Goal: Task Accomplishment & Management: Use online tool/utility

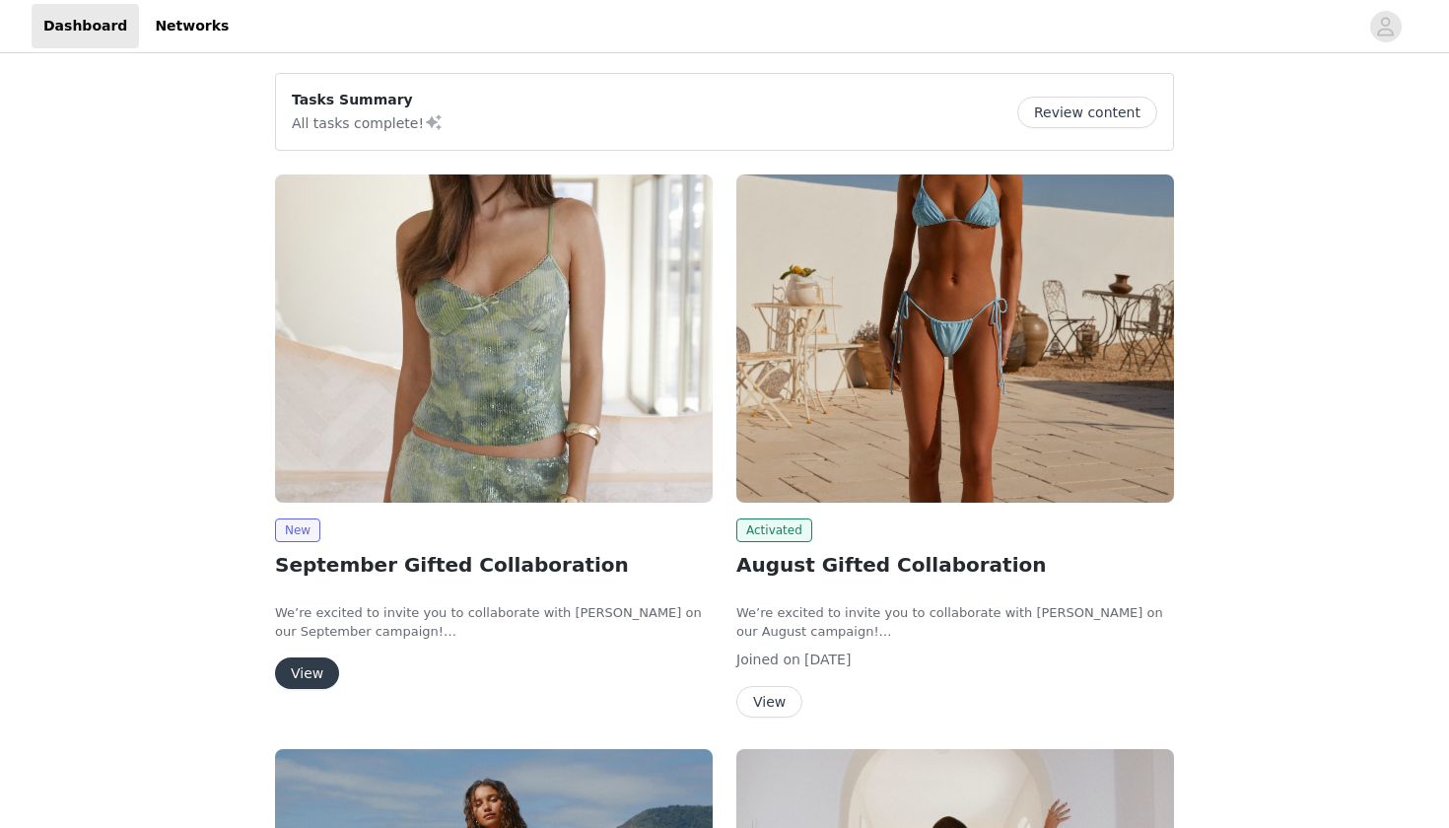
click at [454, 442] on img at bounding box center [494, 338] width 438 height 328
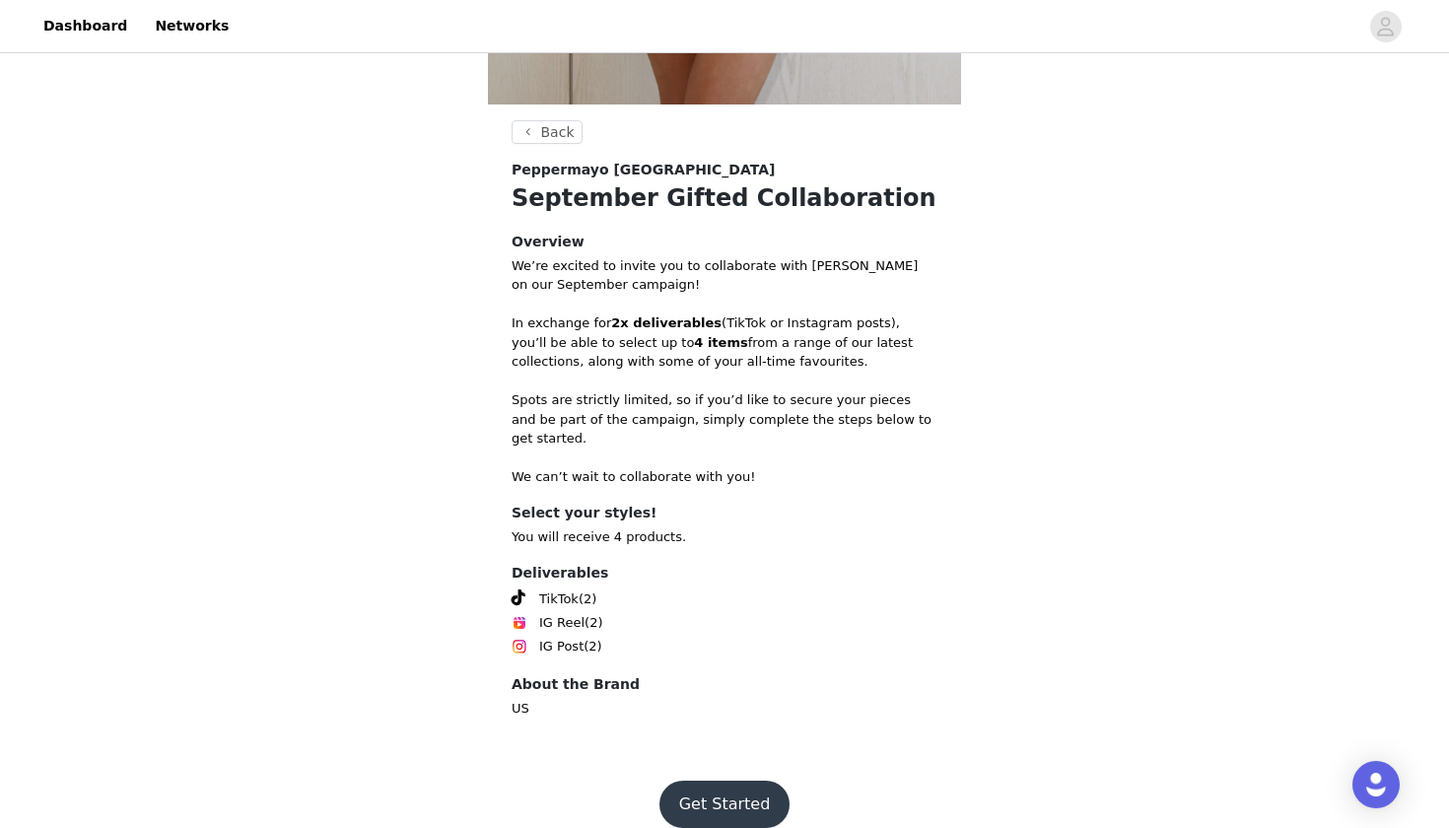
scroll to position [660, 0]
click at [691, 787] on button "Get Started" at bounding box center [724, 806] width 131 height 47
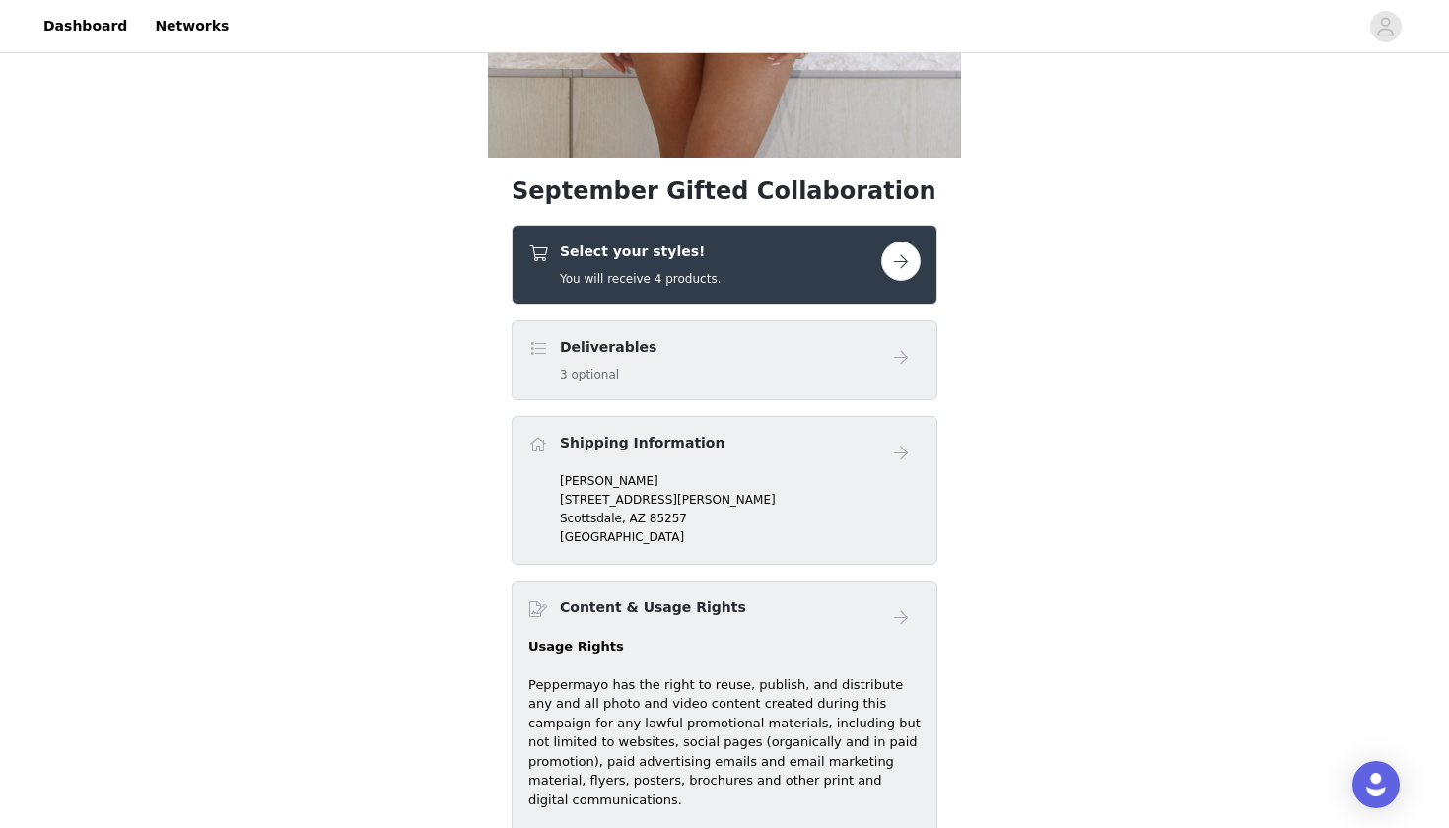
scroll to position [649, 0]
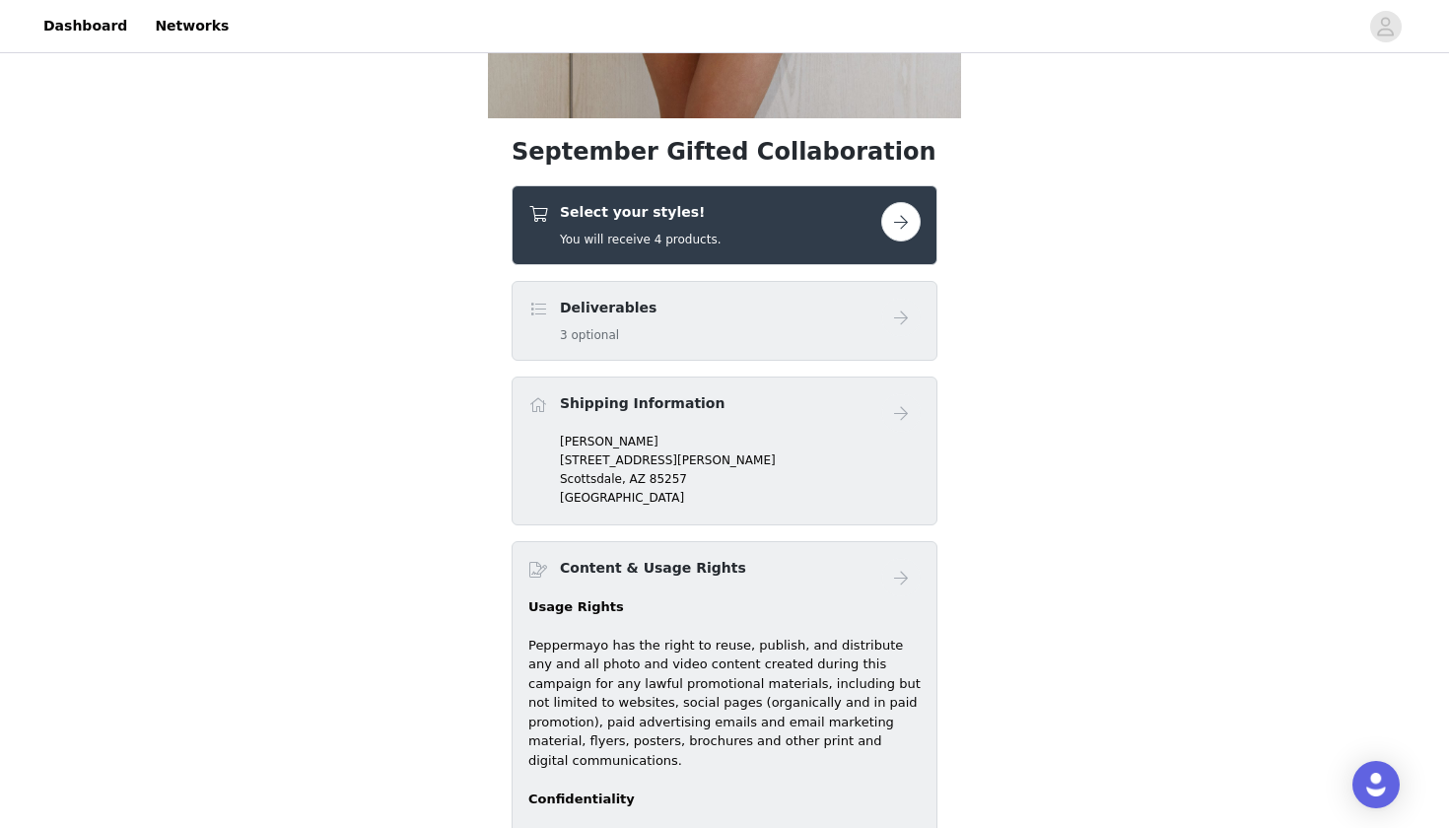
click at [905, 241] on div "Select your styles! You will receive 4 products." at bounding box center [724, 225] width 392 height 46
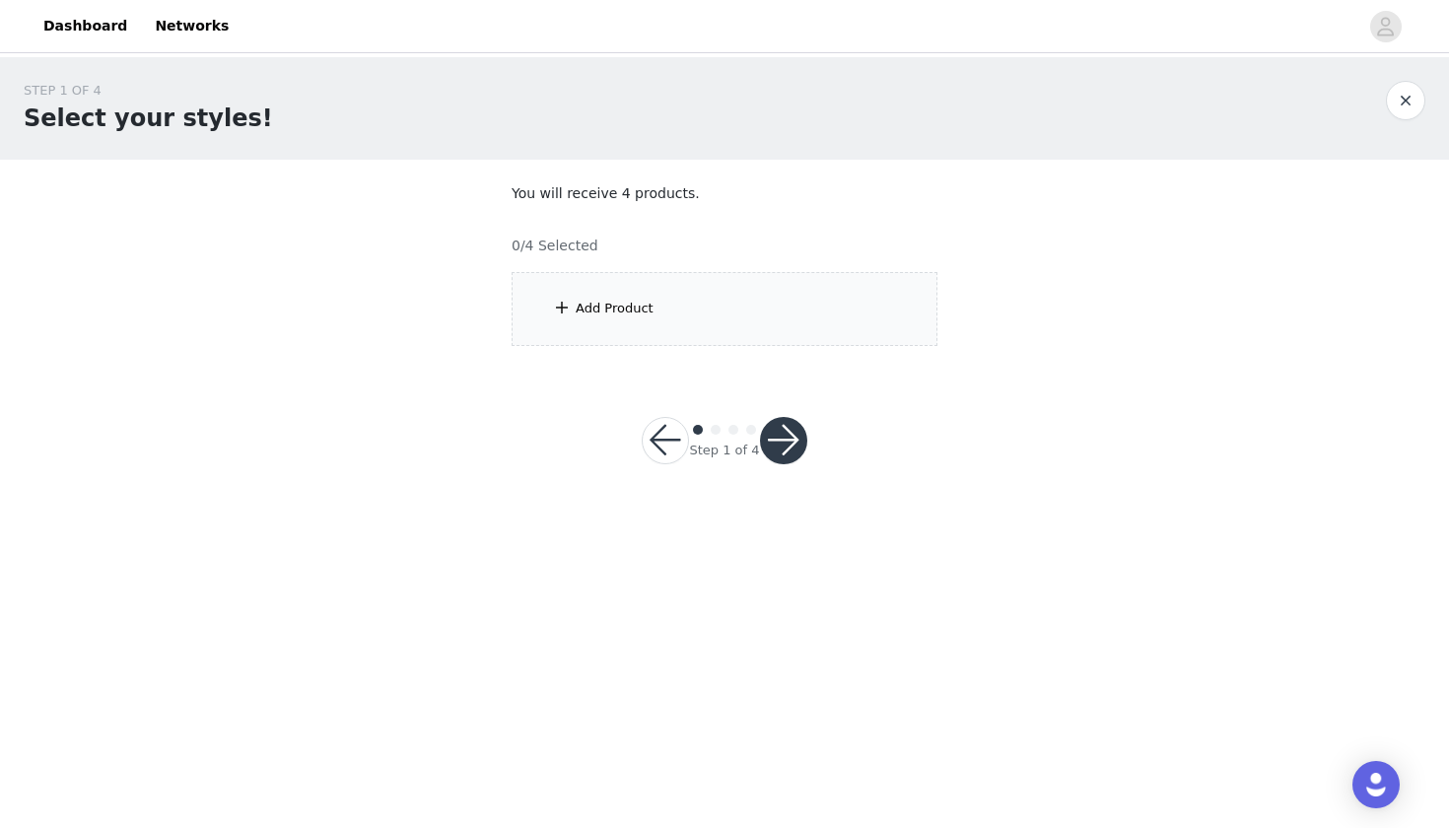
click at [627, 327] on div "Add Product" at bounding box center [725, 309] width 426 height 74
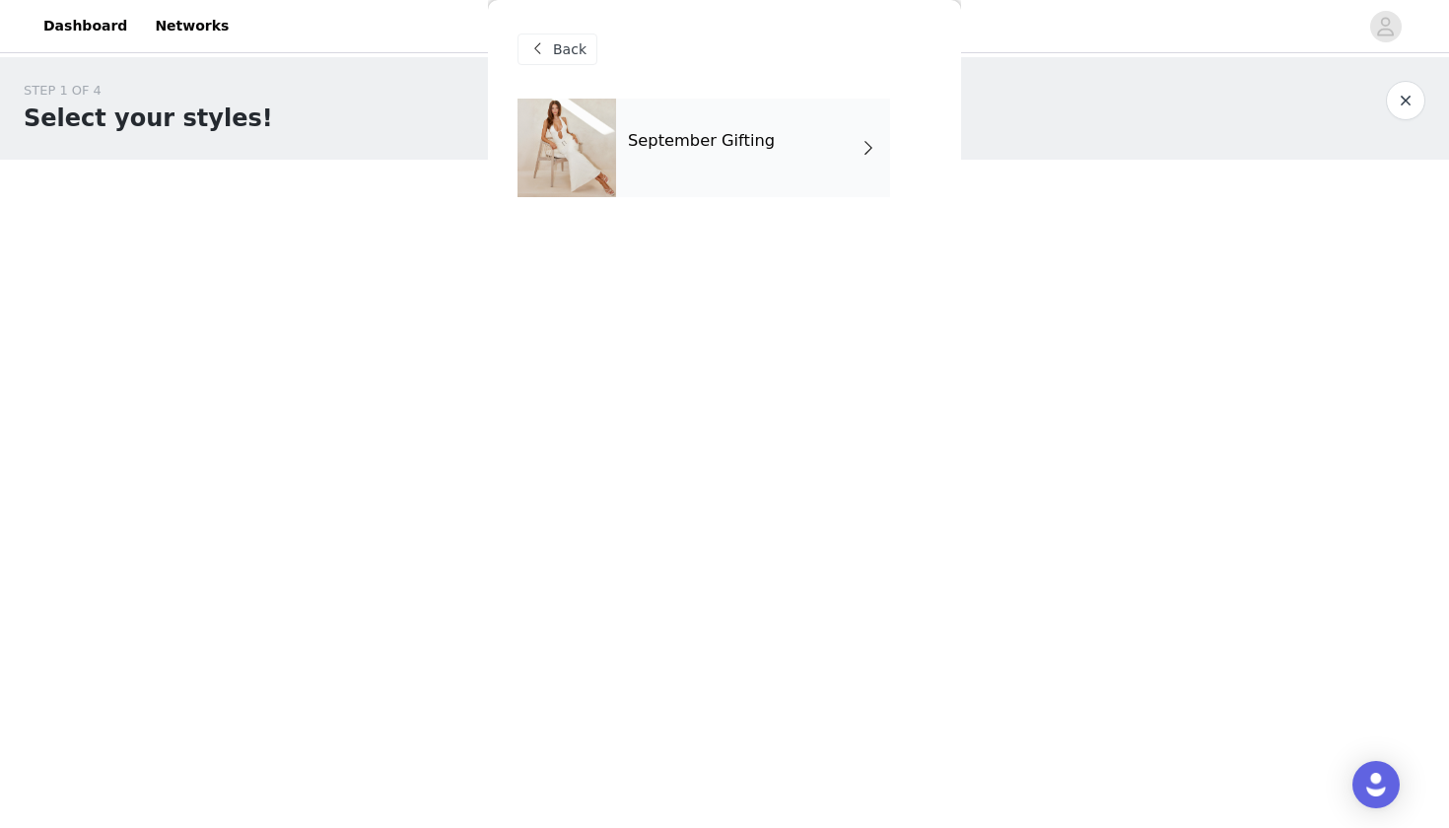
click at [744, 134] on h4 "September Gifting" at bounding box center [701, 141] width 147 height 18
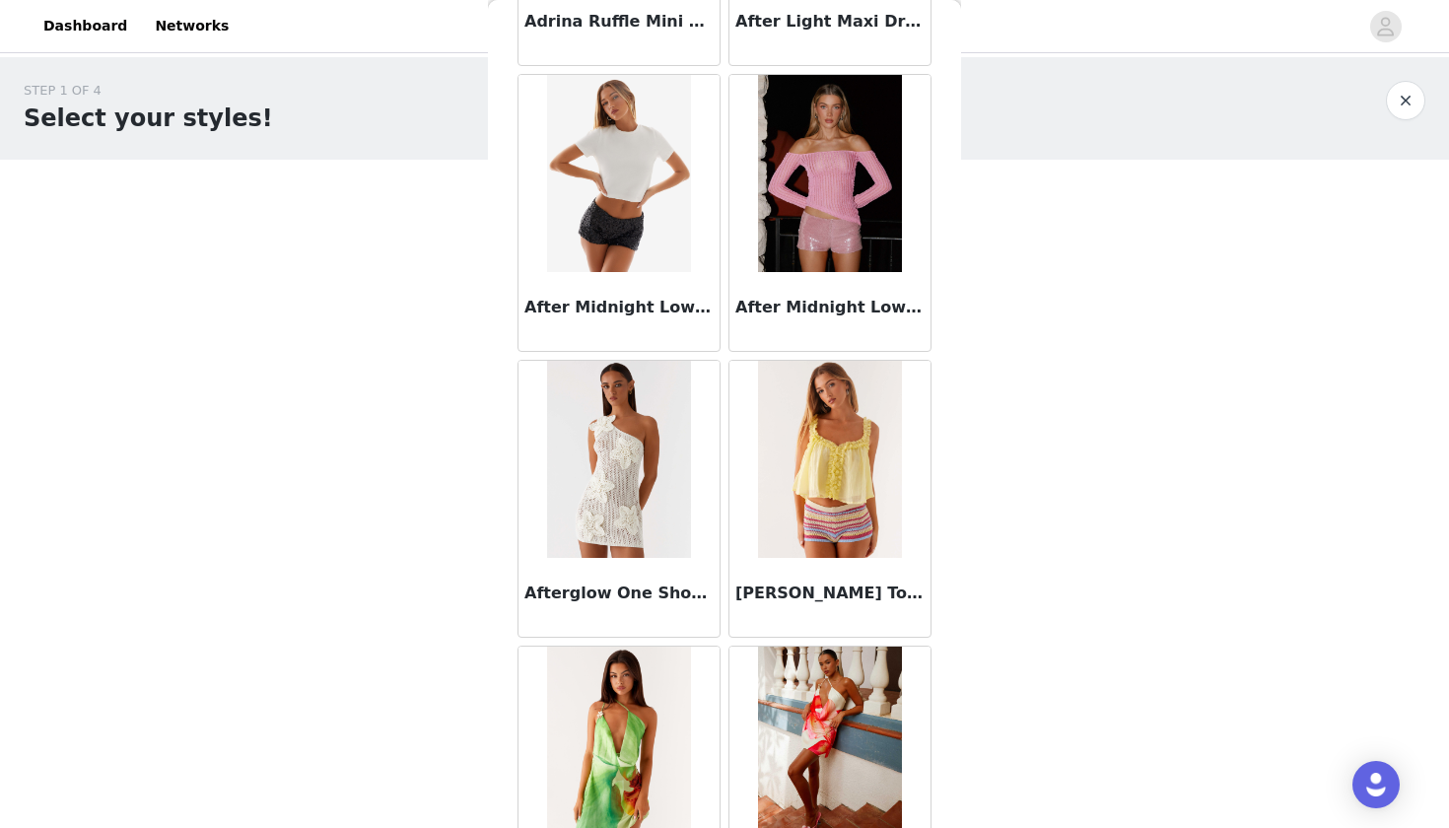
scroll to position [931, 0]
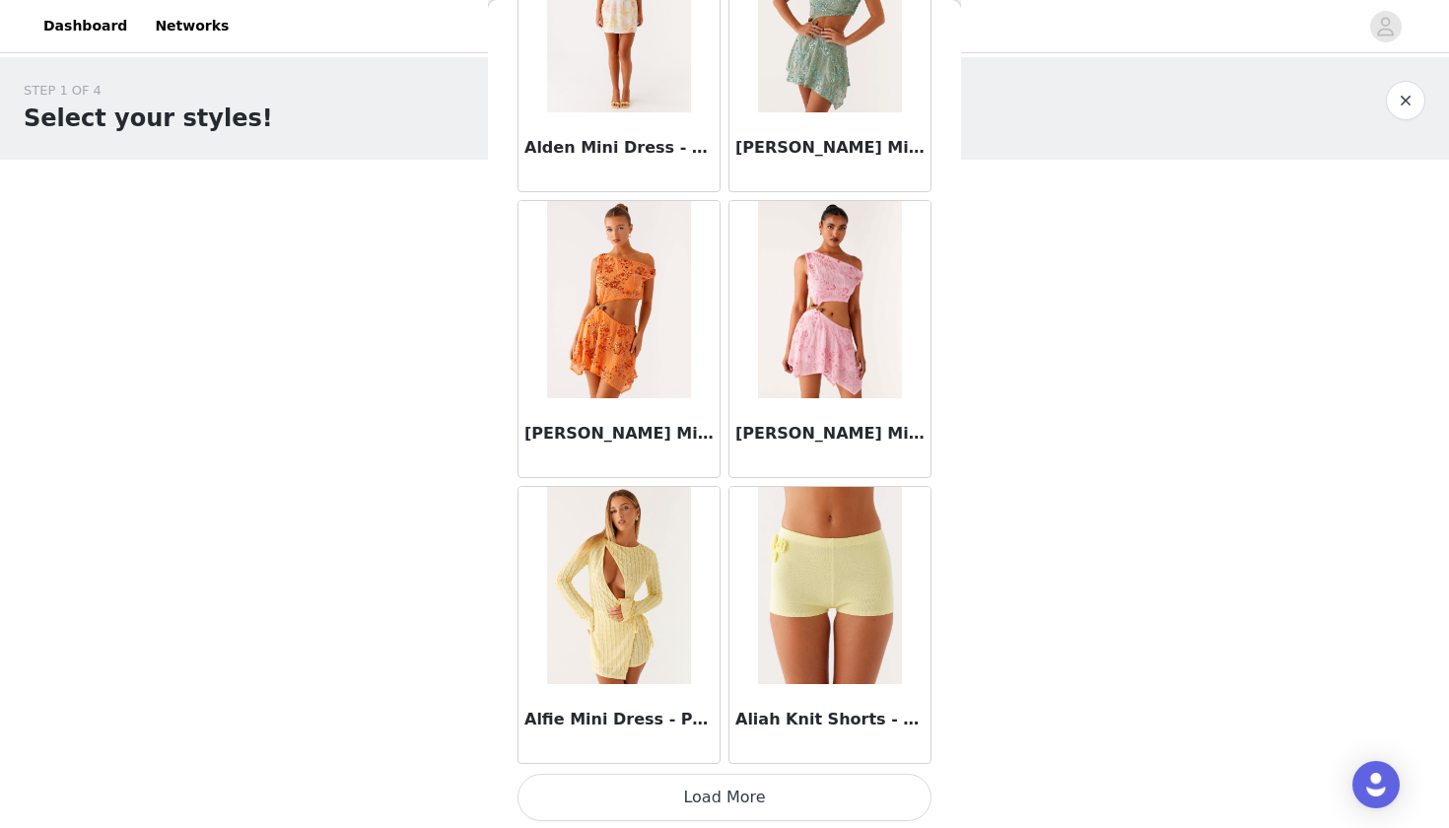
click at [737, 813] on button "Load More" at bounding box center [724, 797] width 414 height 47
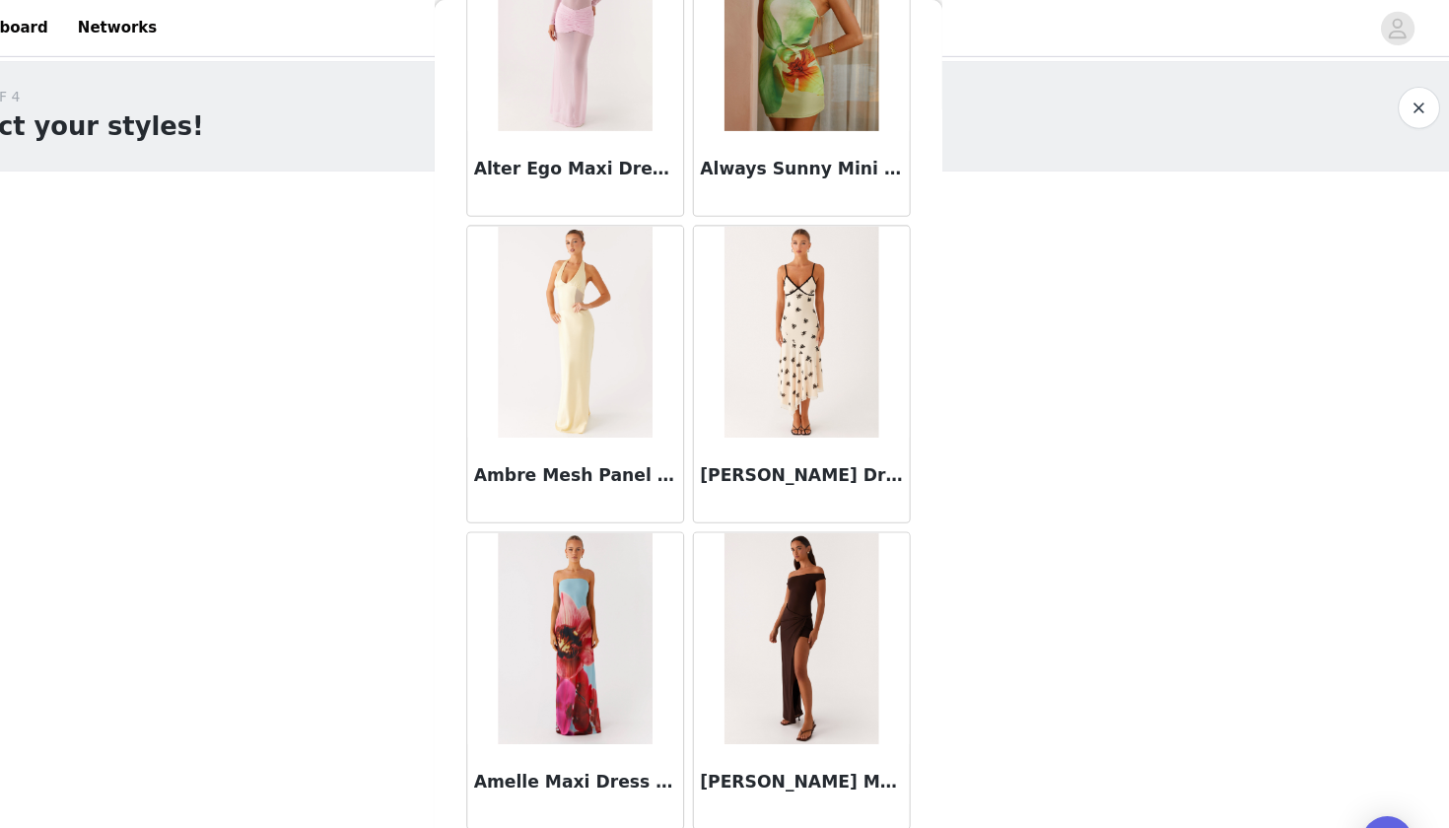
scroll to position [5040, 0]
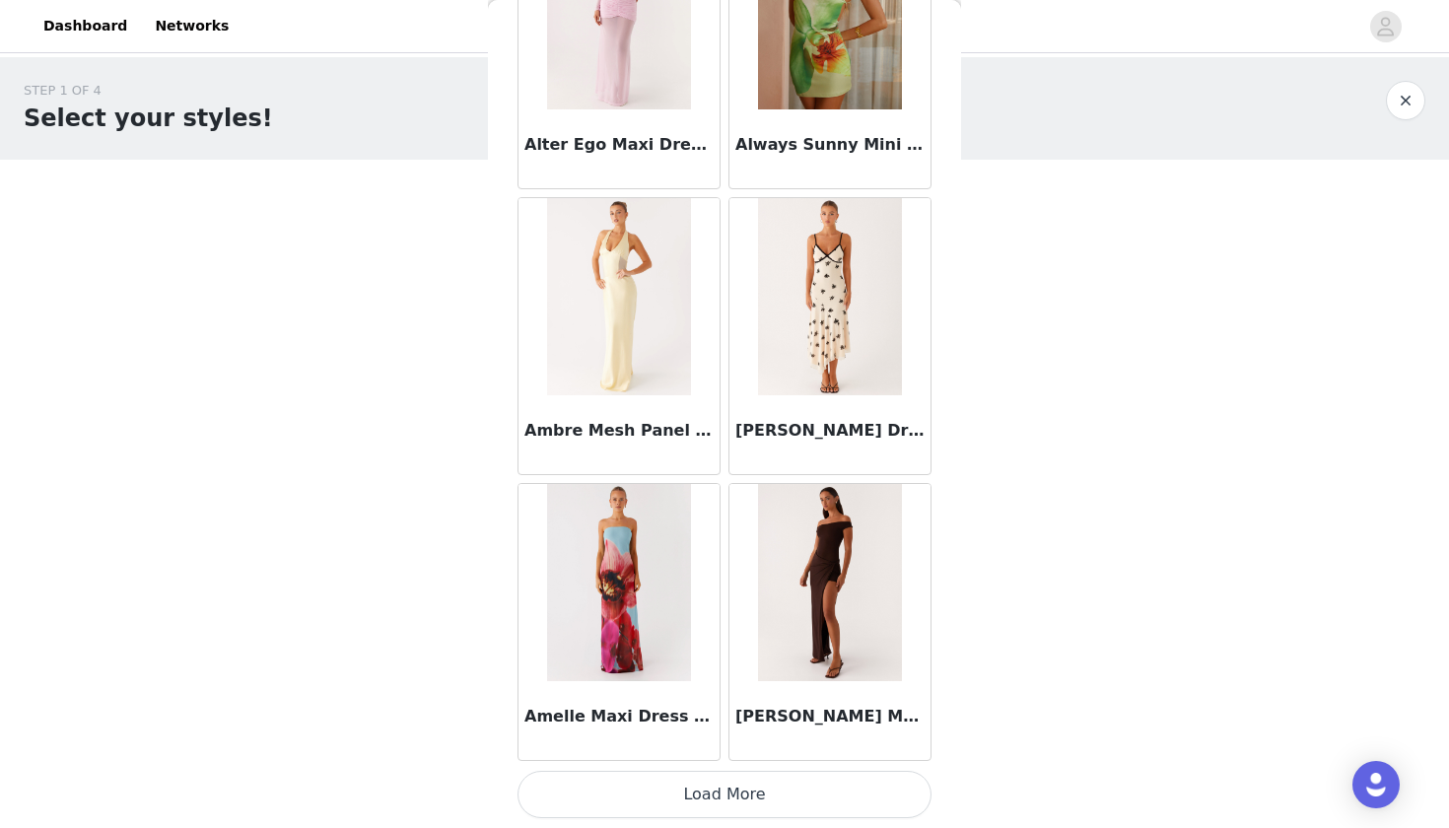
click at [689, 780] on button "Load More" at bounding box center [724, 794] width 414 height 47
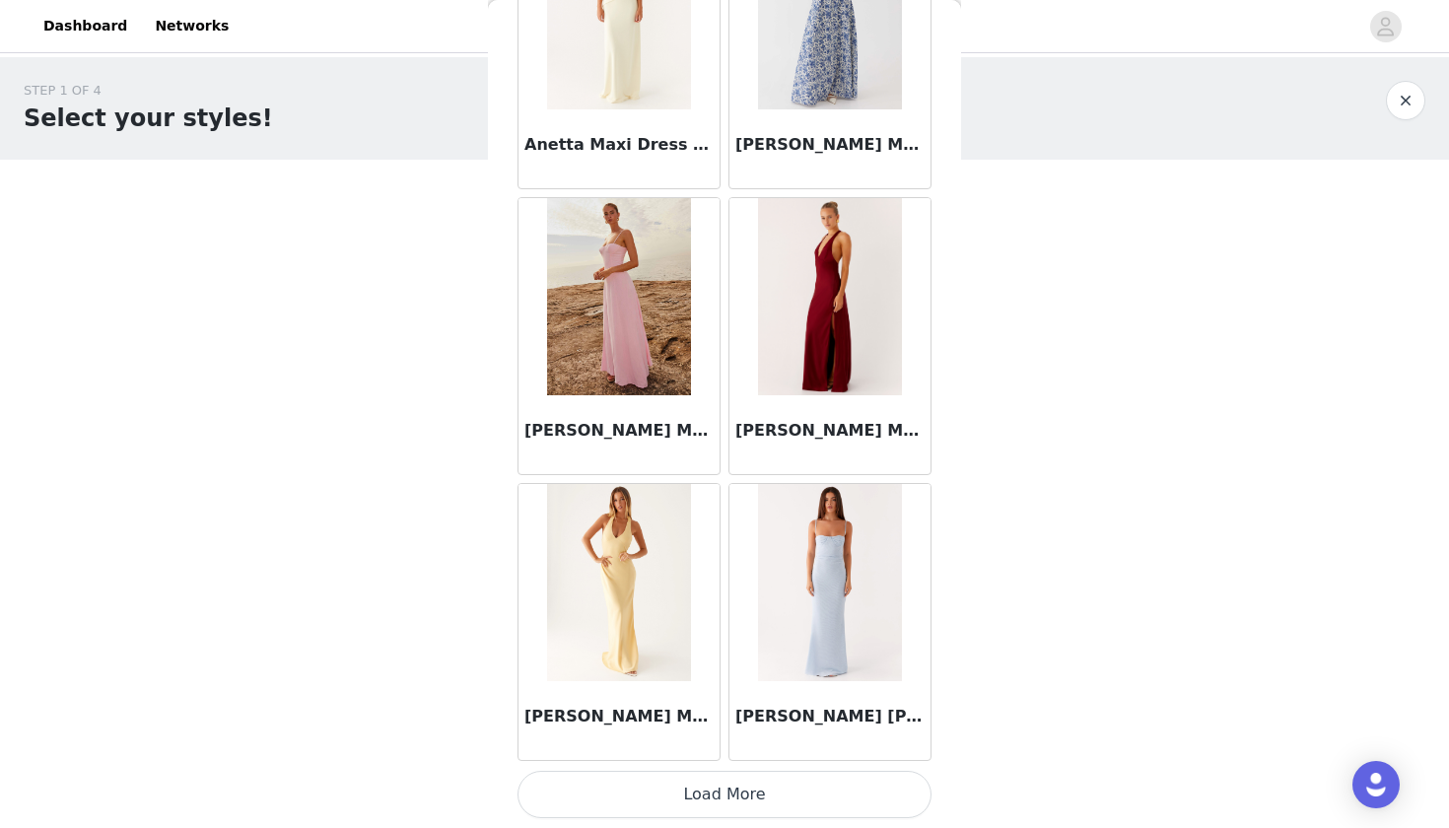
scroll to position [0, 0]
click at [696, 798] on button "Load More" at bounding box center [724, 794] width 414 height 47
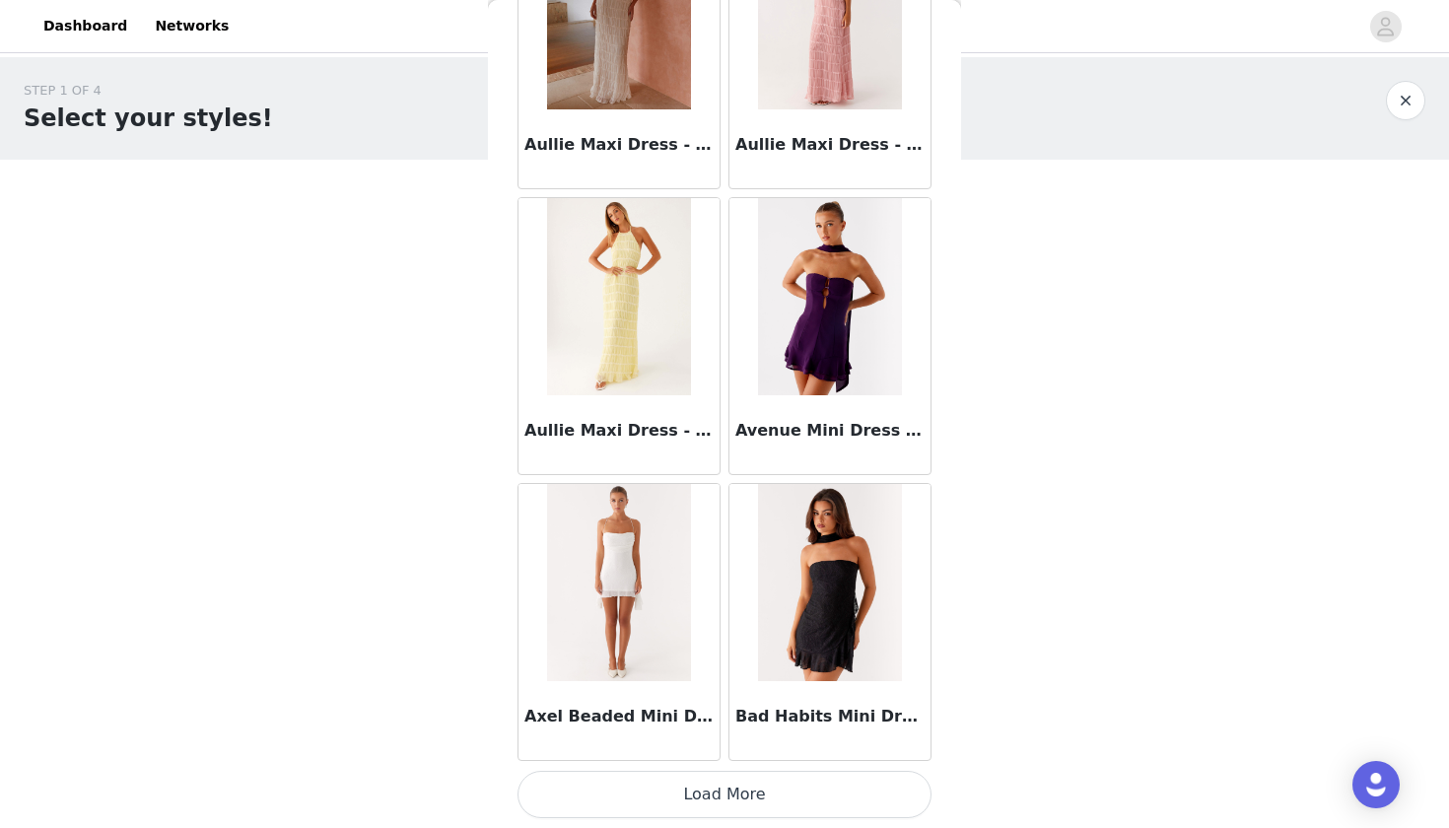
click at [745, 804] on button "Load More" at bounding box center [724, 794] width 414 height 47
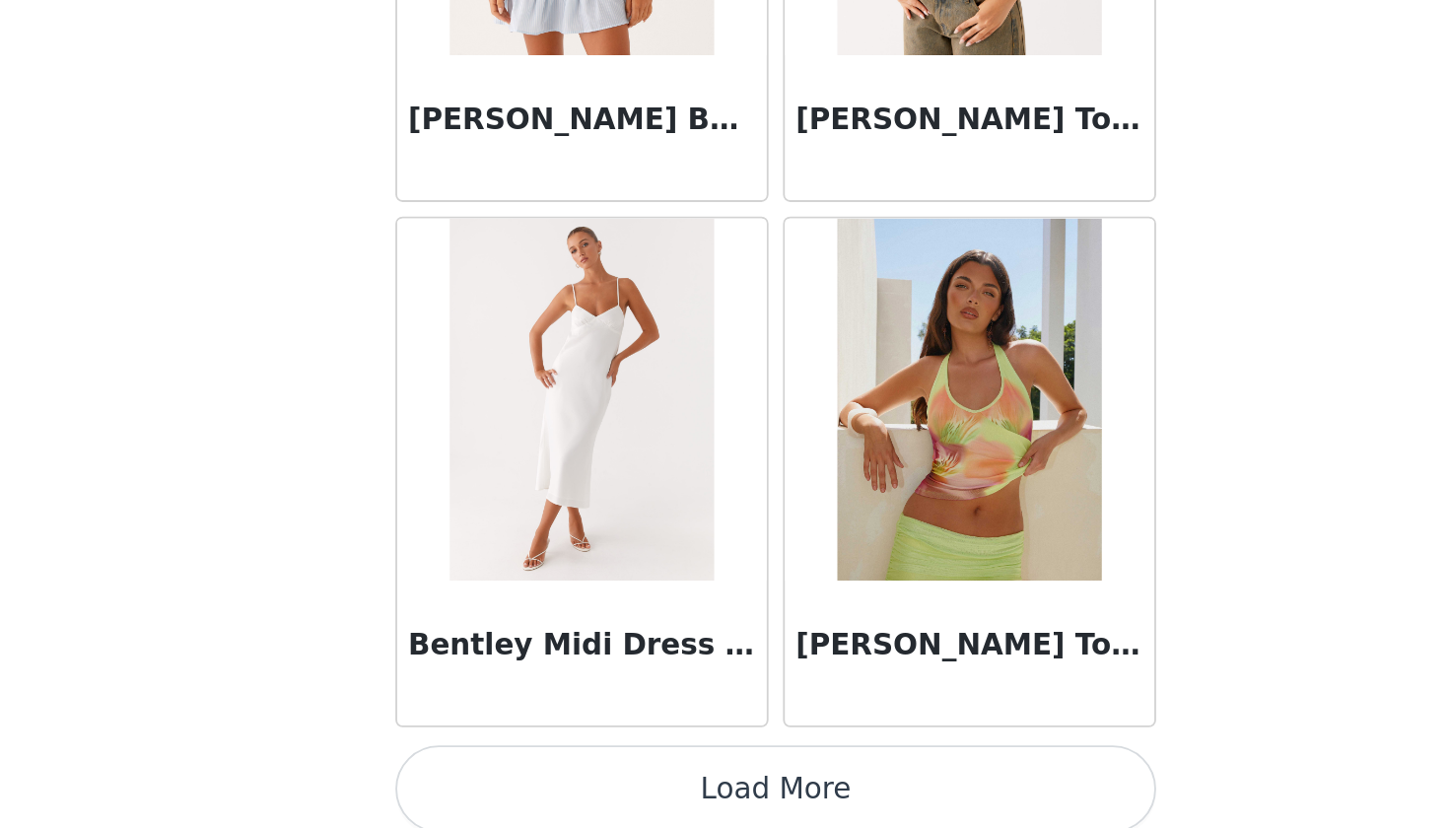
click at [517, 783] on button "Load More" at bounding box center [724, 806] width 414 height 47
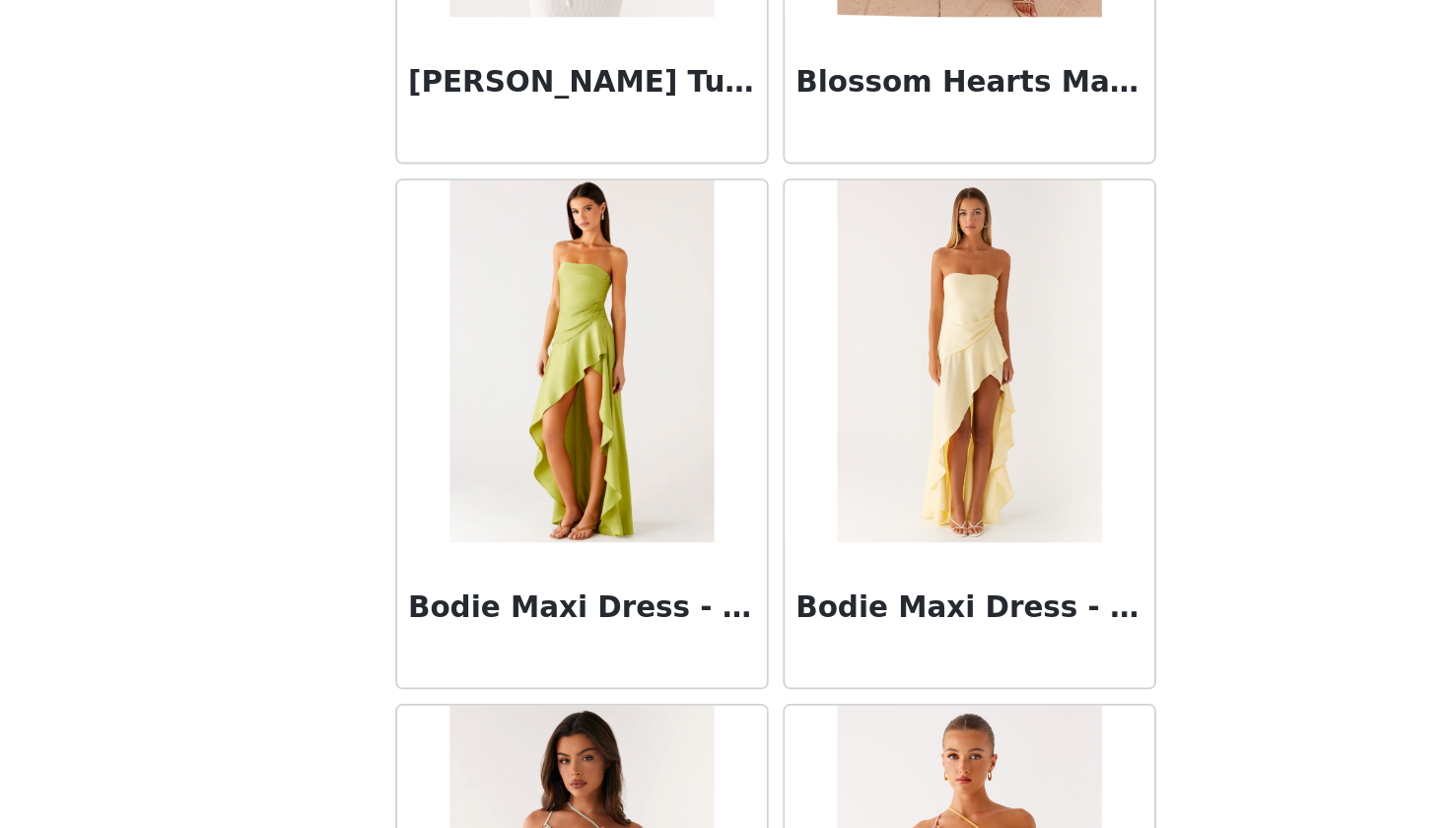
scroll to position [15022, 0]
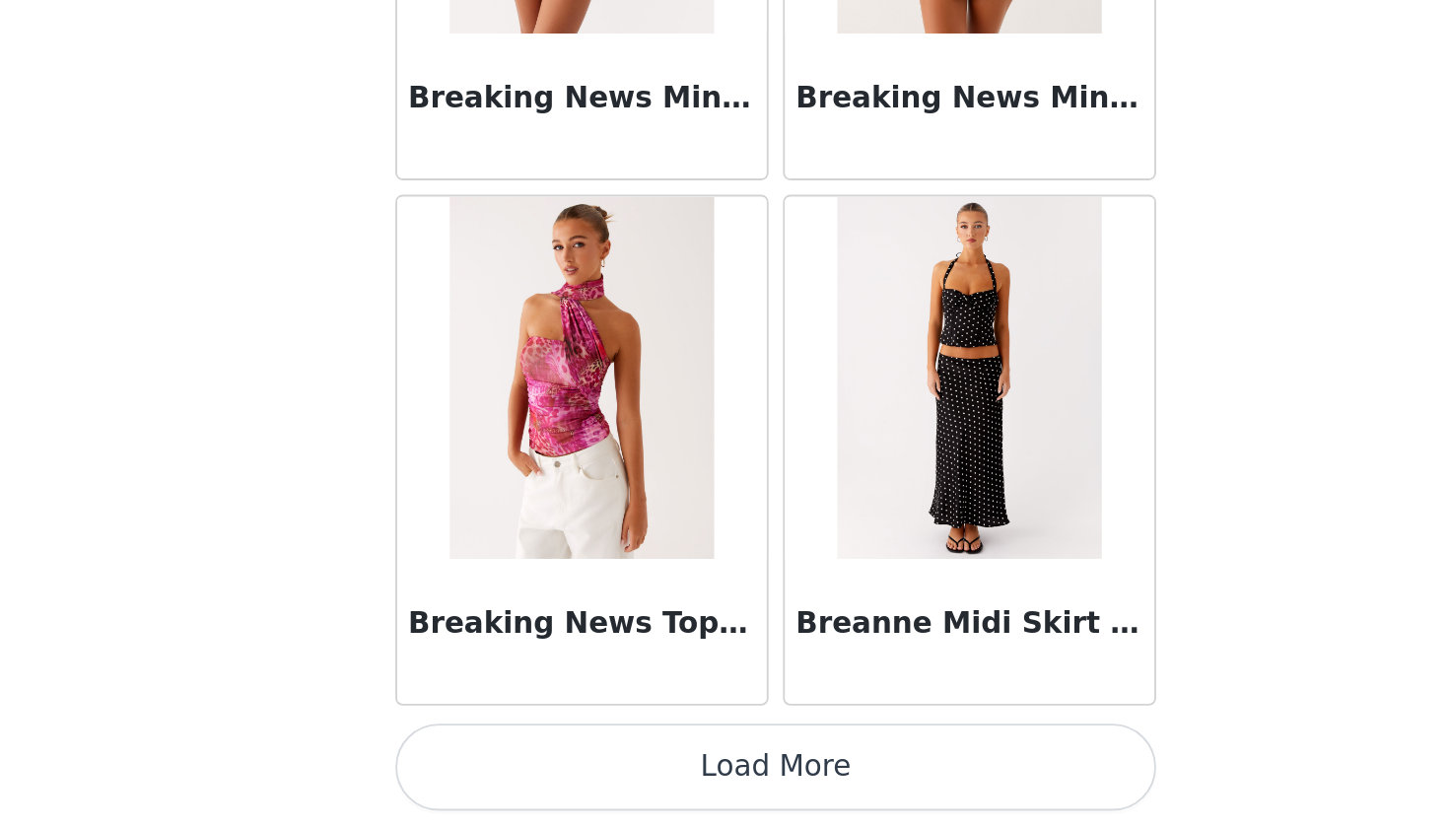
click at [517, 771] on button "Load More" at bounding box center [724, 794] width 414 height 47
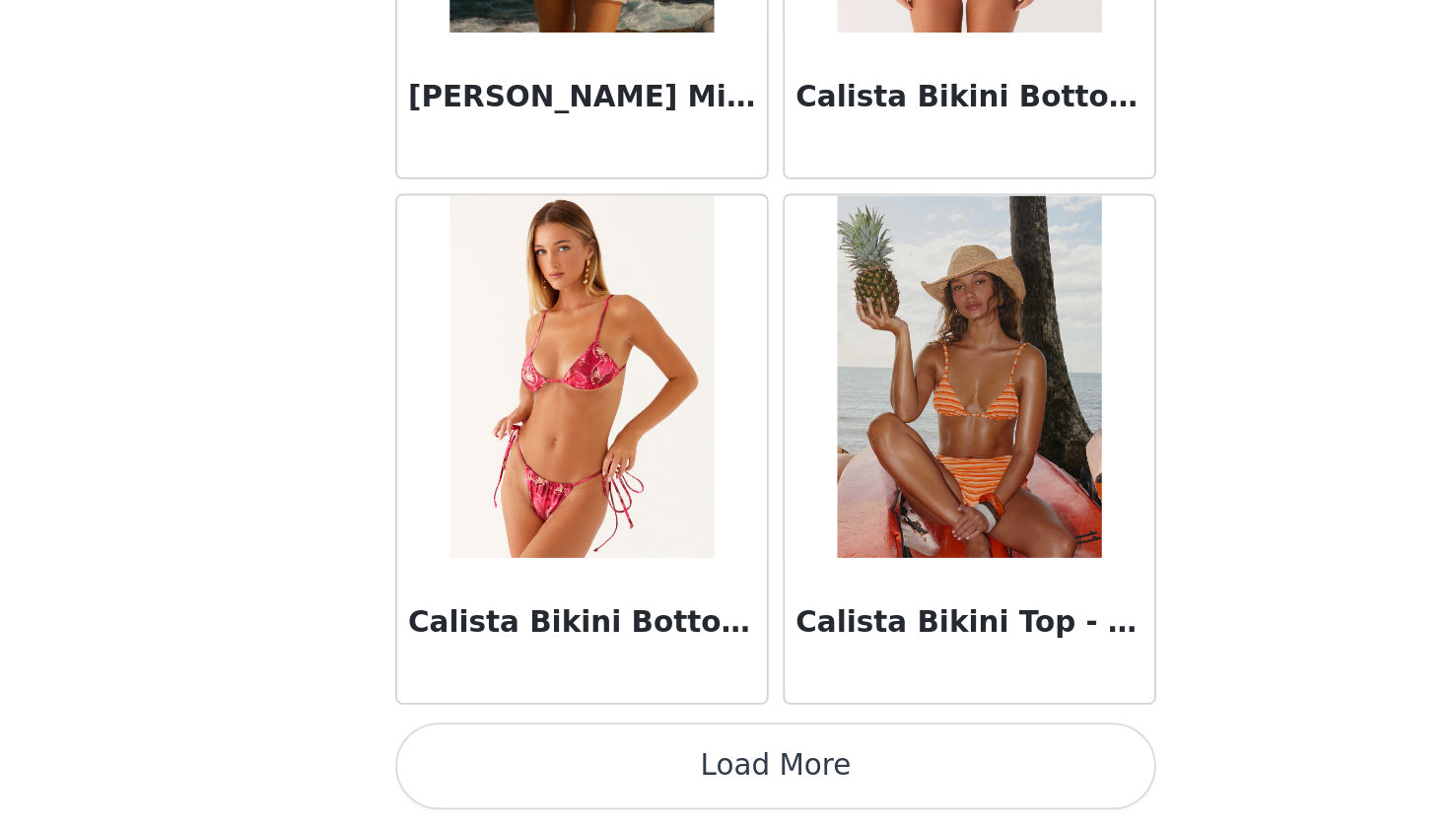
scroll to position [0, 0]
click at [517, 771] on button "Load More" at bounding box center [724, 794] width 414 height 47
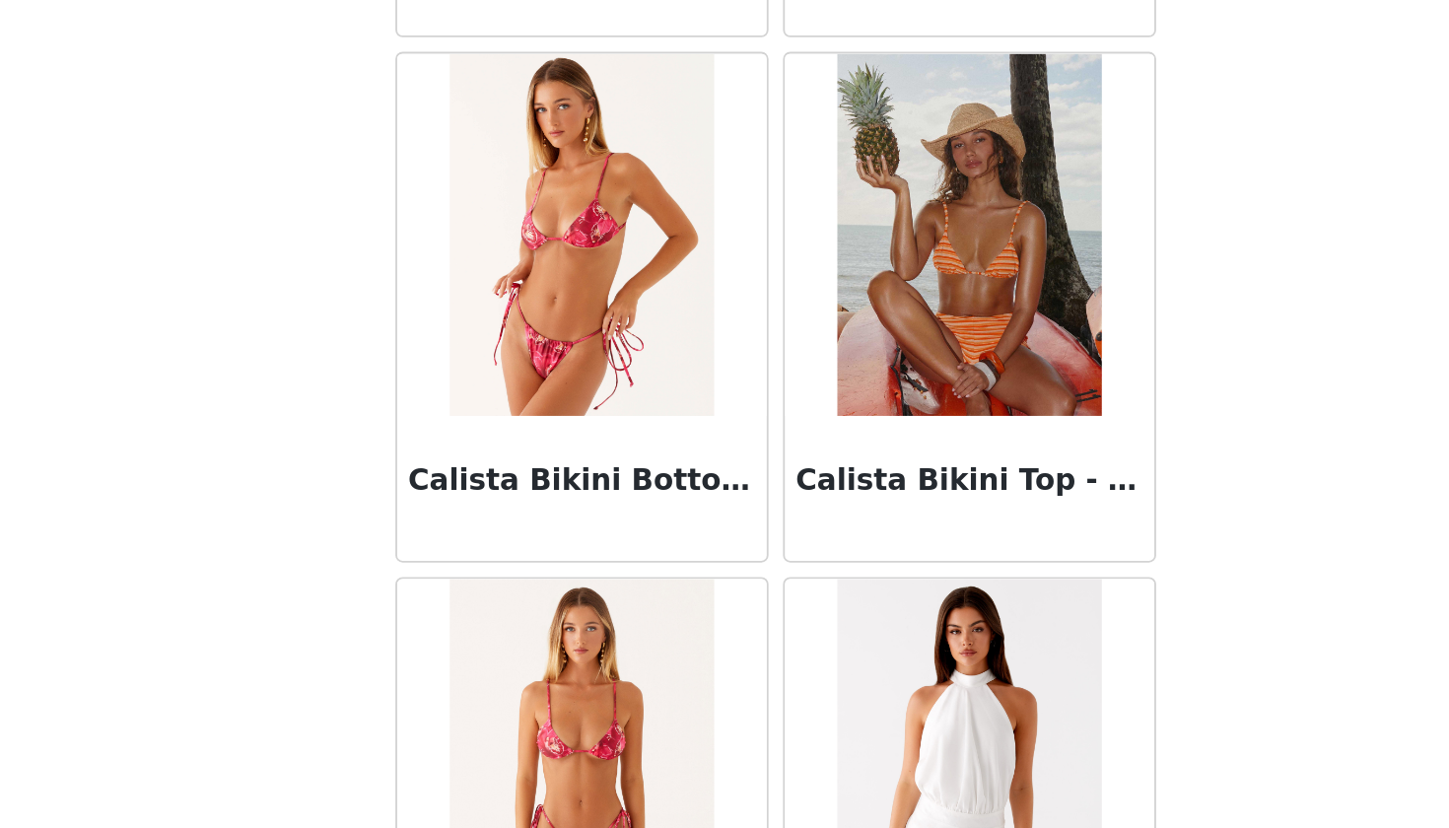
scroll to position [19846, 0]
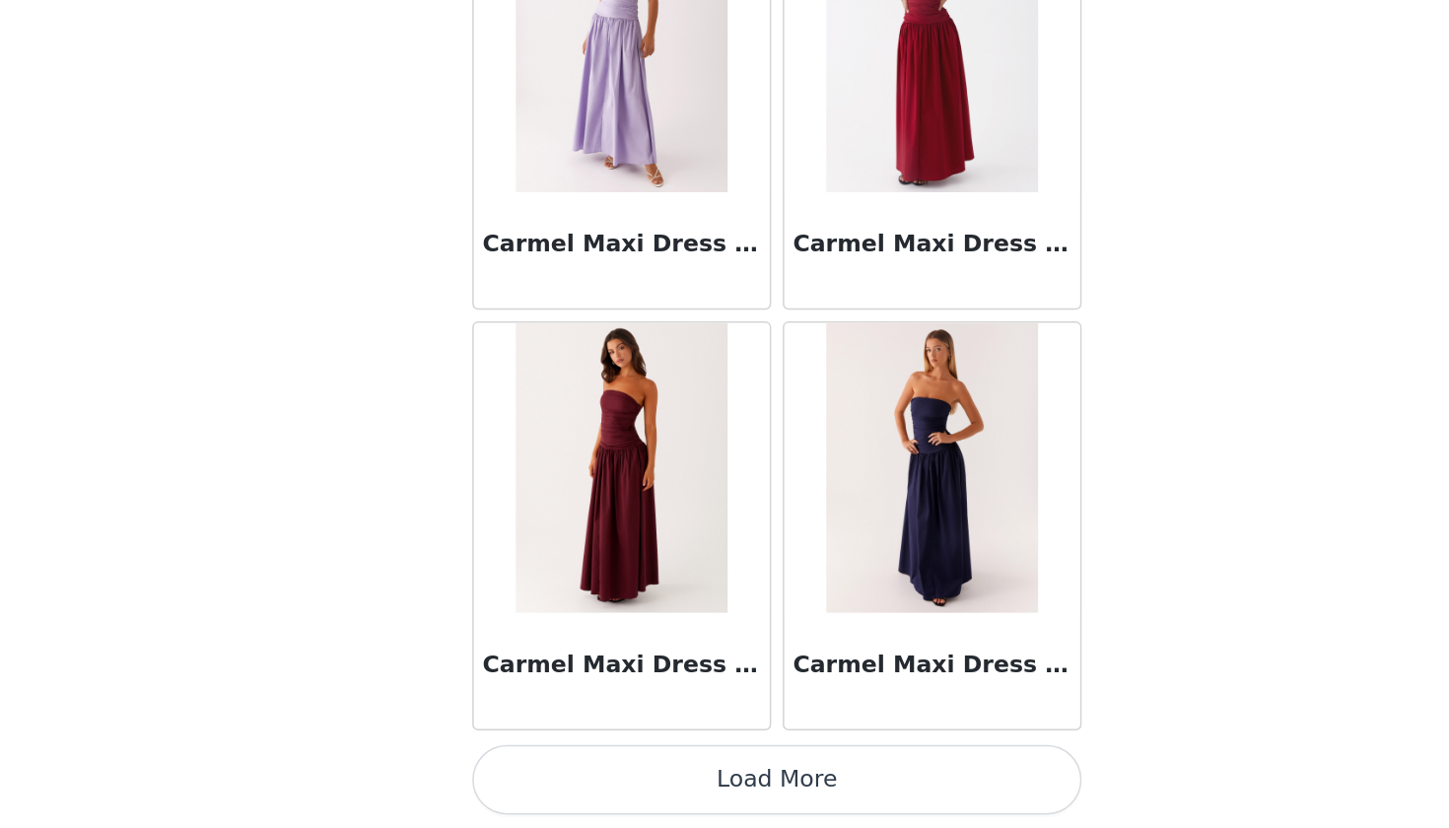
click at [547, 771] on button "Load More" at bounding box center [724, 794] width 414 height 47
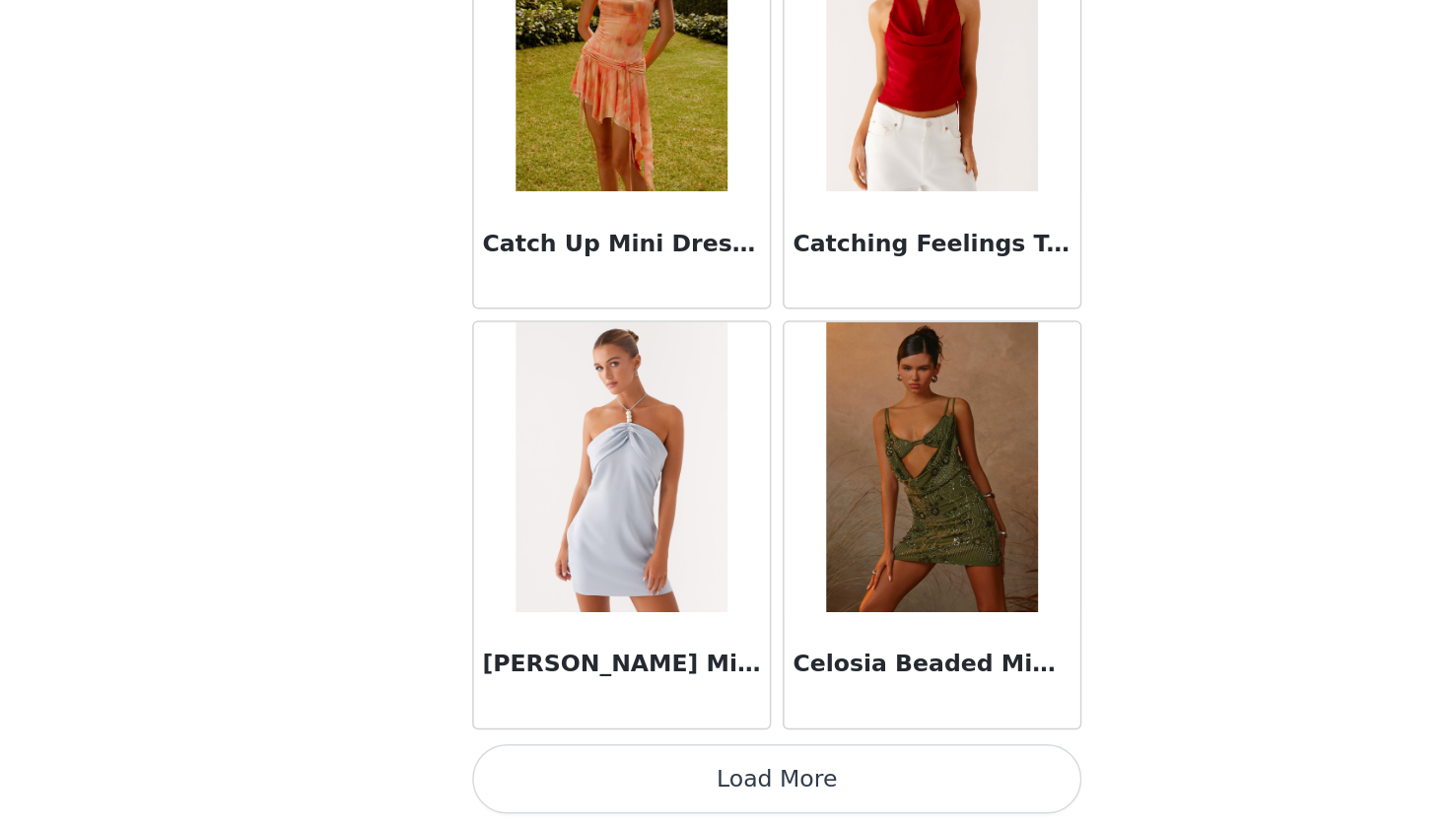
scroll to position [0, 0]
click at [517, 771] on button "Load More" at bounding box center [724, 794] width 414 height 47
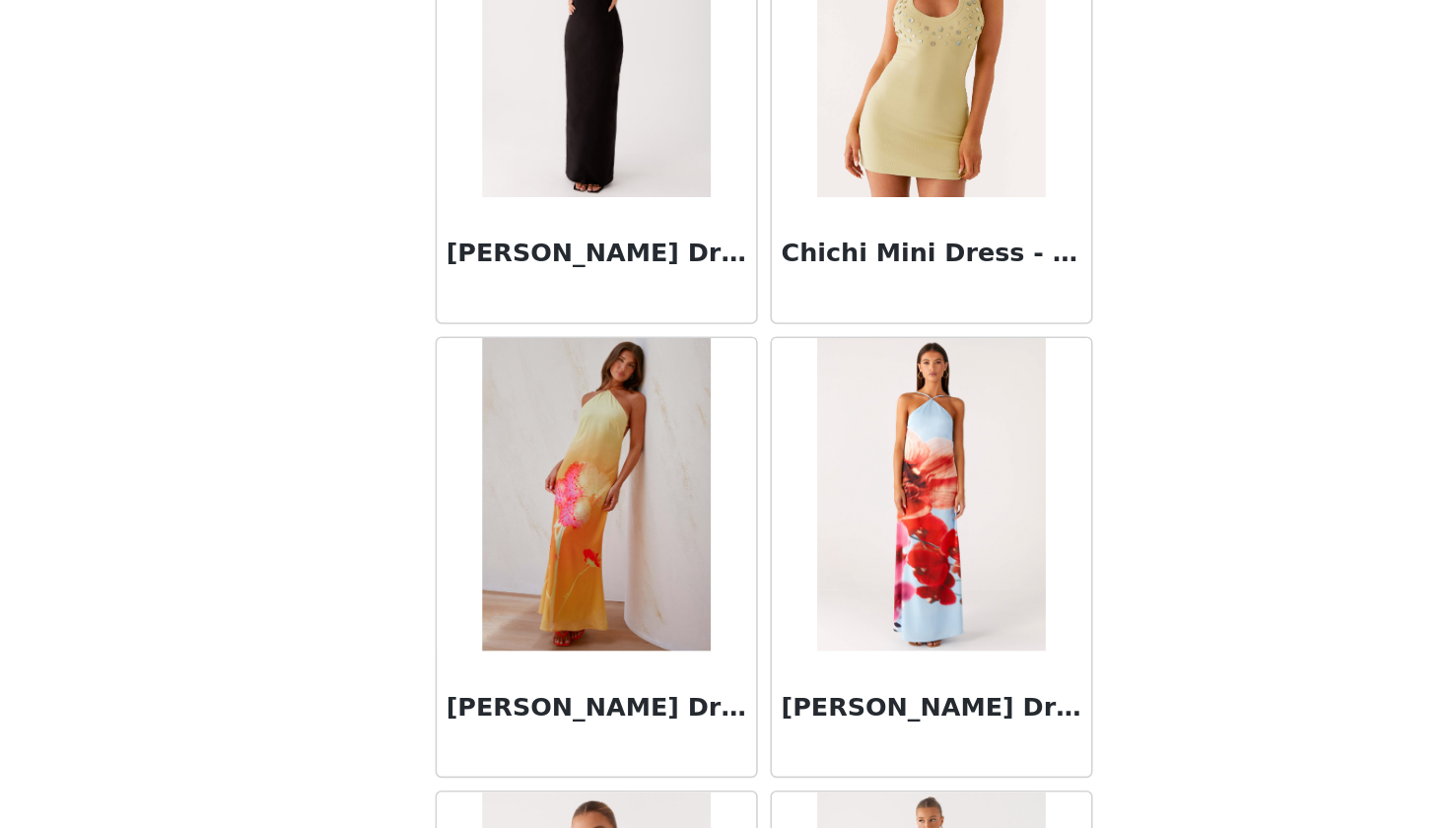
scroll to position [27608, 0]
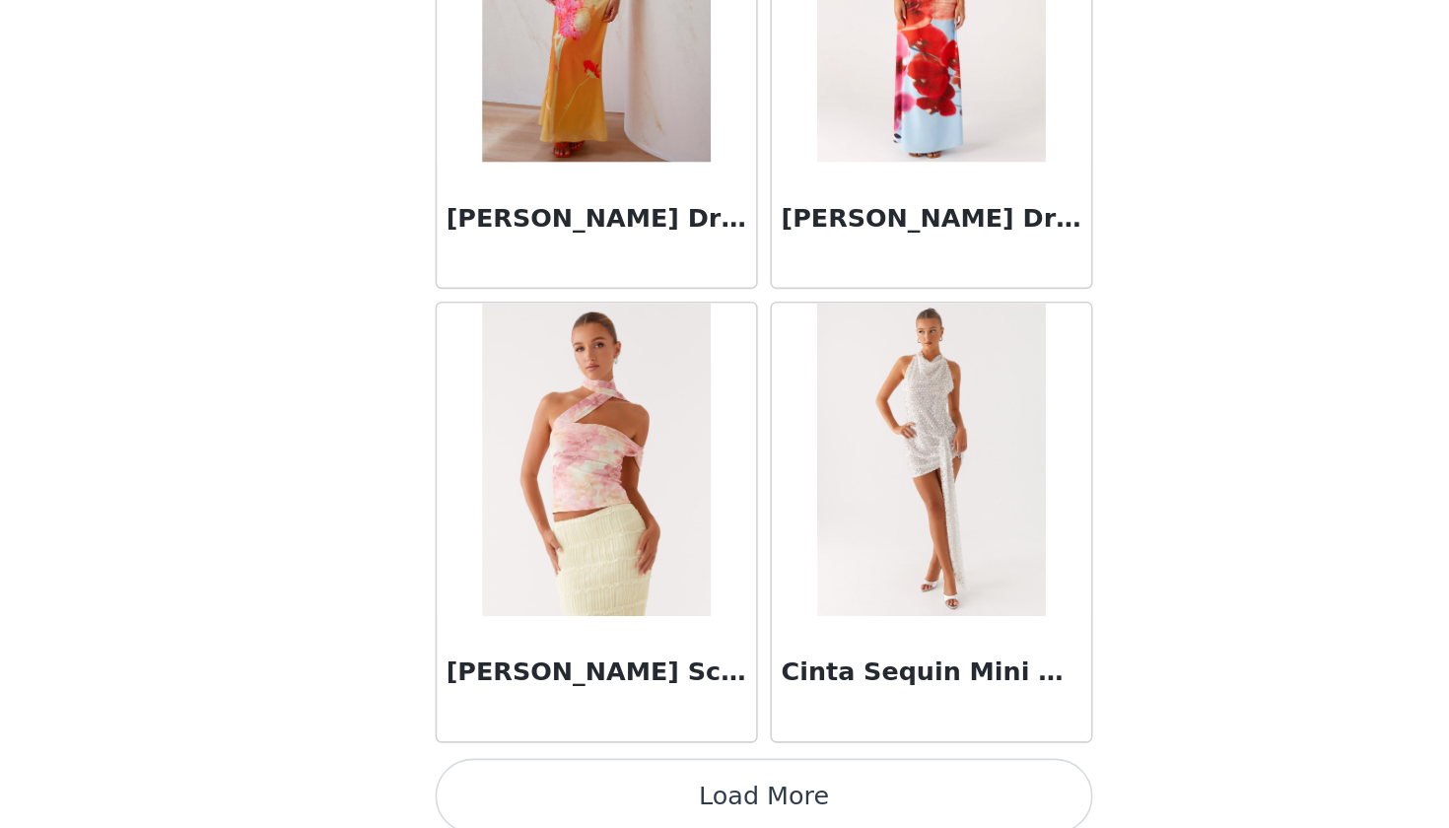
click at [561, 771] on button "Load More" at bounding box center [724, 794] width 414 height 47
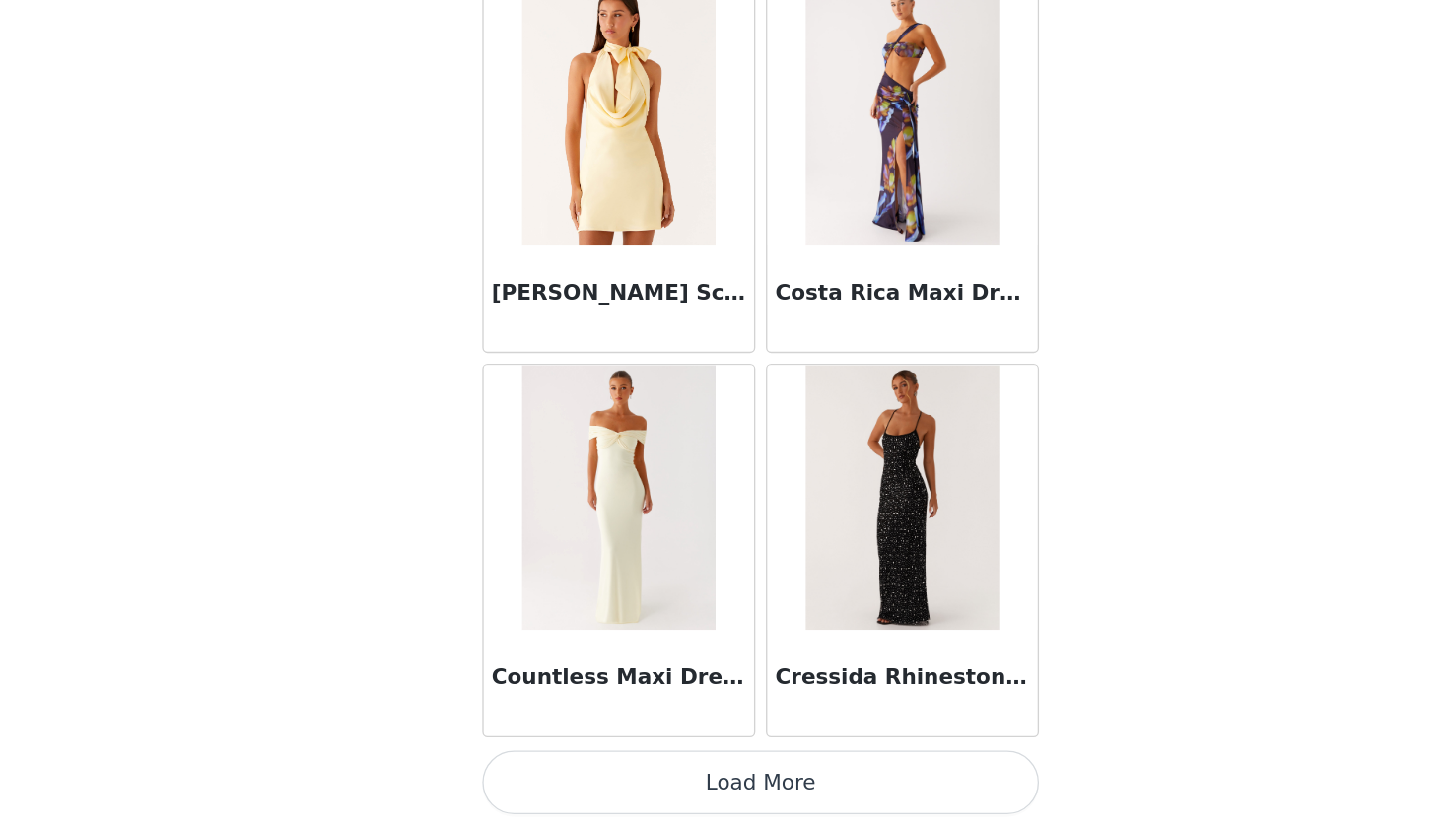
scroll to position [0, 0]
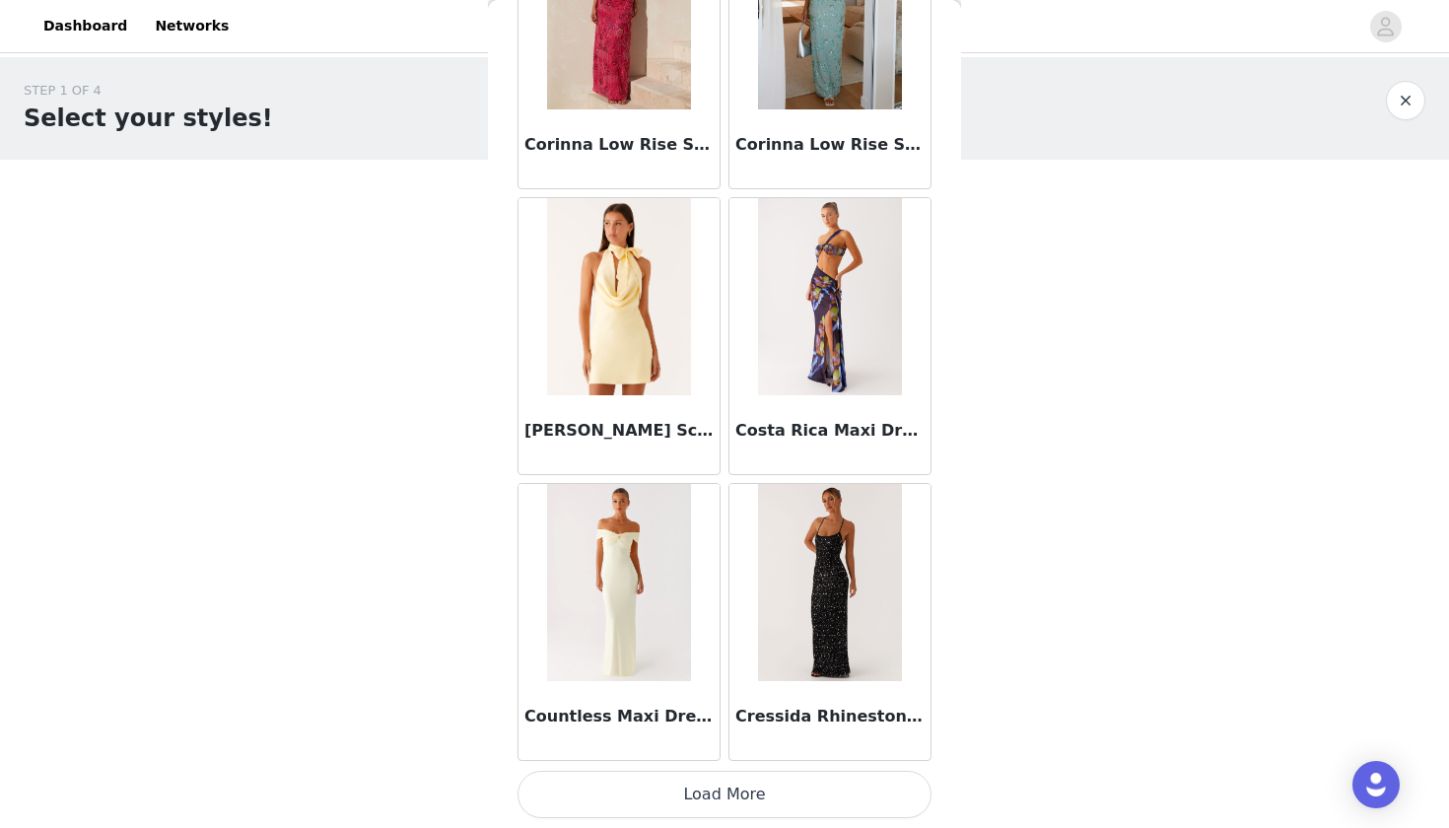
click at [769, 790] on button "Load More" at bounding box center [724, 794] width 414 height 47
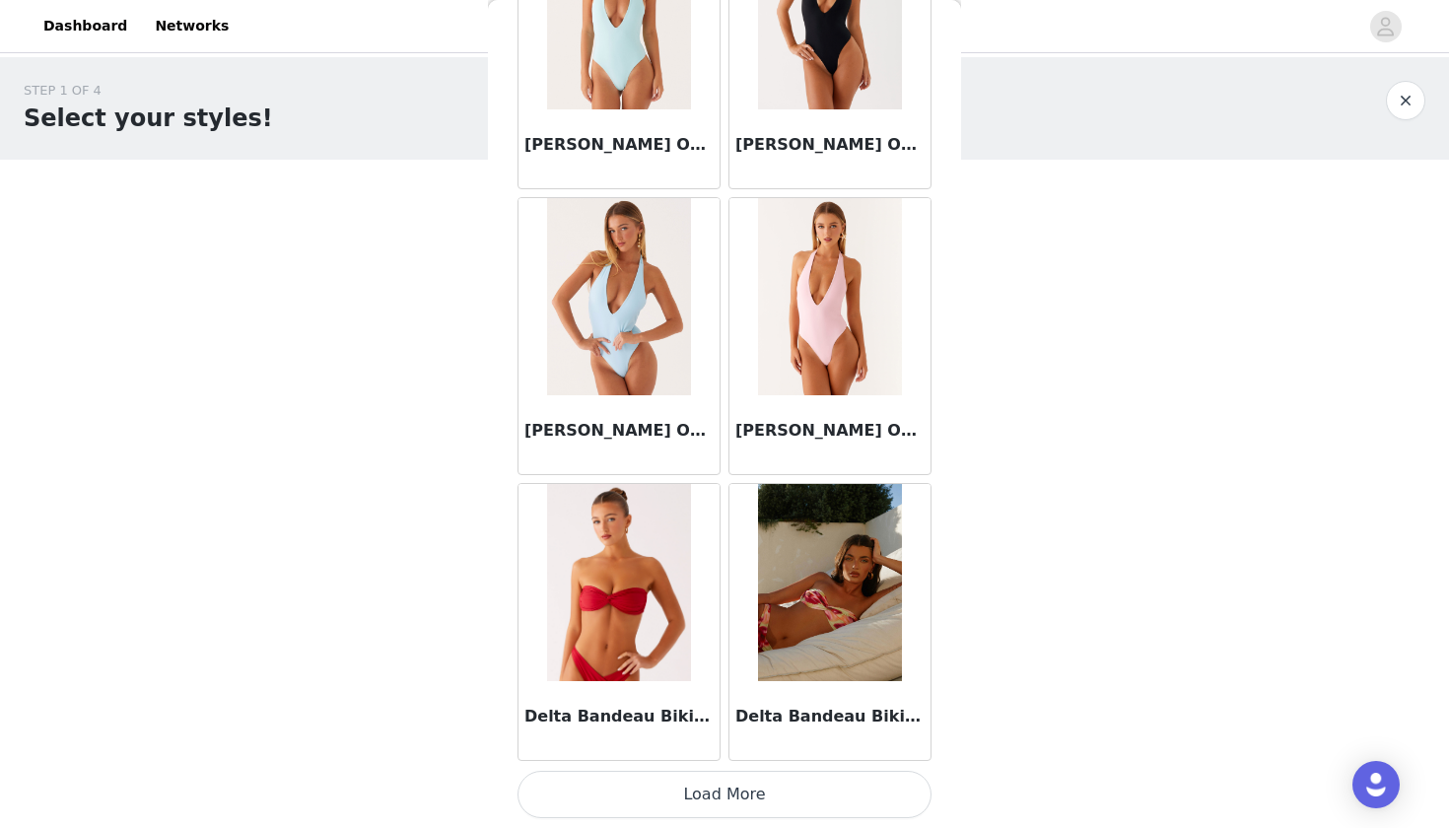
click at [757, 791] on button "Load More" at bounding box center [724, 794] width 414 height 47
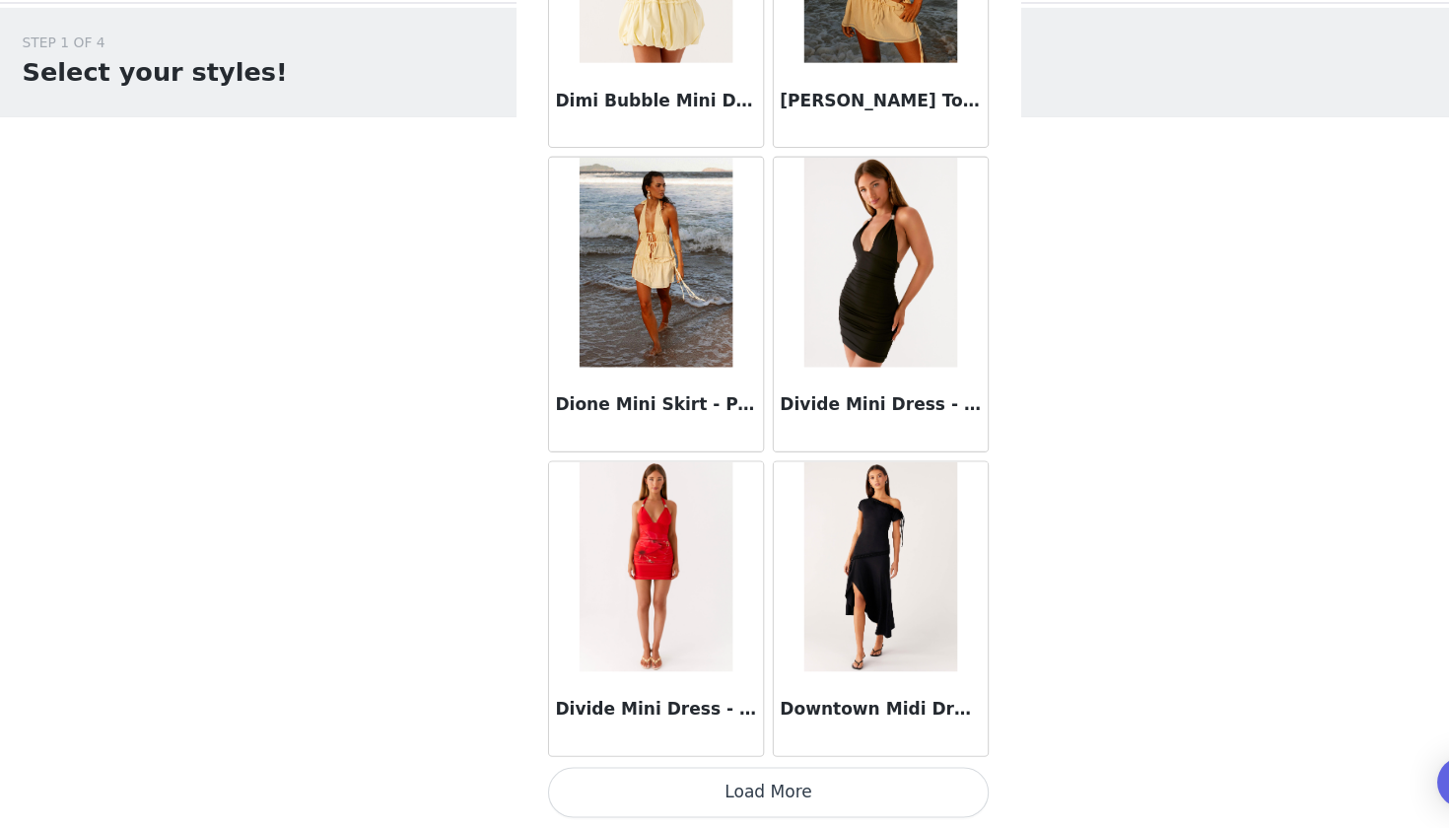
click at [677, 771] on button "Load More" at bounding box center [724, 794] width 414 height 47
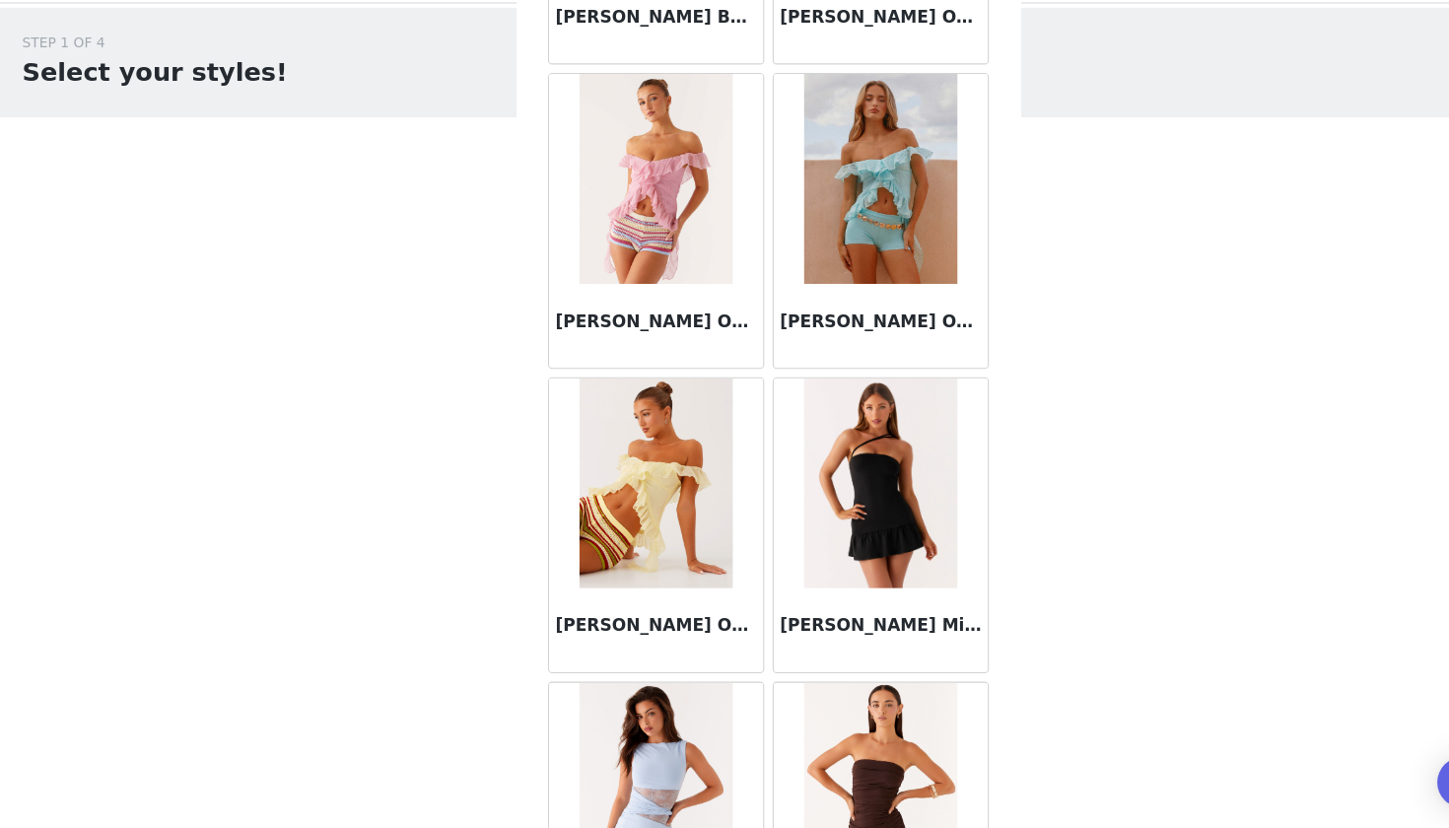
scroll to position [38290, 0]
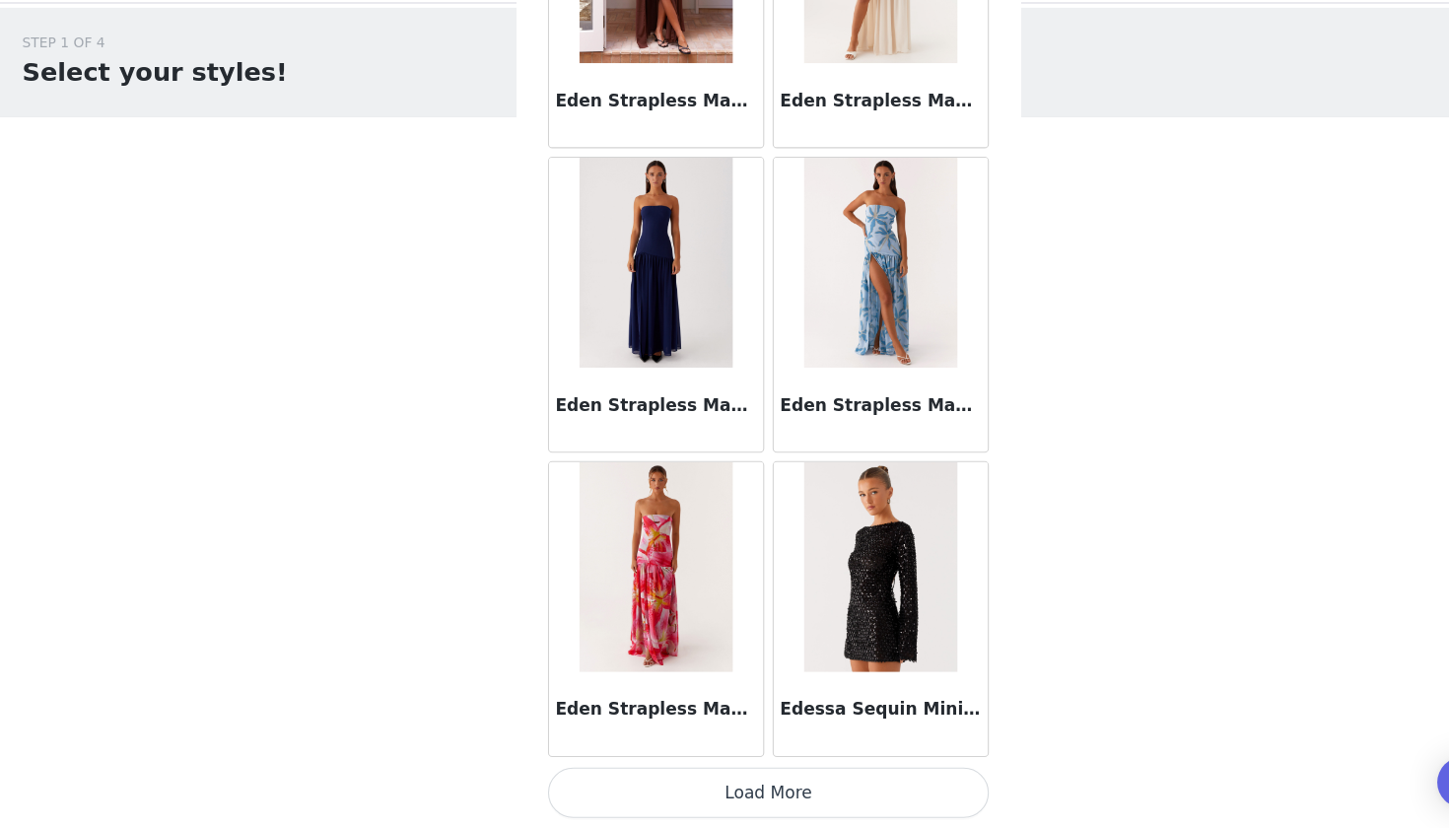
click at [688, 771] on button "Load More" at bounding box center [724, 794] width 414 height 47
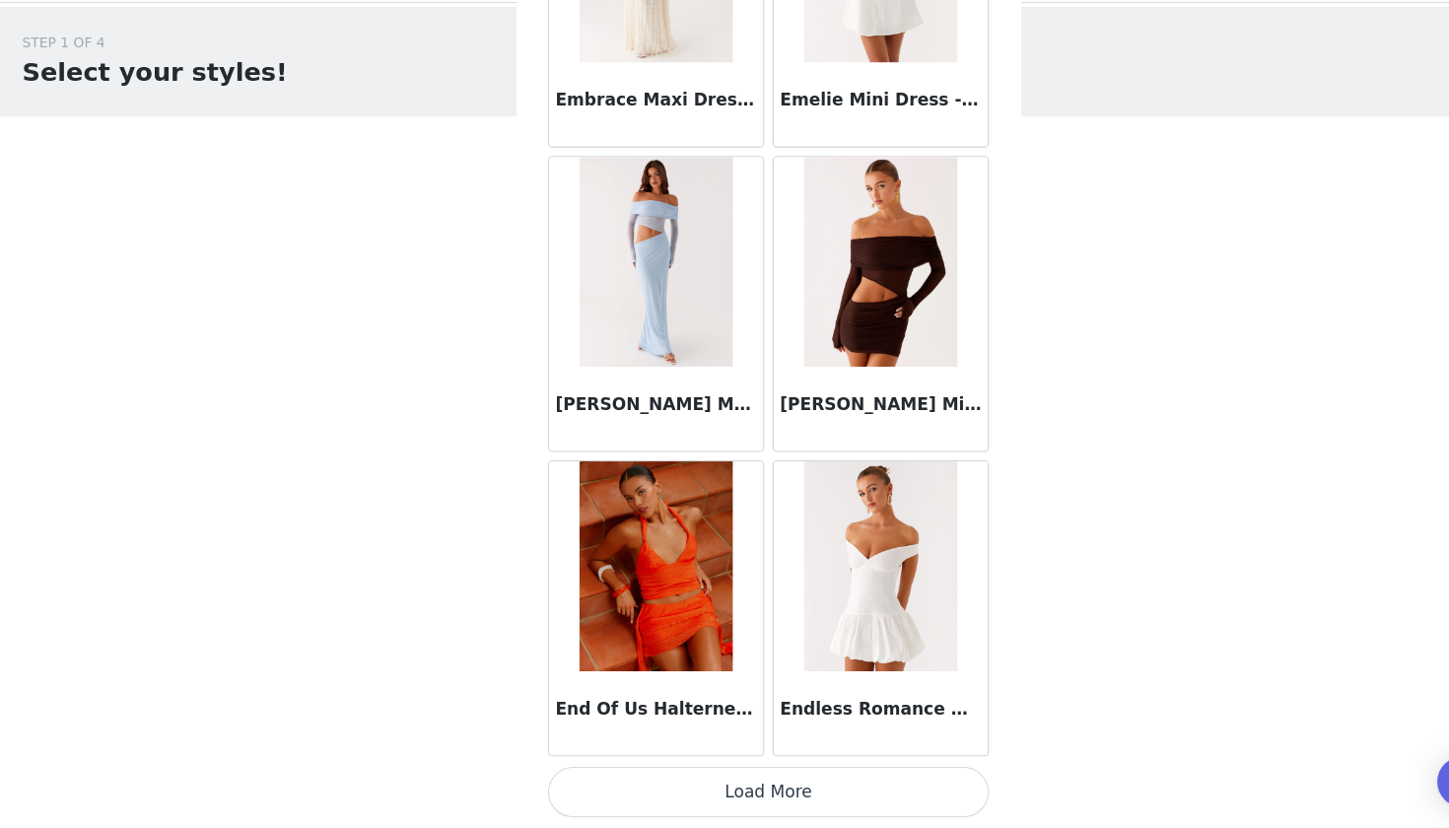
scroll to position [0, 0]
click at [676, 771] on button "Load More" at bounding box center [724, 794] width 414 height 47
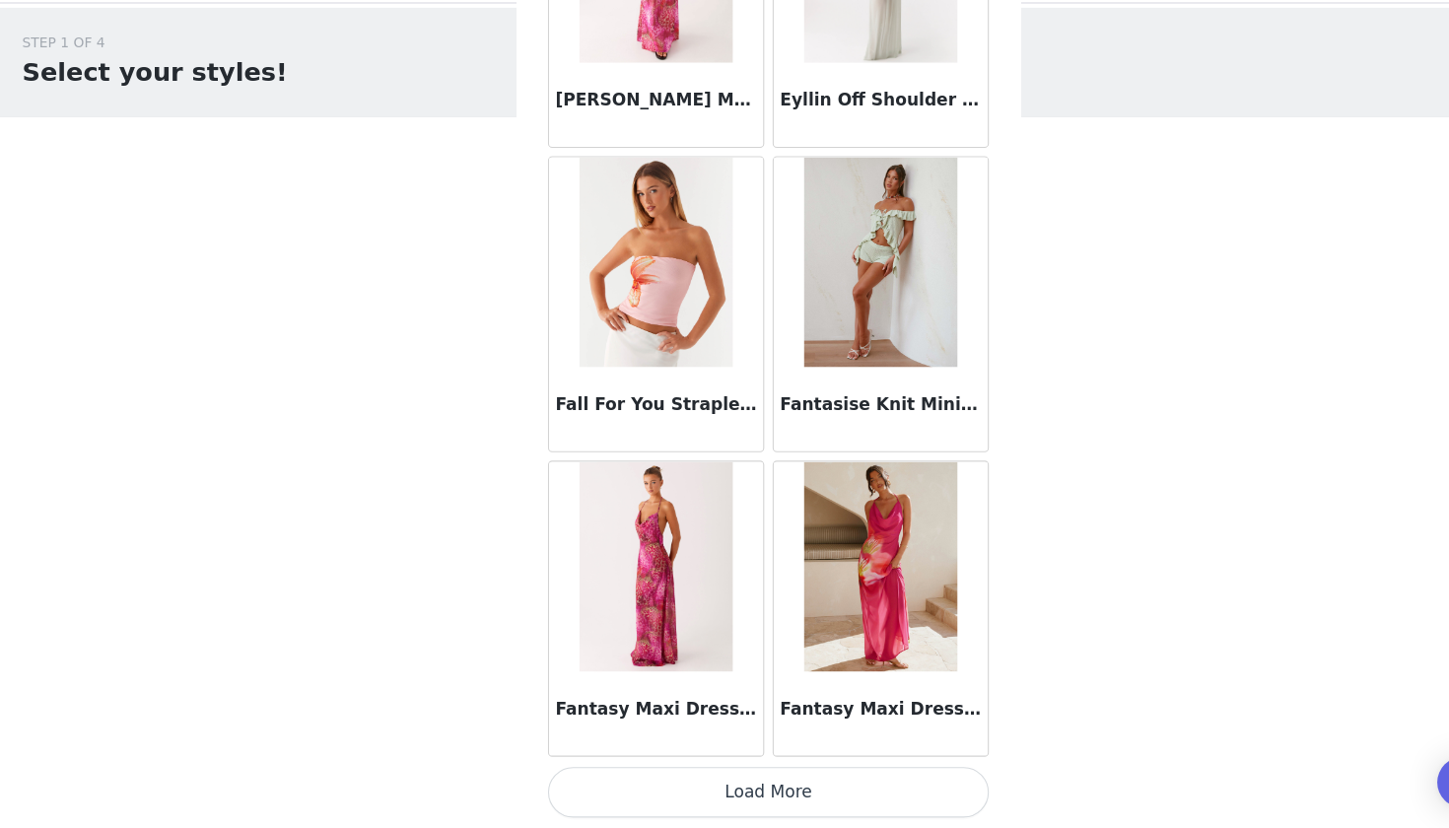
click at [637, 771] on button "Load More" at bounding box center [724, 794] width 414 height 47
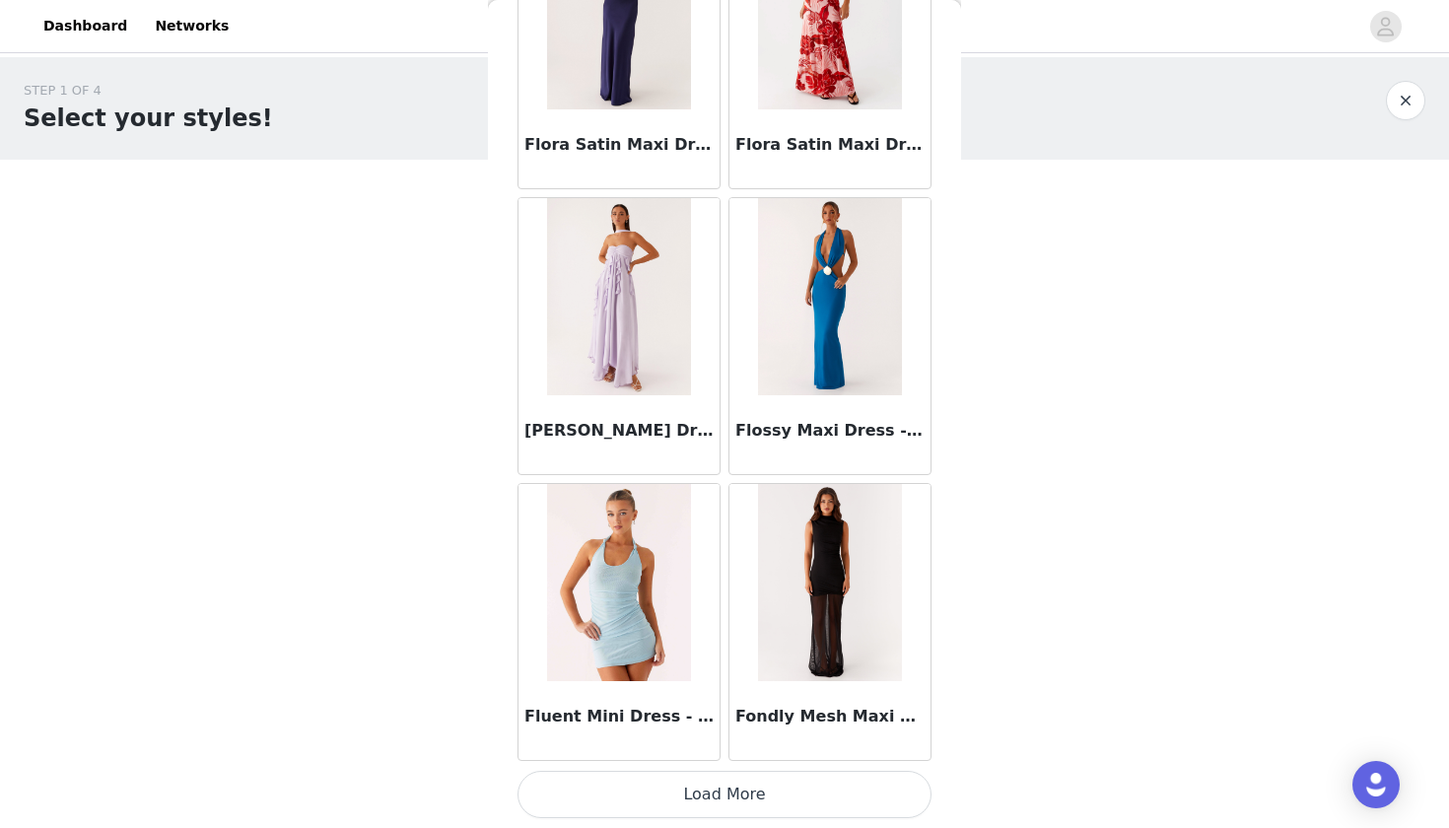
click at [654, 789] on button "Load More" at bounding box center [724, 794] width 414 height 47
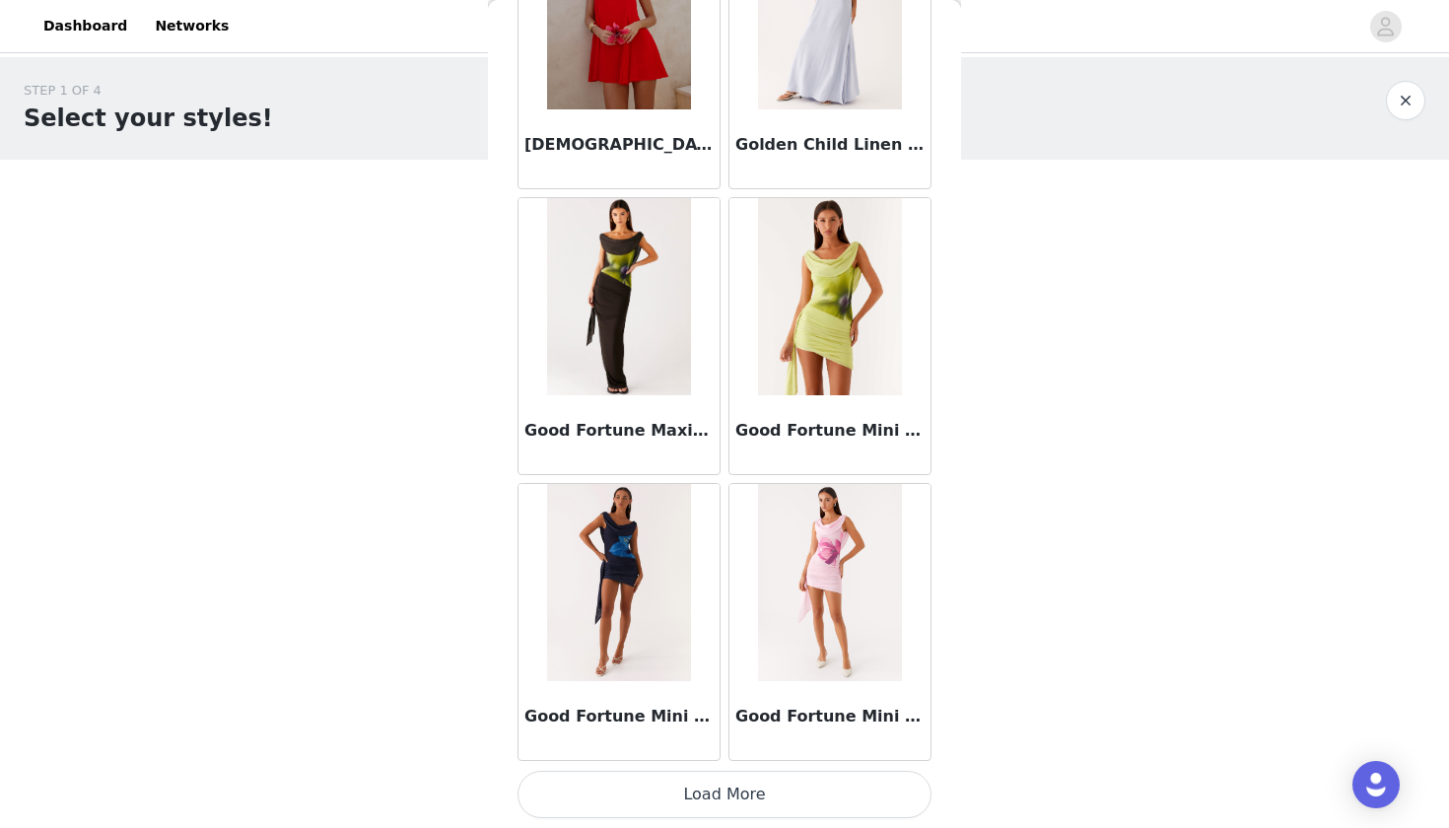
click at [620, 793] on button "Load More" at bounding box center [724, 794] width 414 height 47
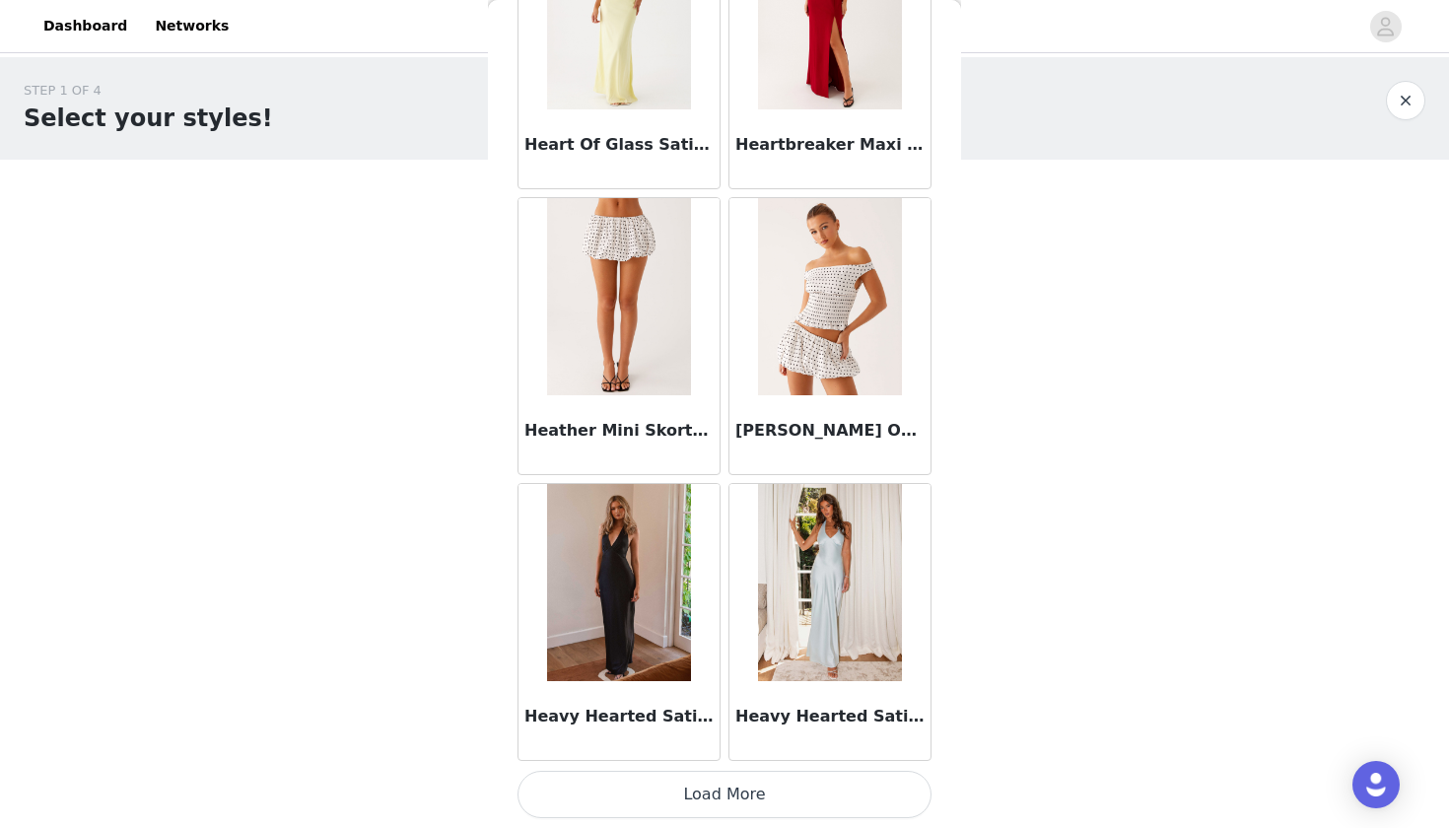
click at [618, 798] on button "Load More" at bounding box center [724, 794] width 414 height 47
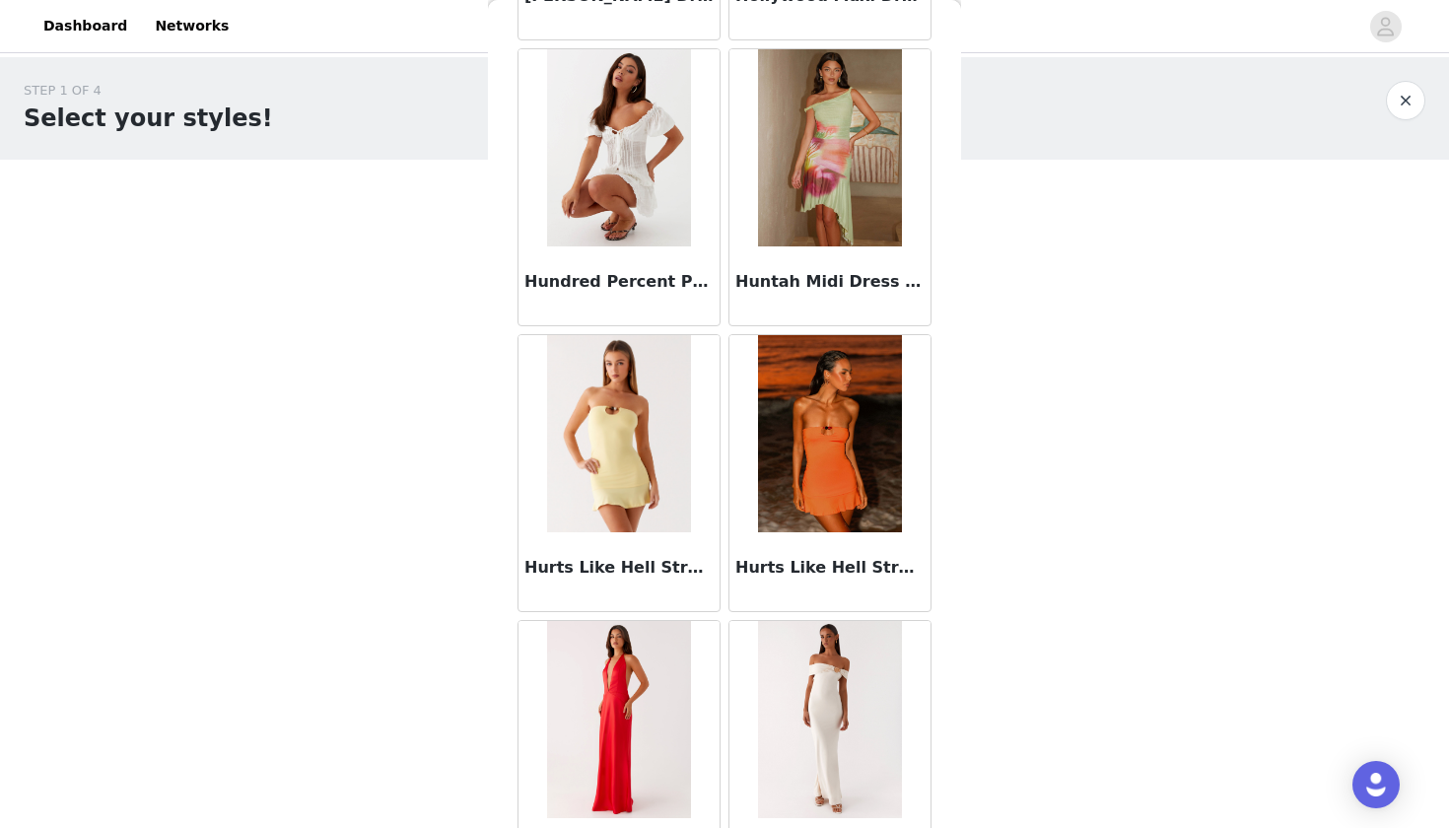
scroll to position [56077, 0]
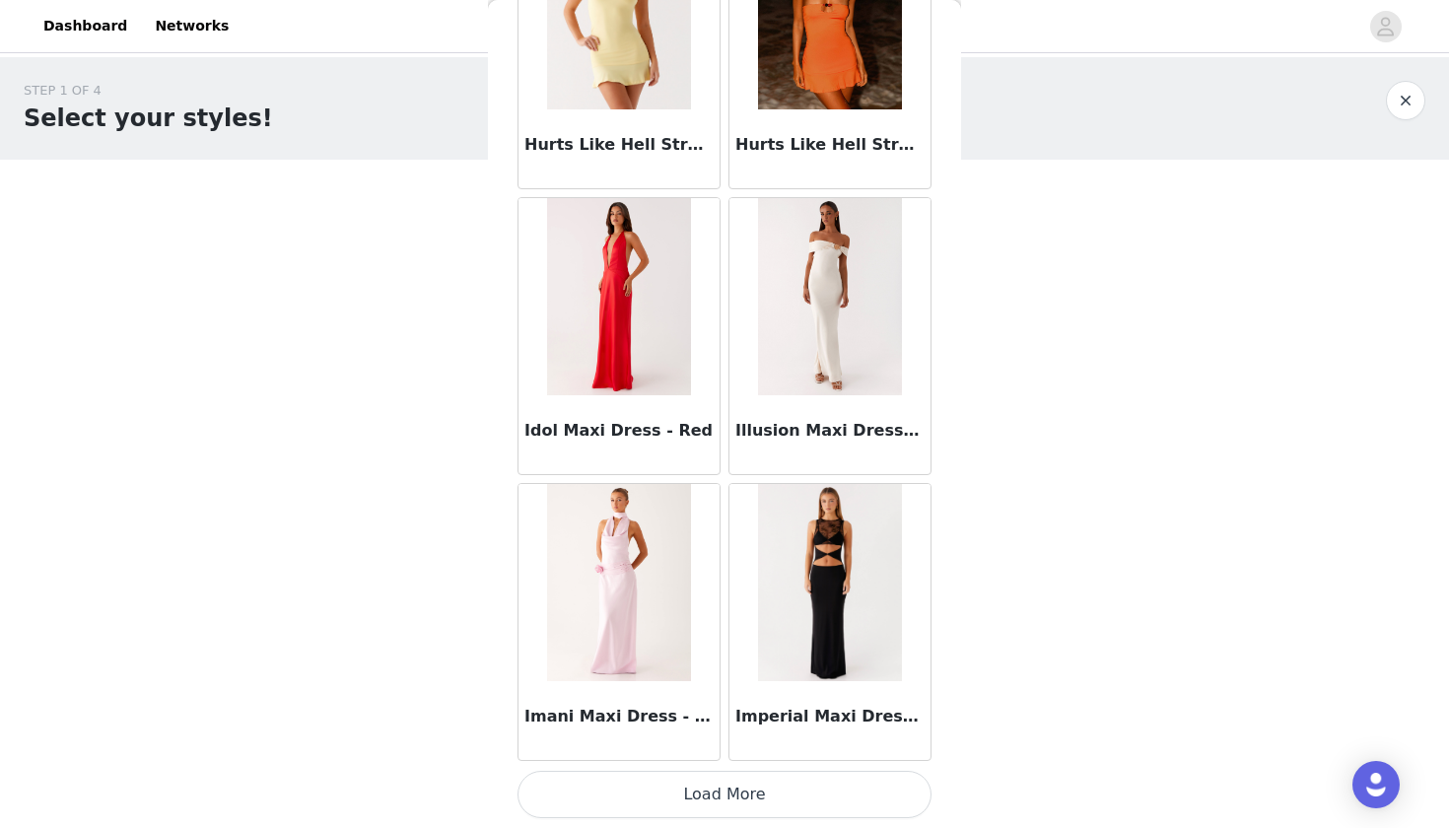
click at [757, 796] on button "Load More" at bounding box center [724, 794] width 414 height 47
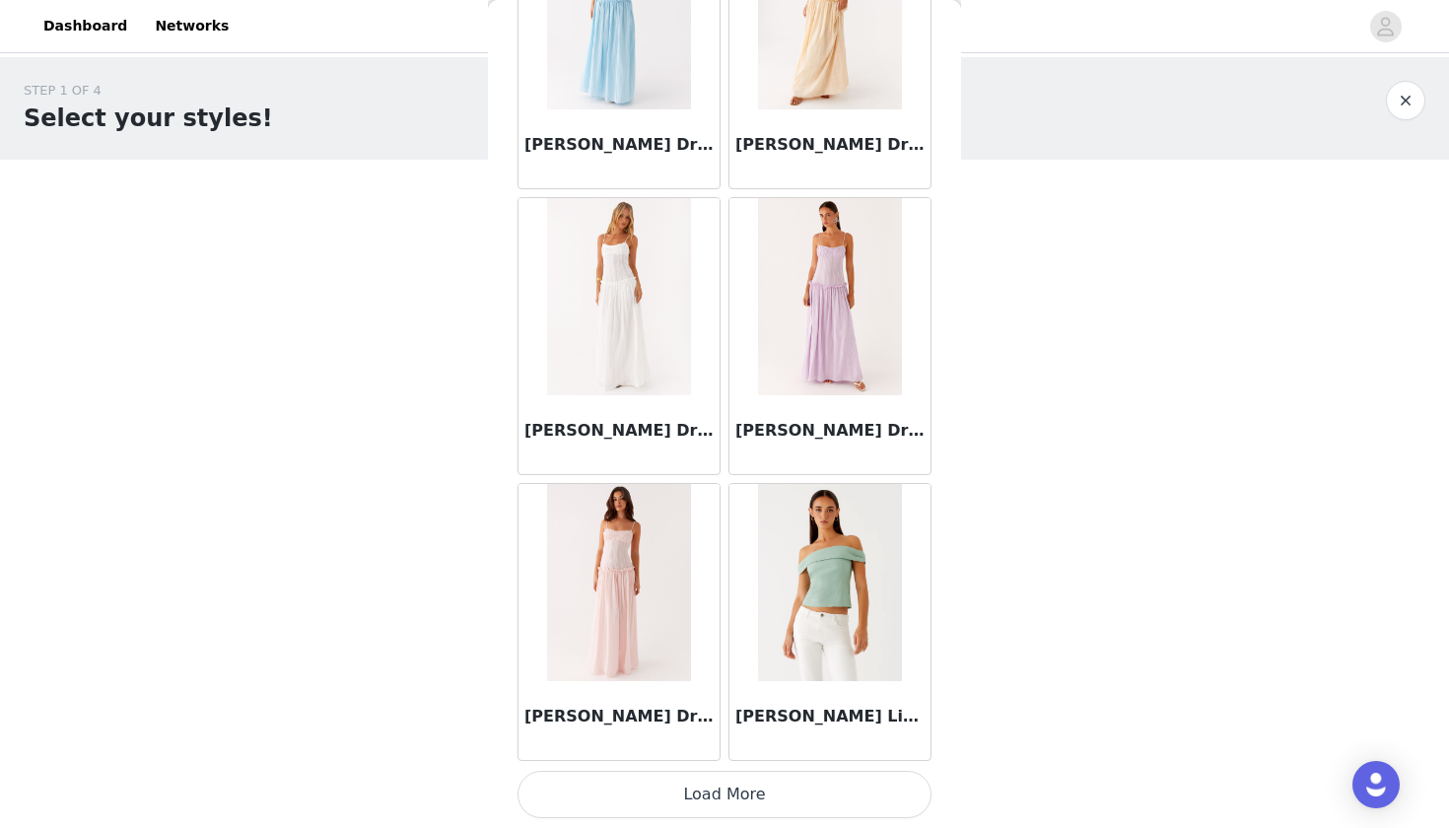
scroll to position [0, 0]
click at [696, 791] on button "Load More" at bounding box center [724, 794] width 414 height 47
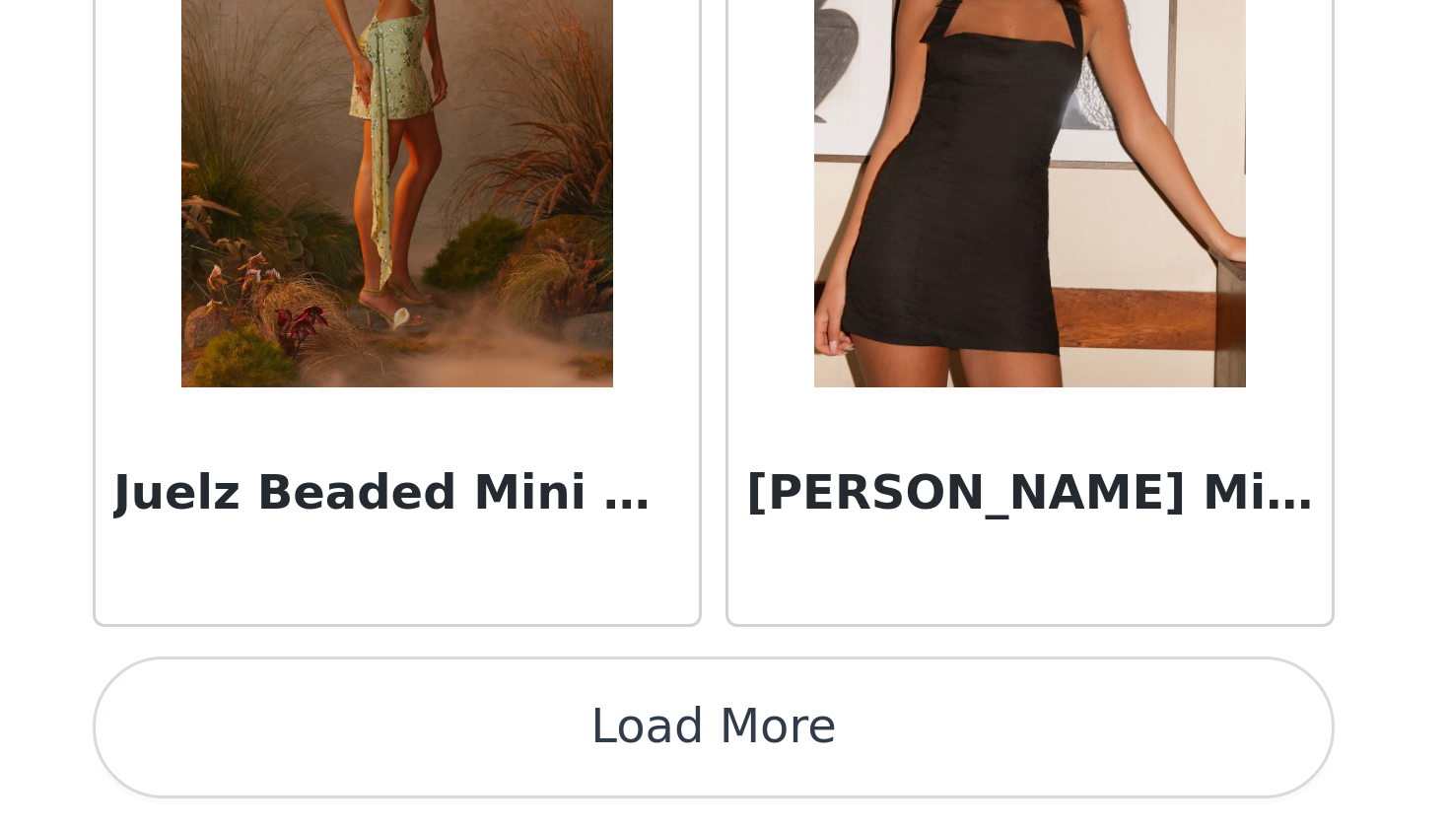
click at [517, 771] on button "Load More" at bounding box center [724, 794] width 414 height 47
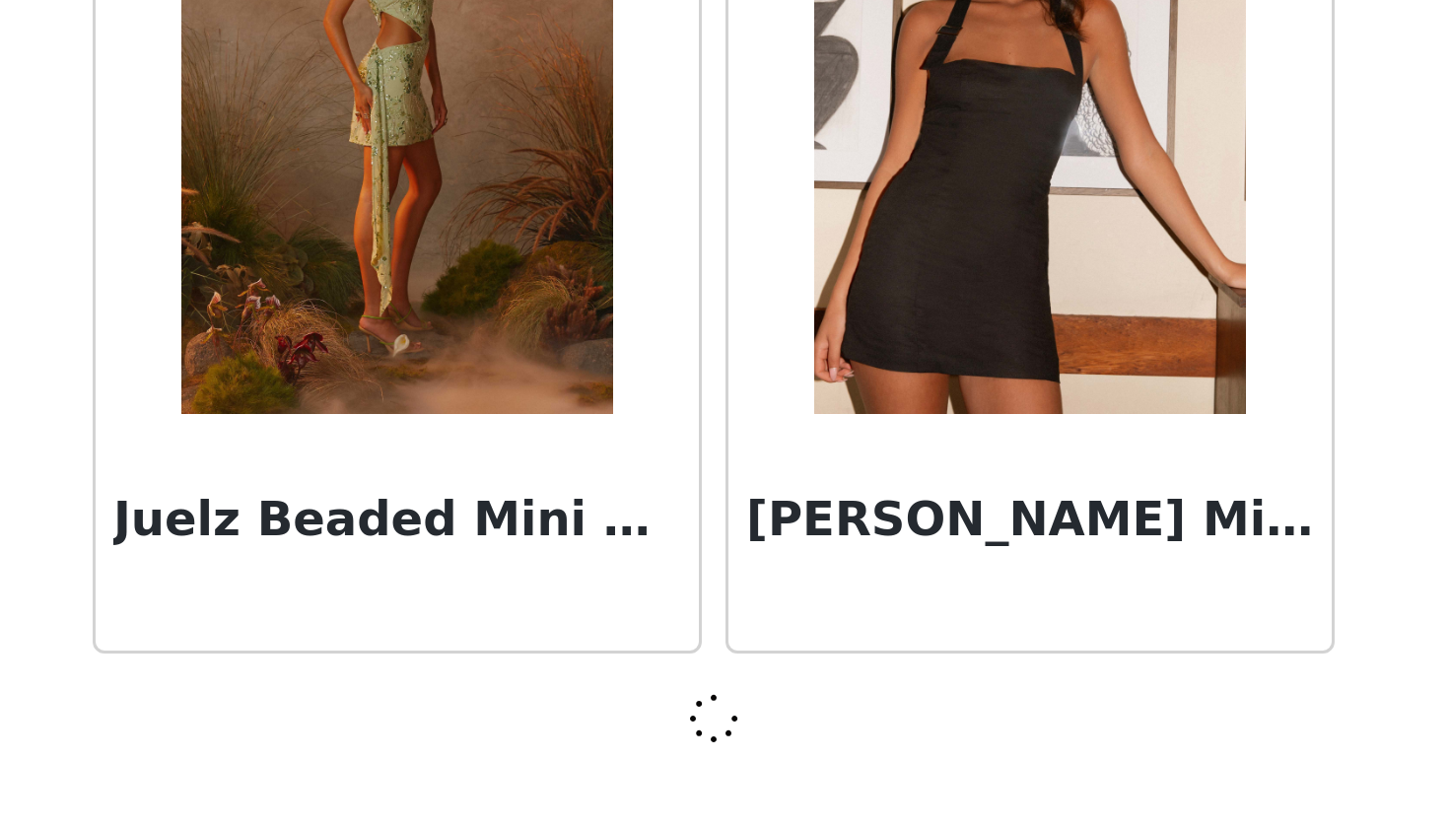
scroll to position [62204, 0]
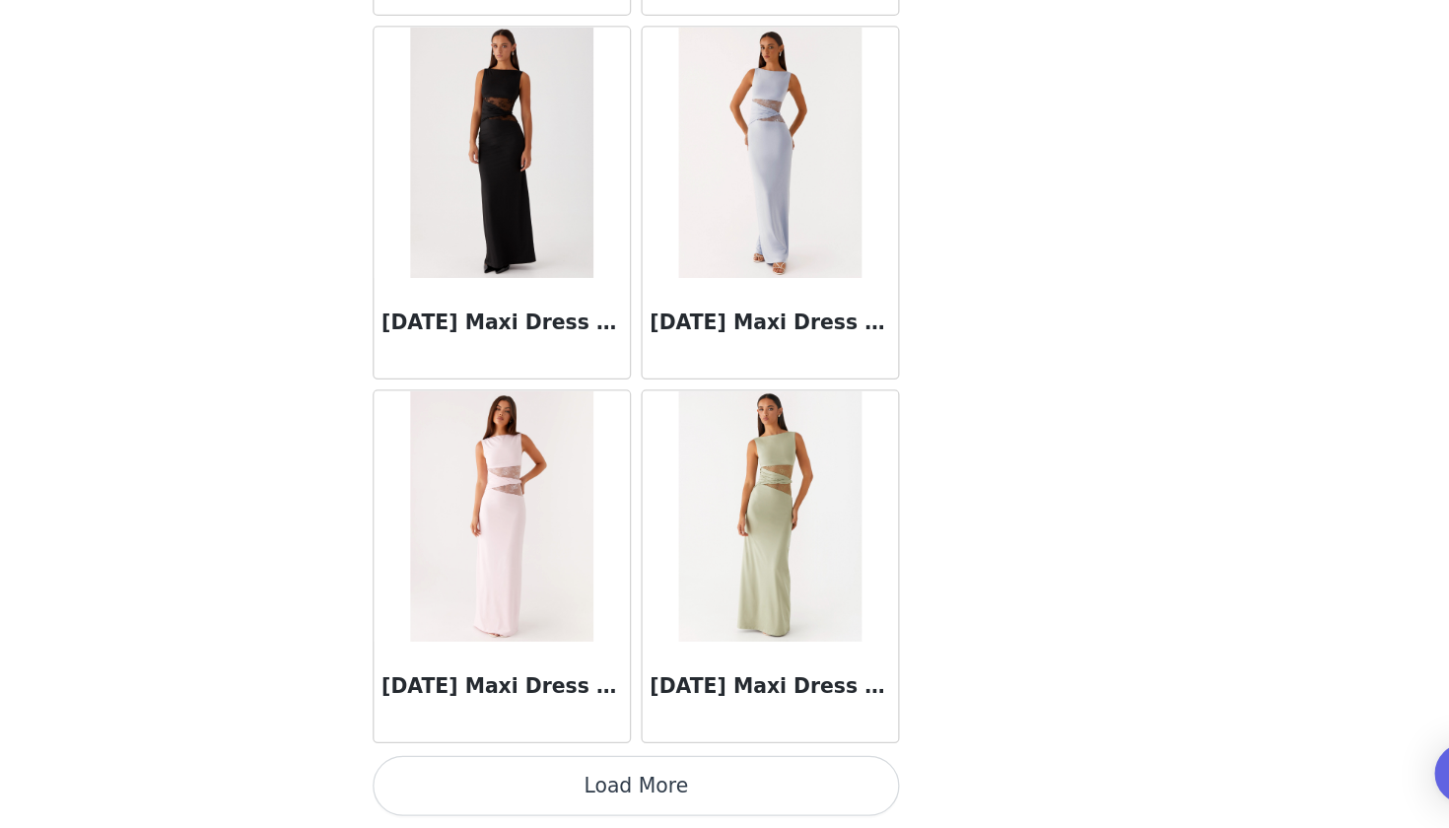
click at [517, 771] on button "Load More" at bounding box center [724, 794] width 414 height 47
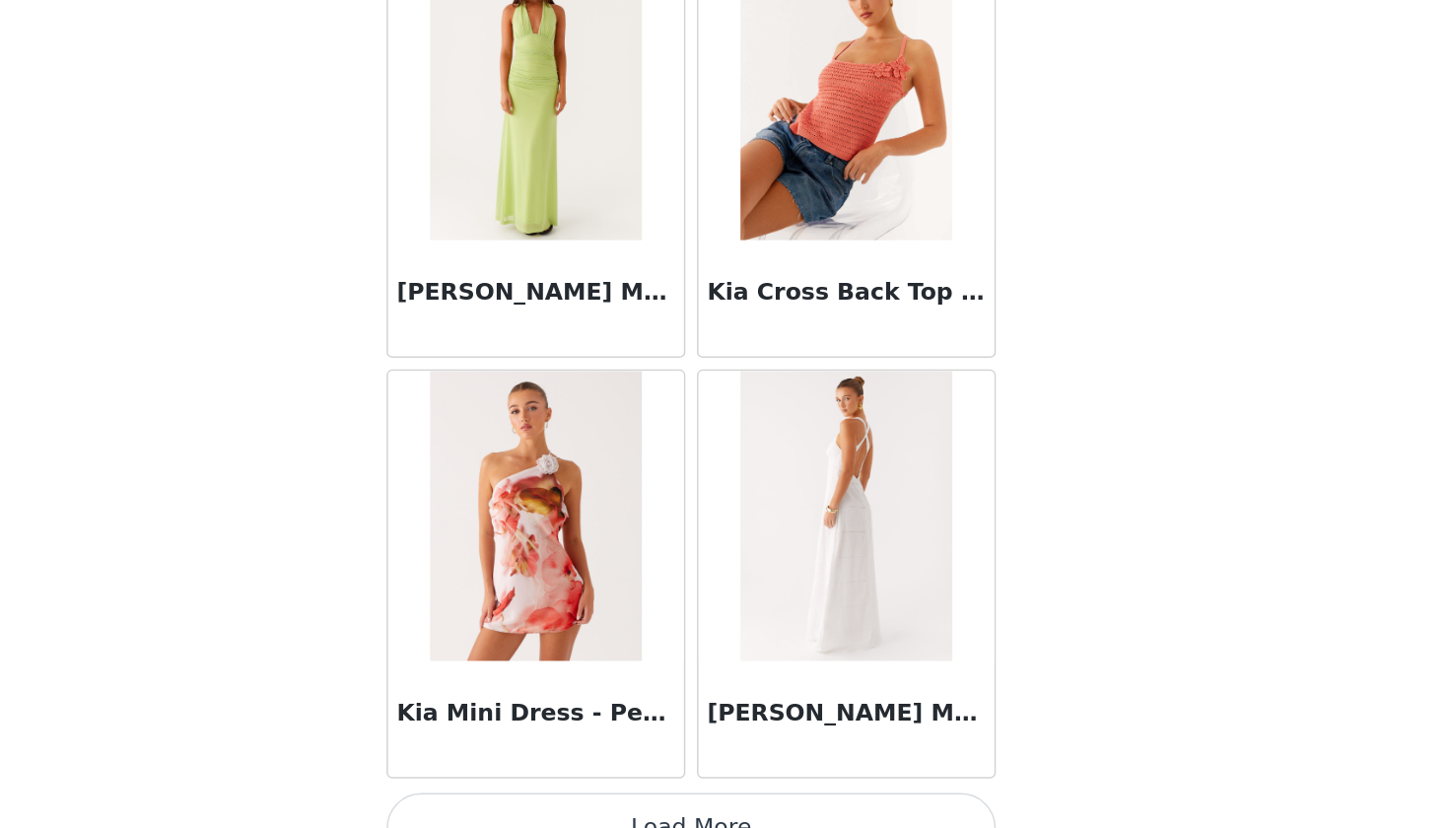
scroll to position [67930, 0]
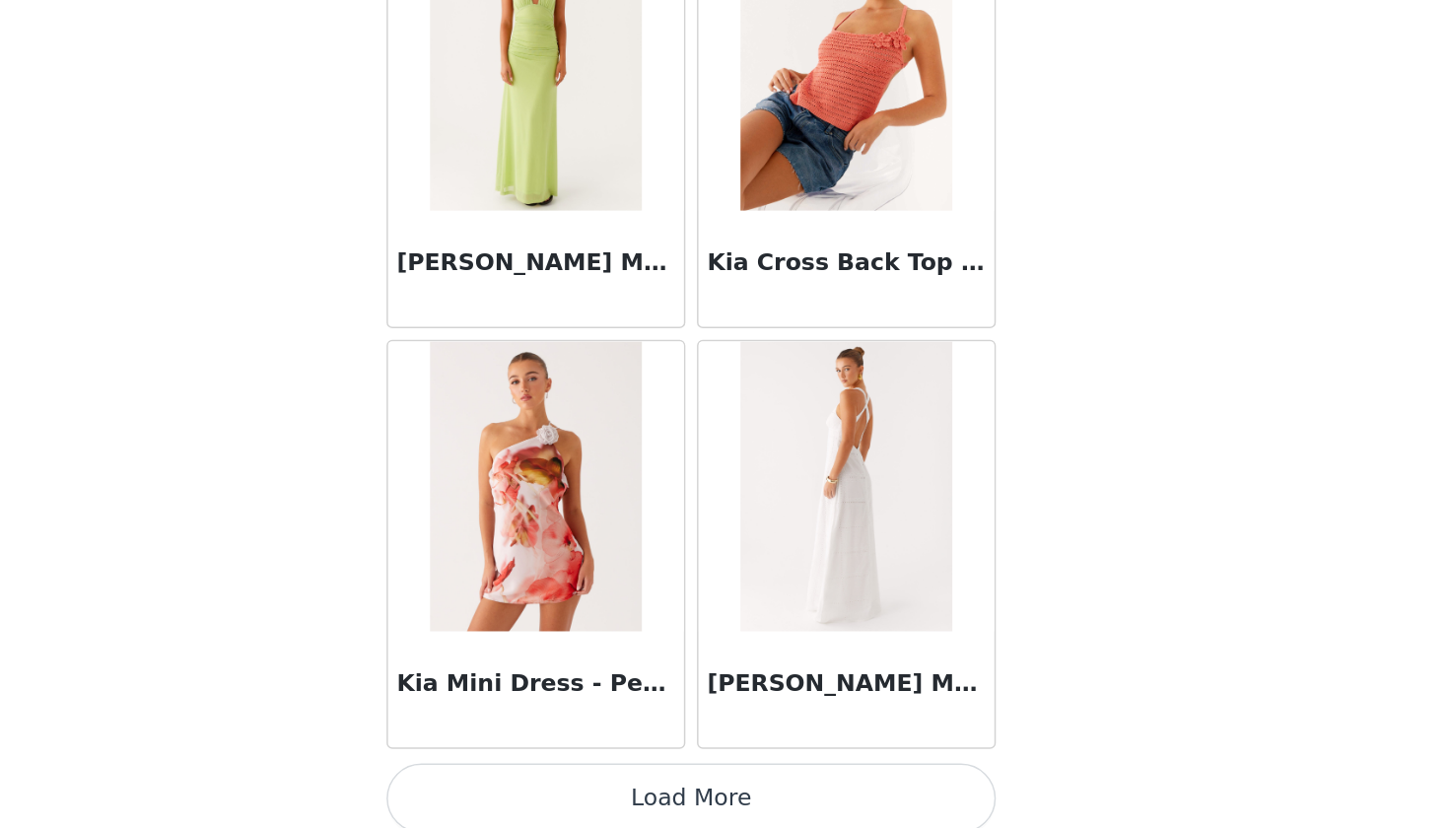
click at [517, 771] on button "Load More" at bounding box center [724, 794] width 414 height 47
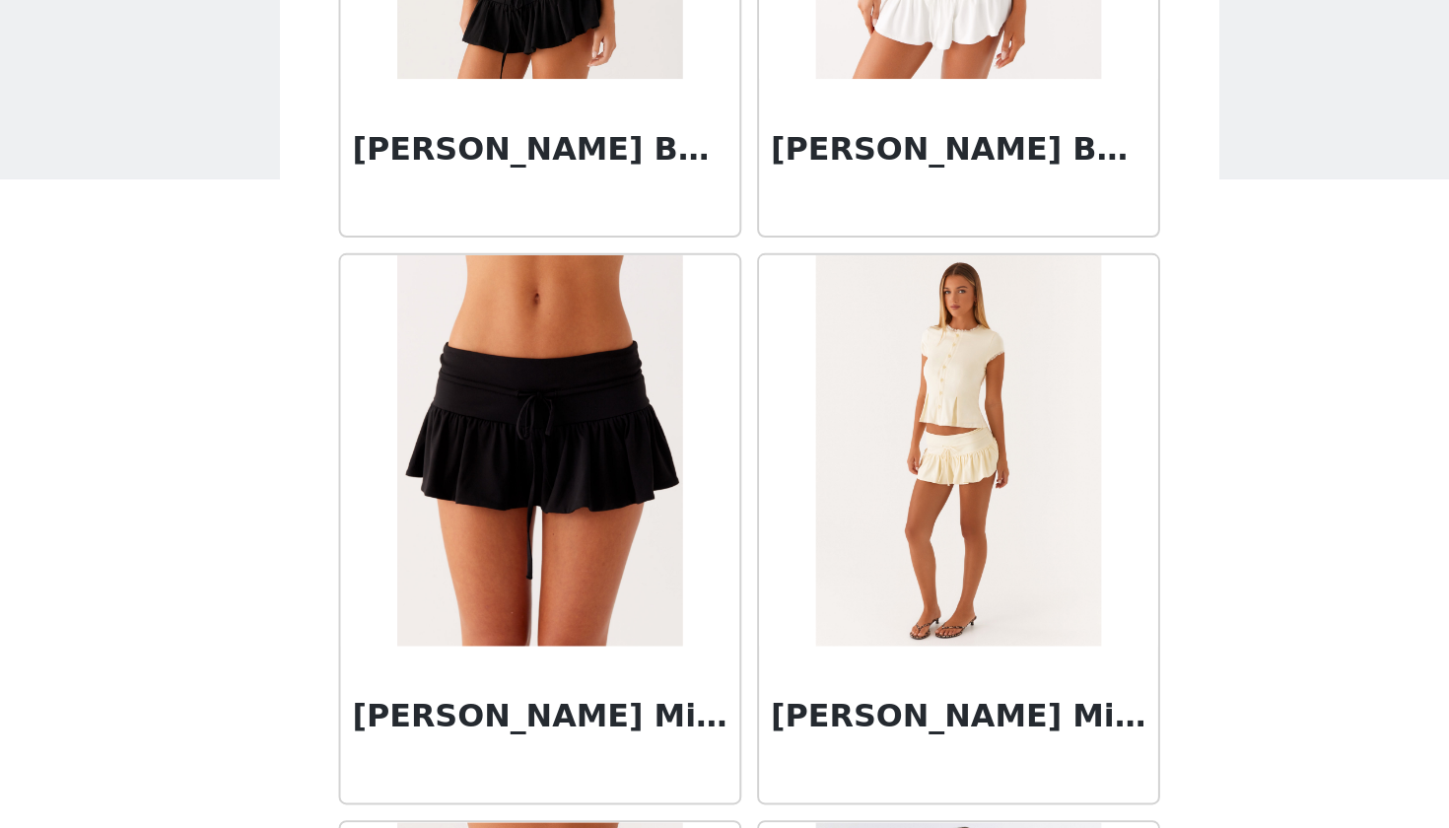
scroll to position [70788, 0]
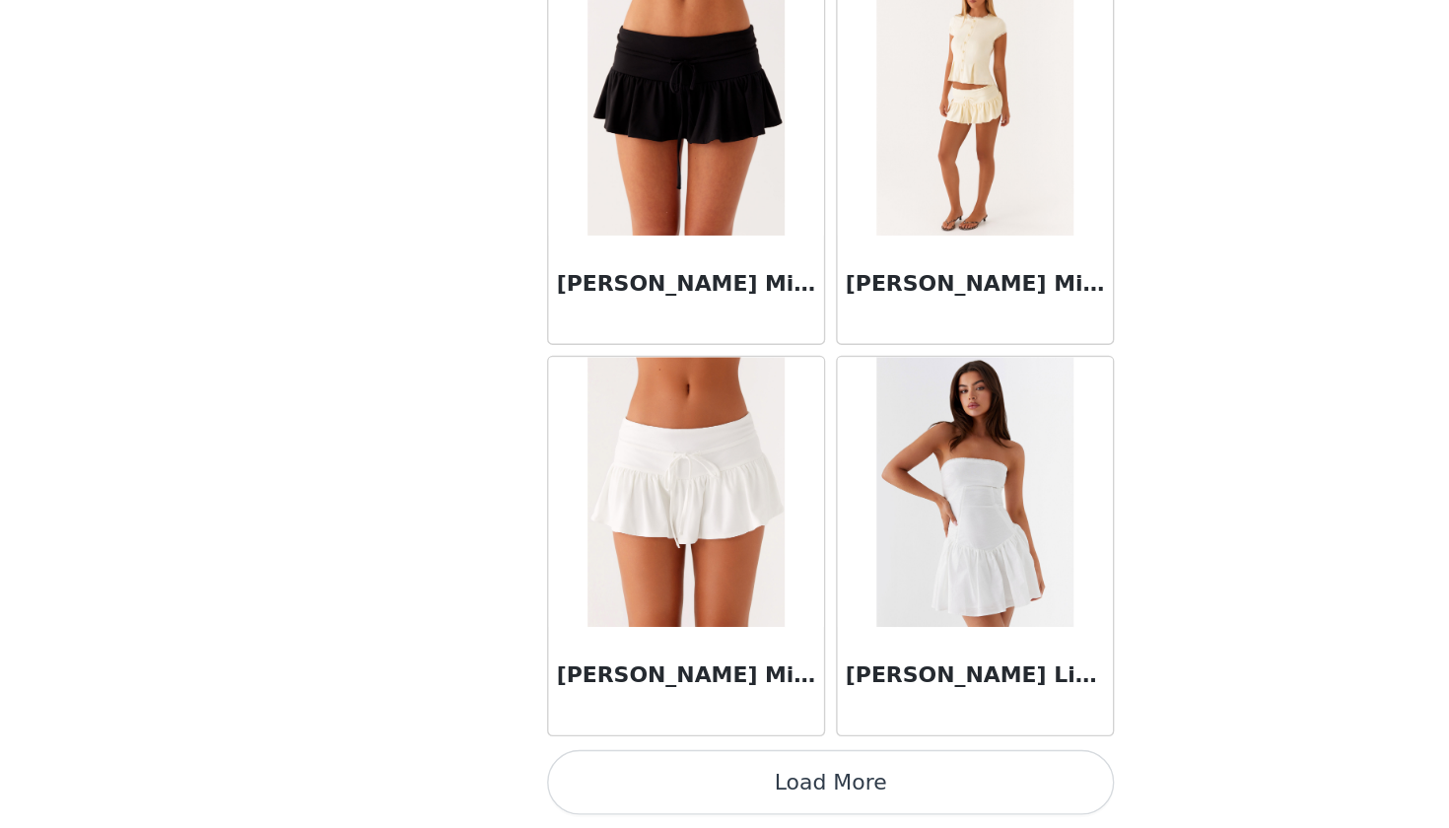
click at [615, 771] on button "Load More" at bounding box center [724, 794] width 414 height 47
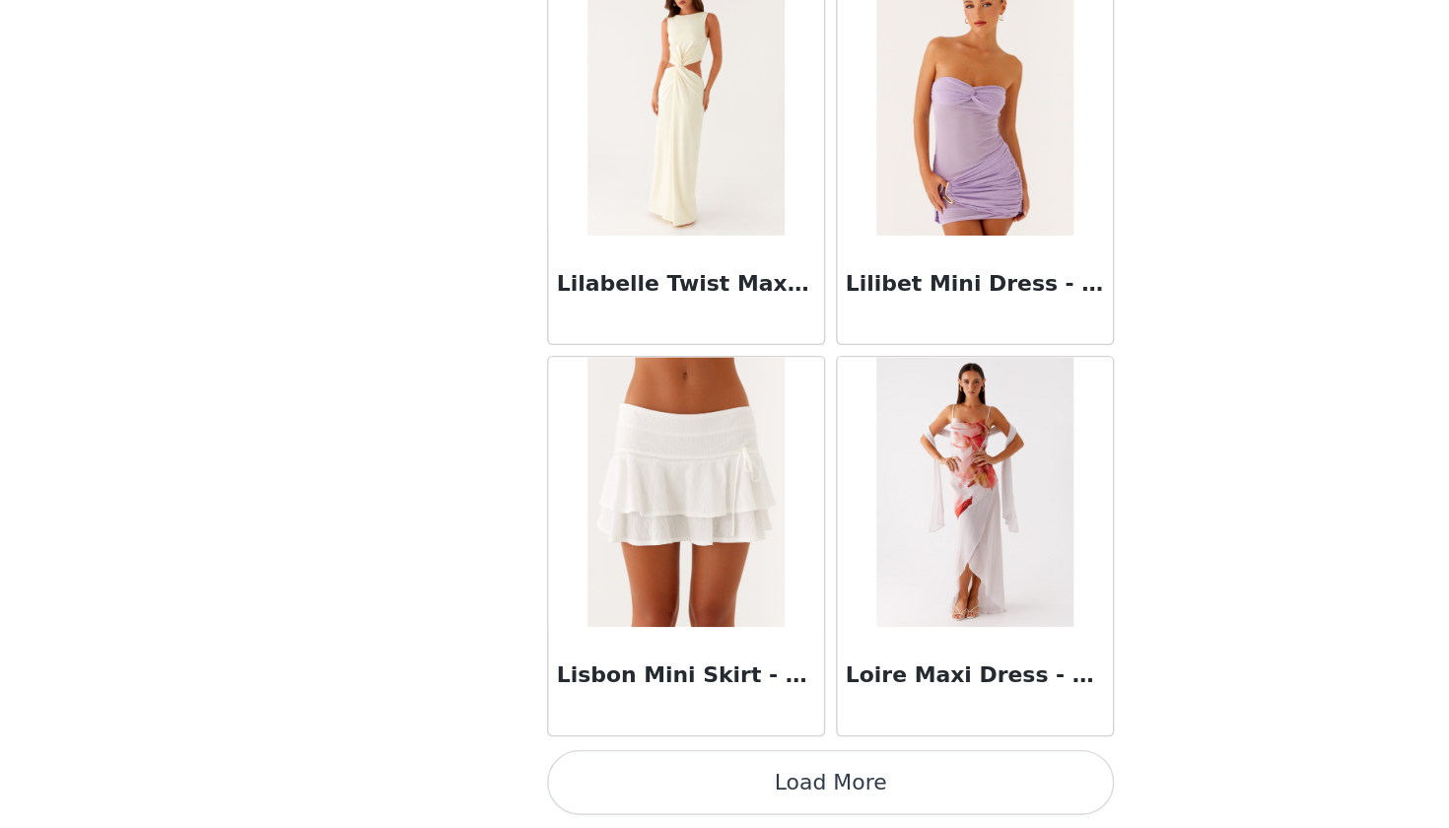
scroll to position [0, 0]
click at [672, 771] on button "Load More" at bounding box center [724, 794] width 414 height 47
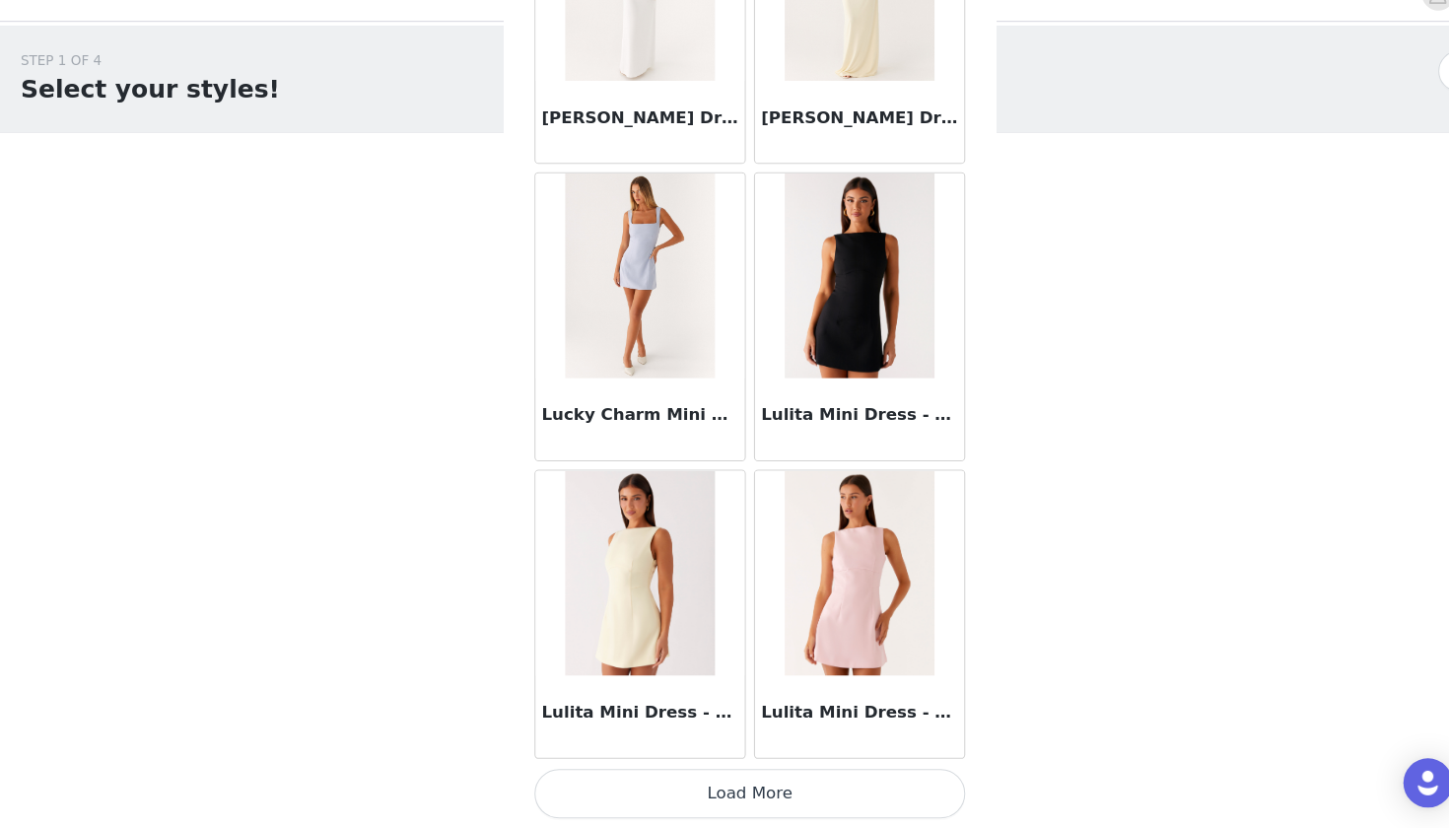
click at [677, 771] on button "Load More" at bounding box center [724, 794] width 414 height 47
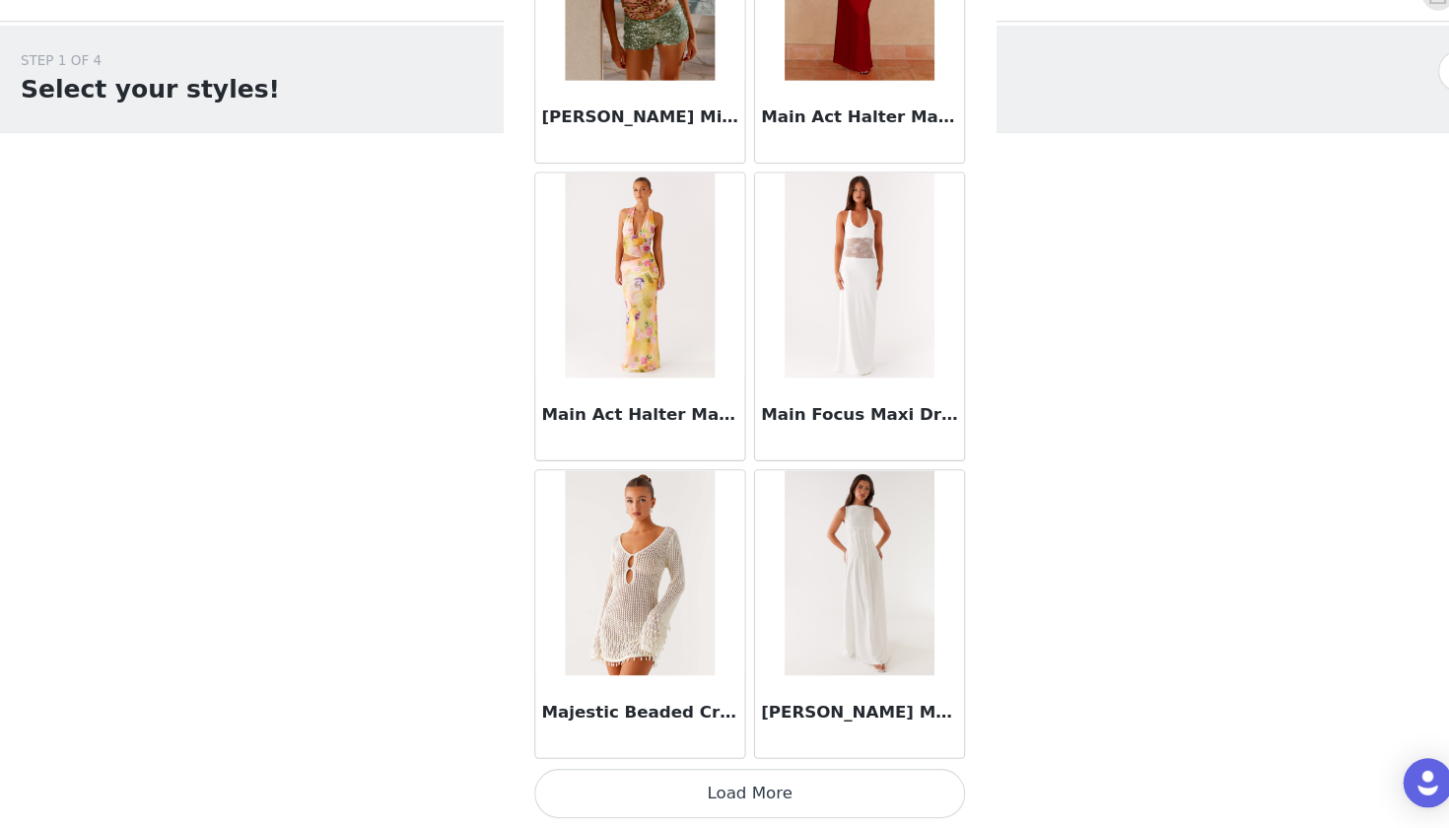
click at [789, 771] on button "Load More" at bounding box center [724, 794] width 414 height 47
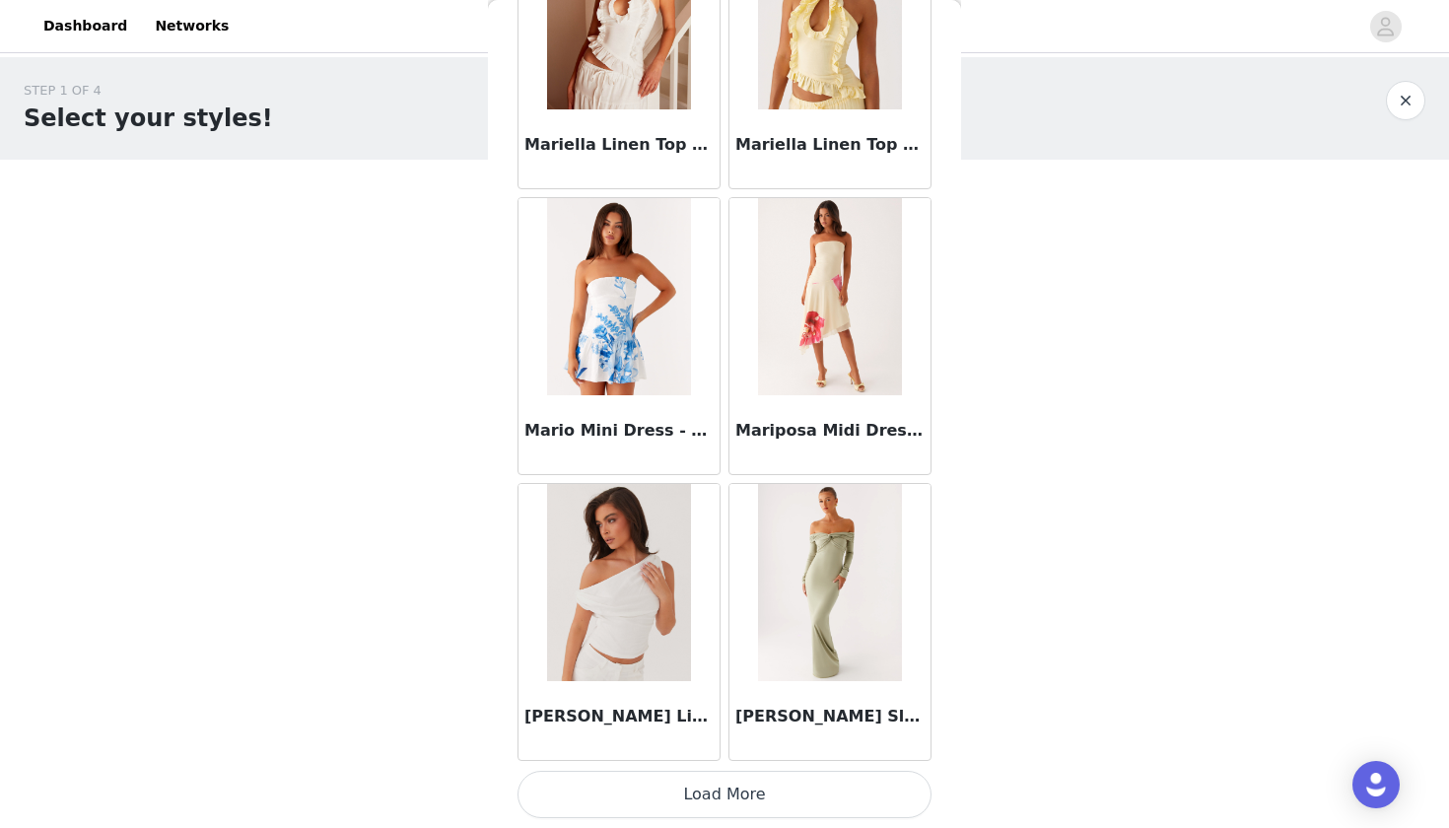
click at [765, 789] on button "Load More" at bounding box center [724, 794] width 414 height 47
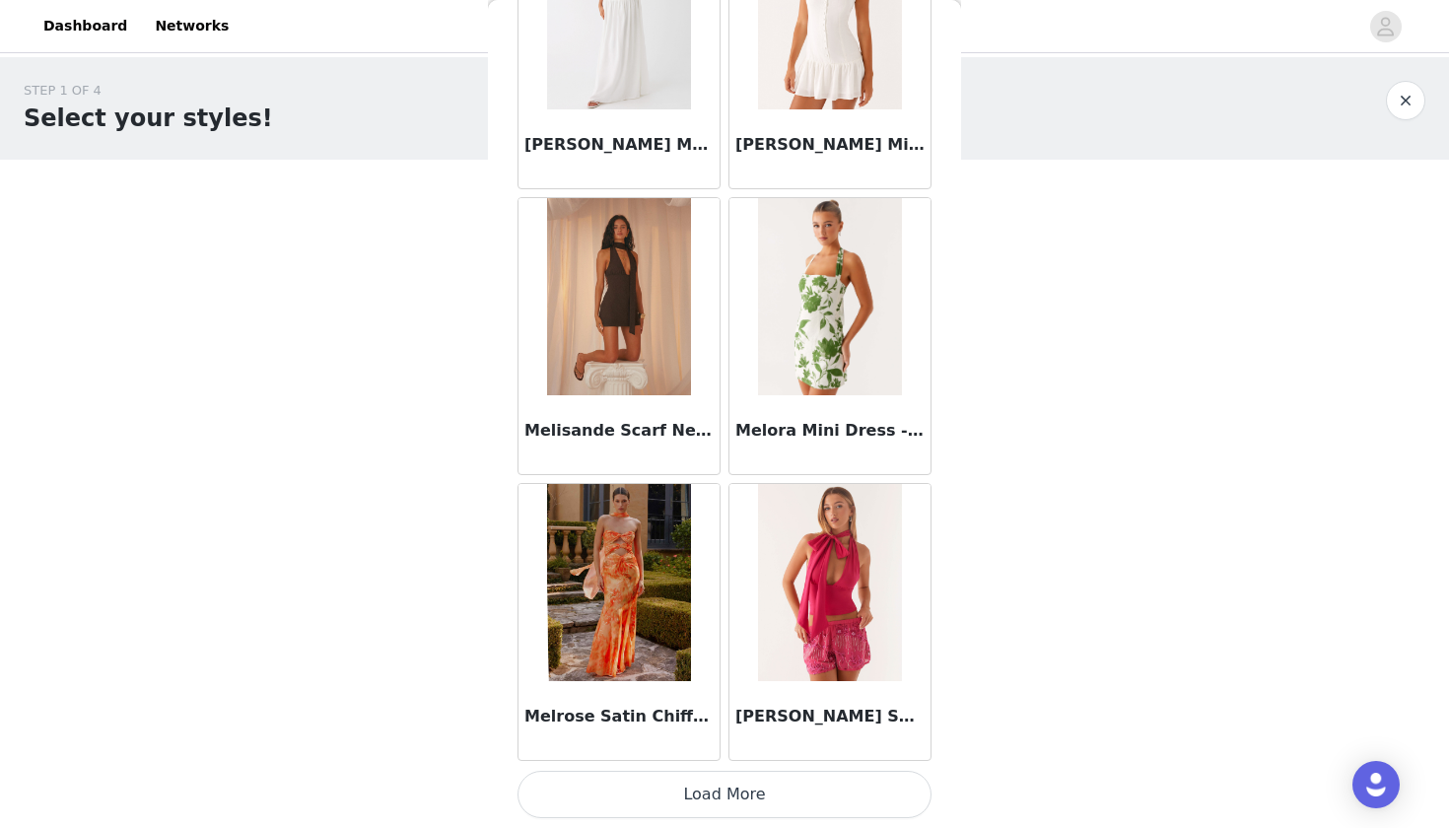
click at [678, 781] on button "Load More" at bounding box center [724, 794] width 414 height 47
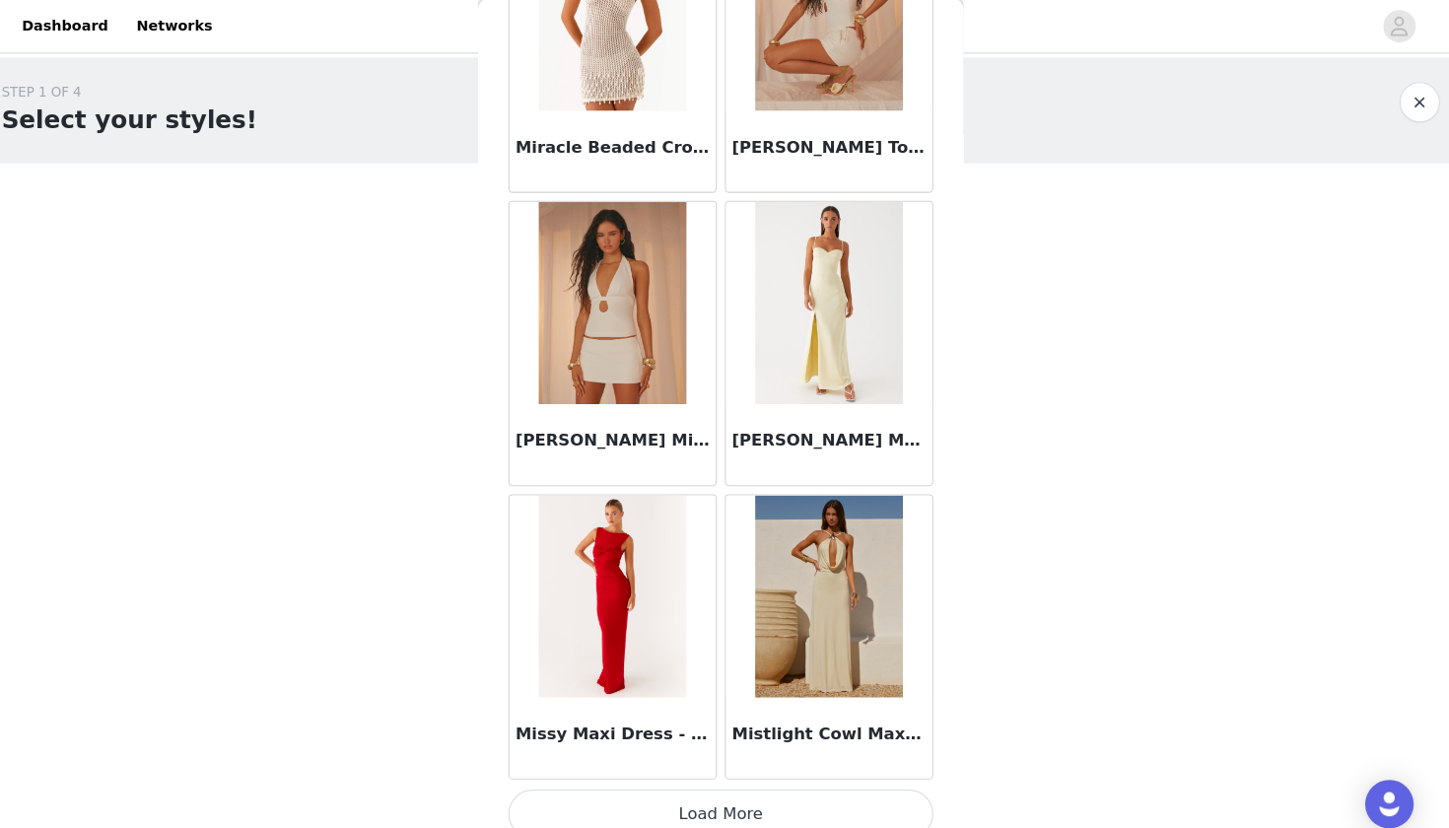
scroll to position [87938, 0]
click at [749, 798] on button "Load More" at bounding box center [724, 794] width 414 height 47
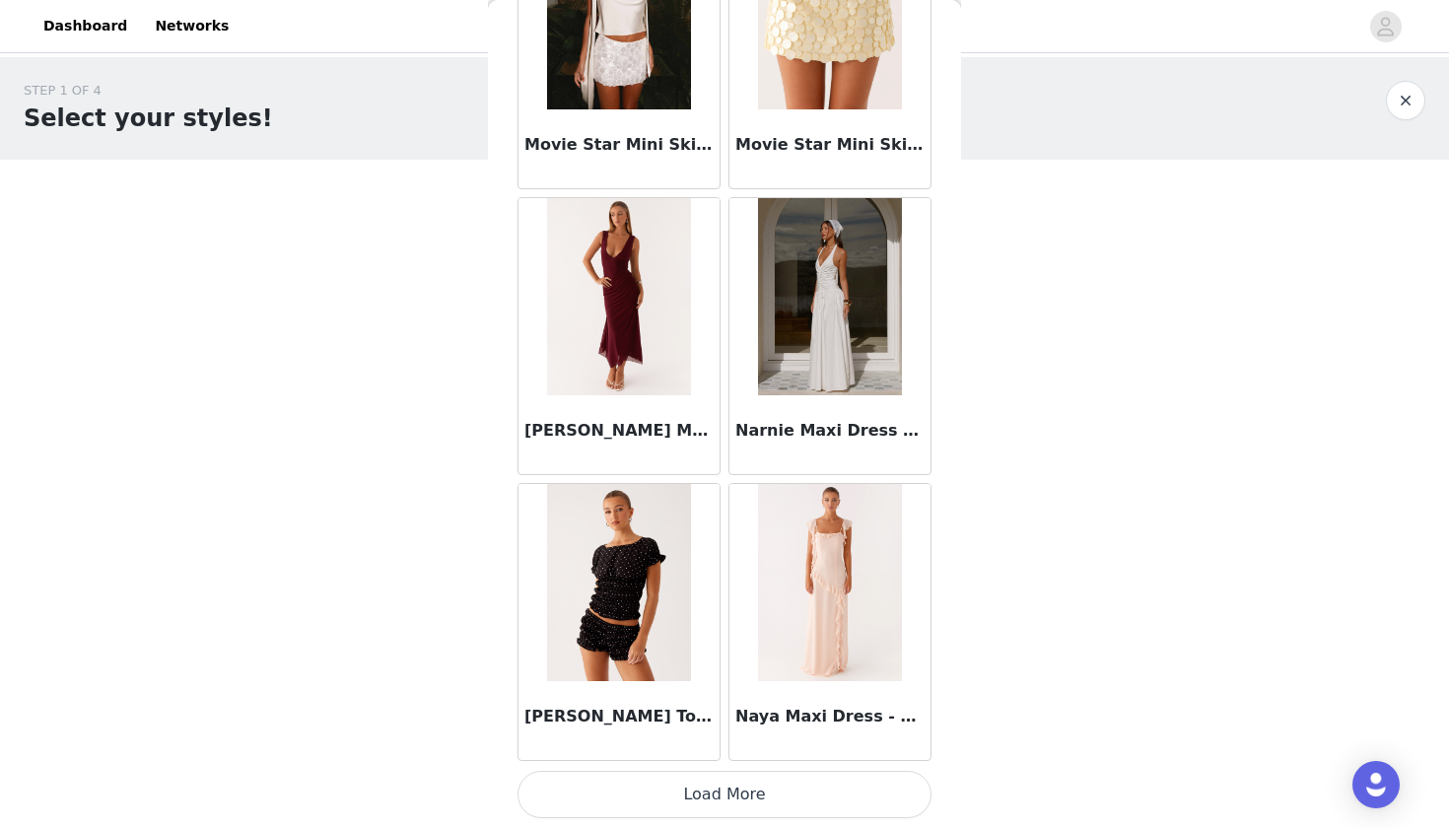
scroll to position [0, 0]
click at [725, 797] on button "Load More" at bounding box center [724, 794] width 414 height 47
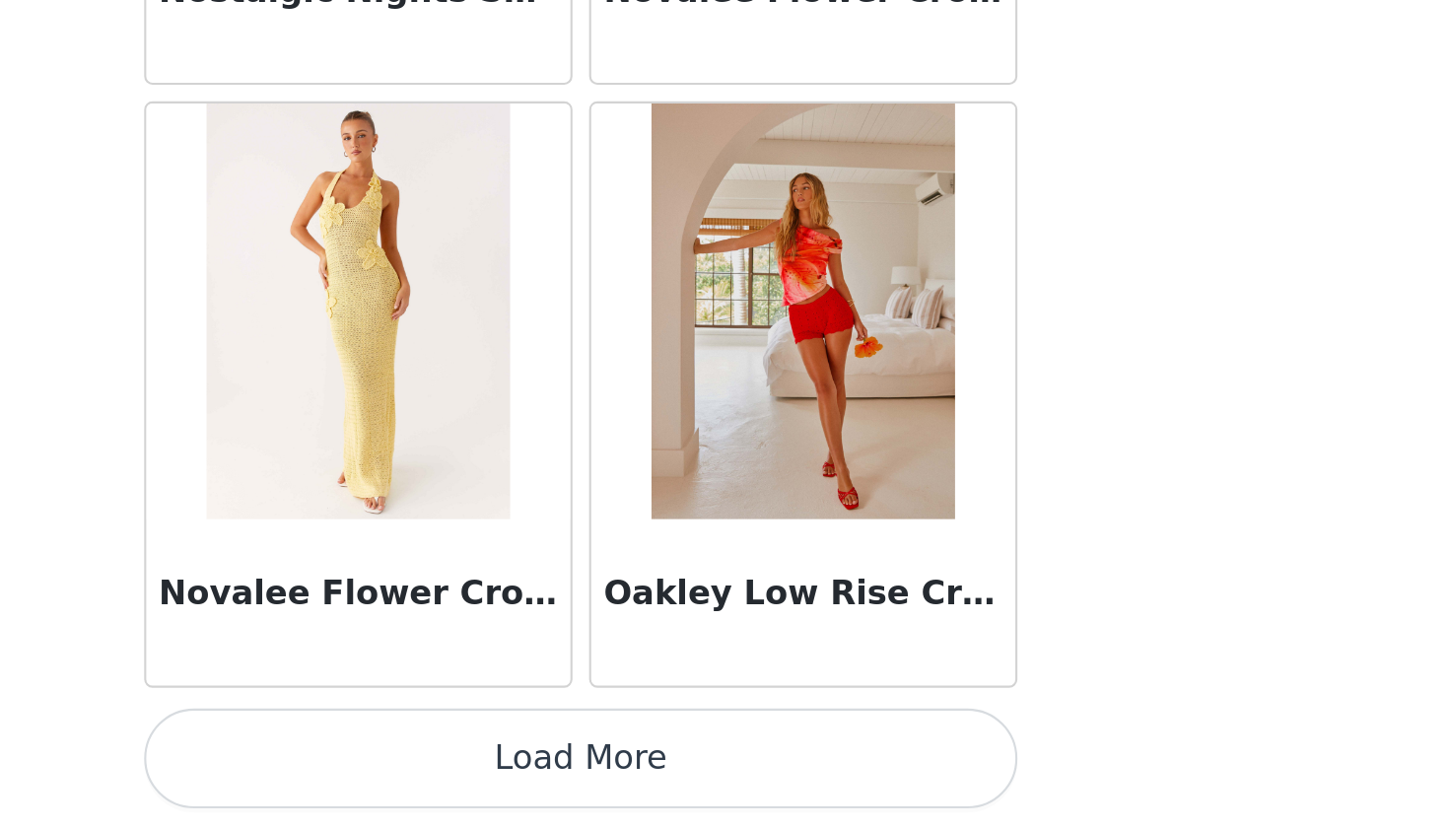
click at [517, 771] on button "Load More" at bounding box center [724, 794] width 414 height 47
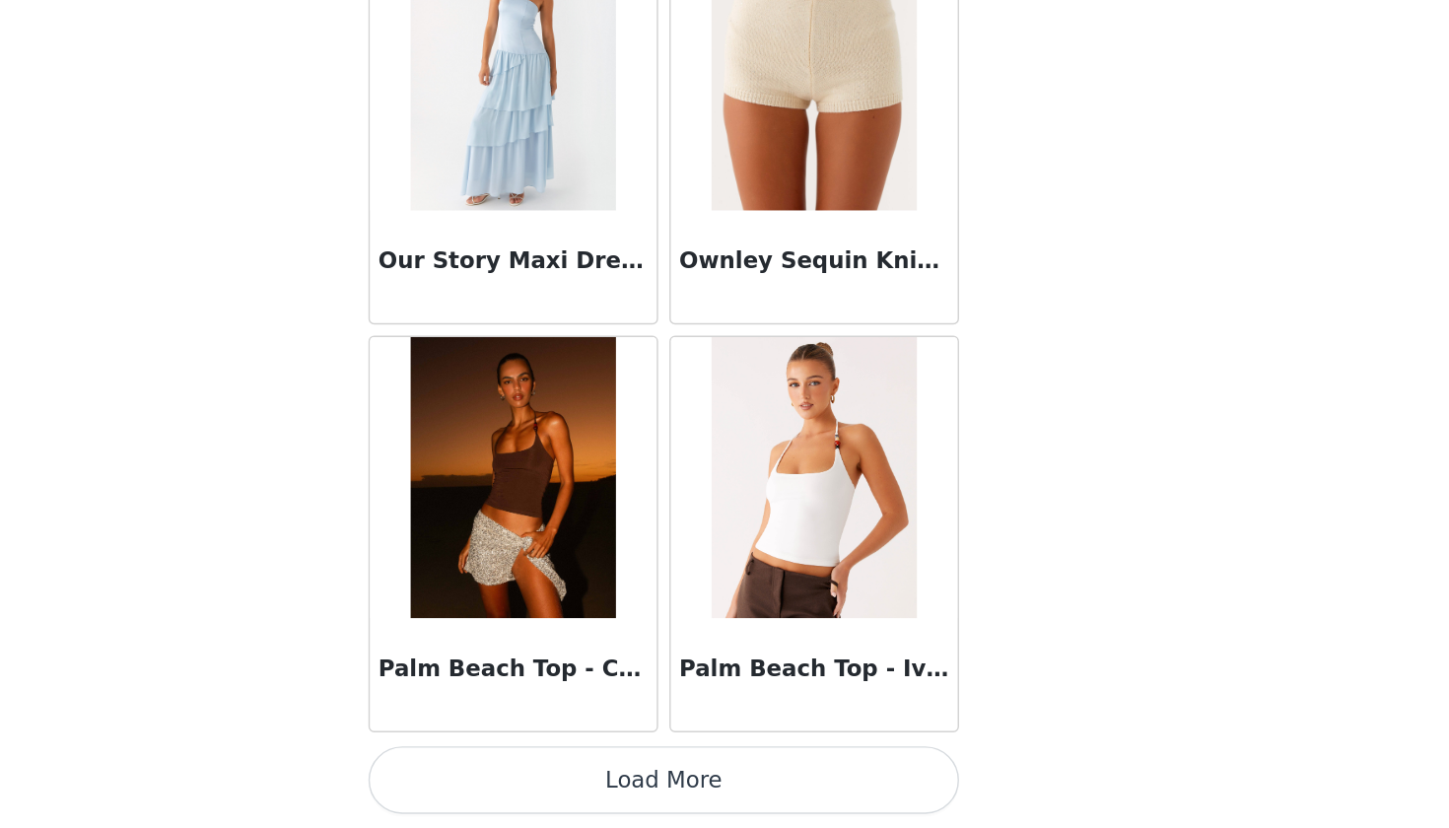
click at [517, 771] on button "Load More" at bounding box center [724, 794] width 414 height 47
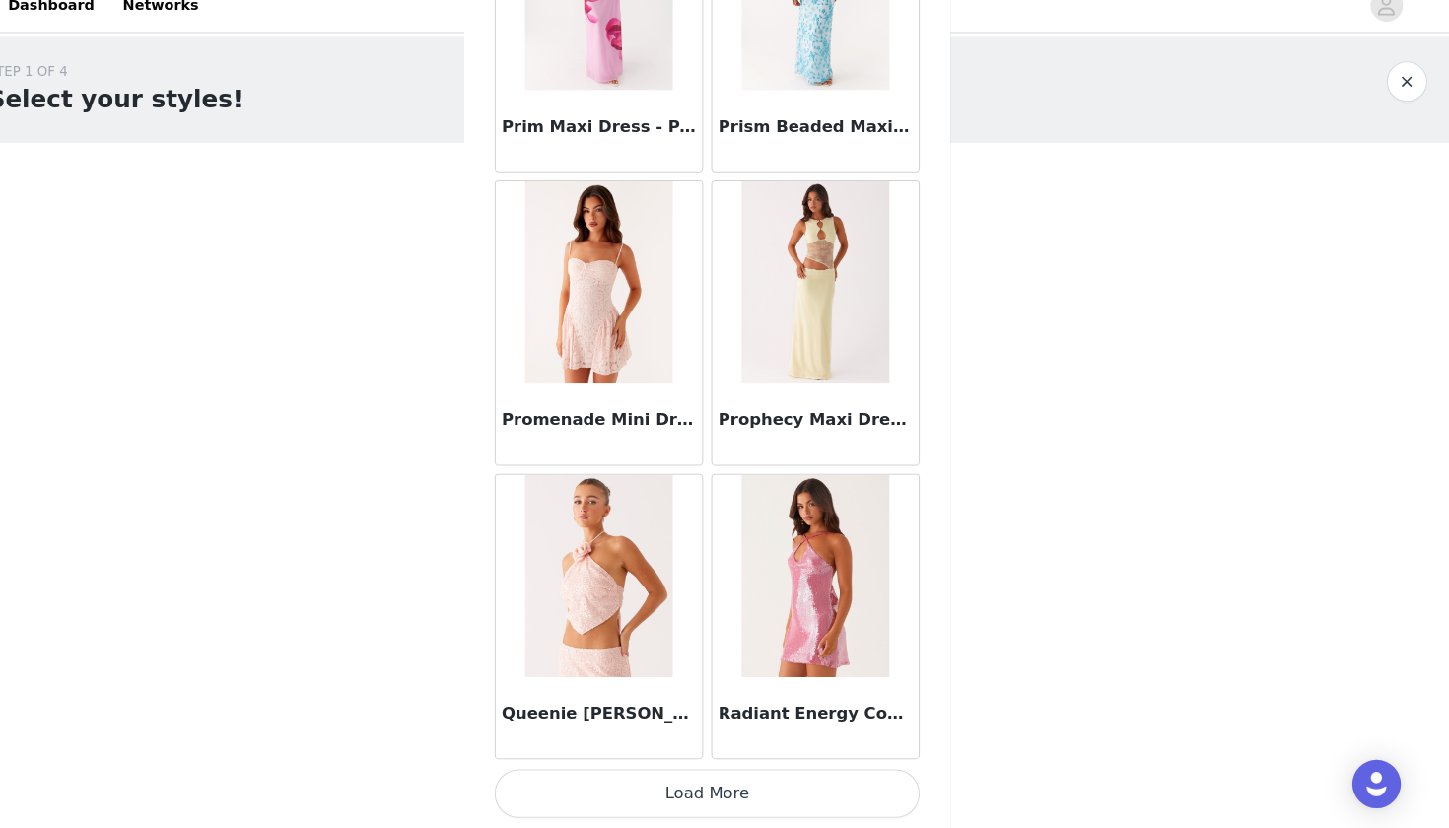
click at [711, 778] on button "Load More" at bounding box center [724, 794] width 414 height 47
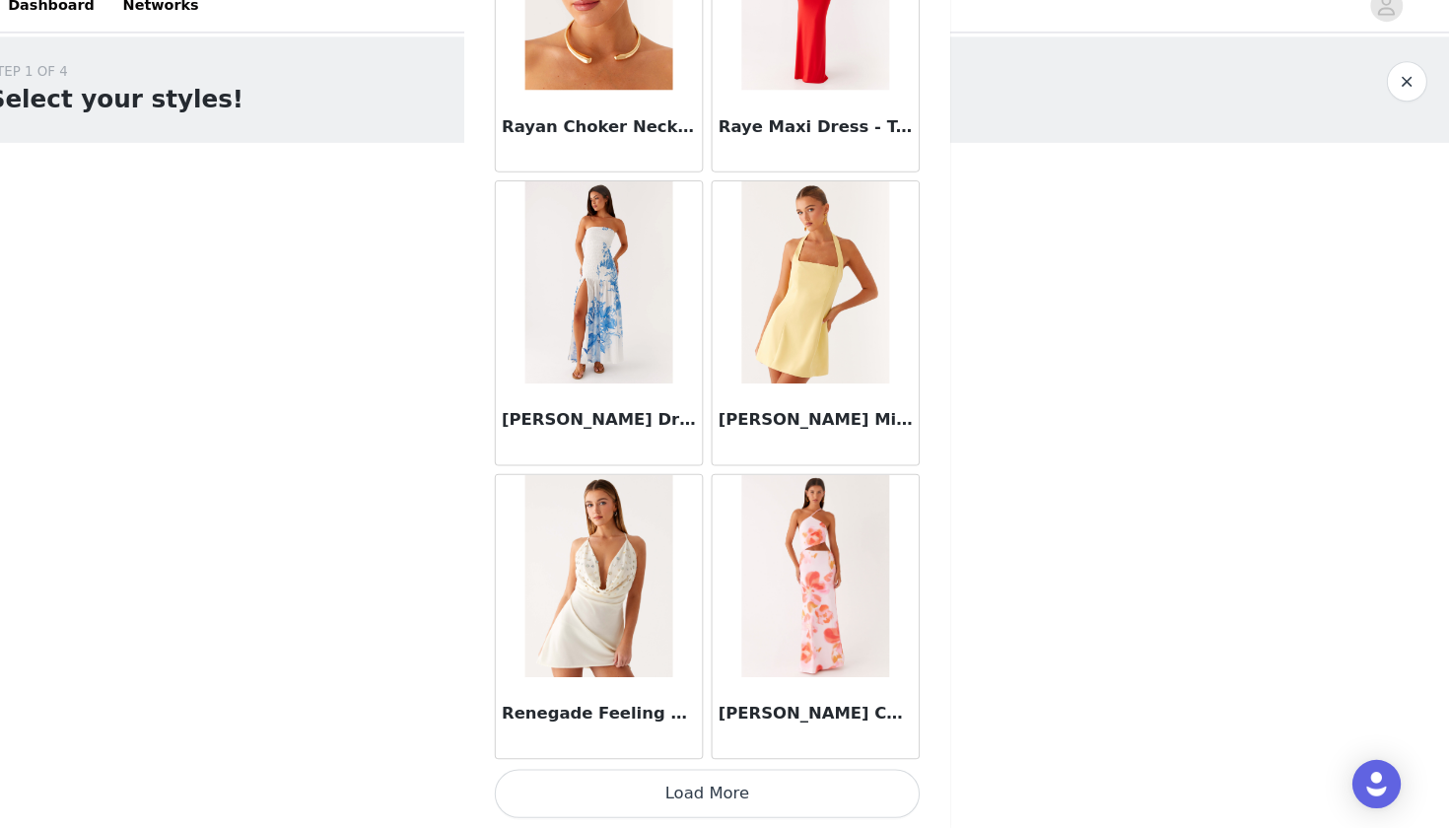
click at [715, 771] on button "Load More" at bounding box center [724, 794] width 414 height 47
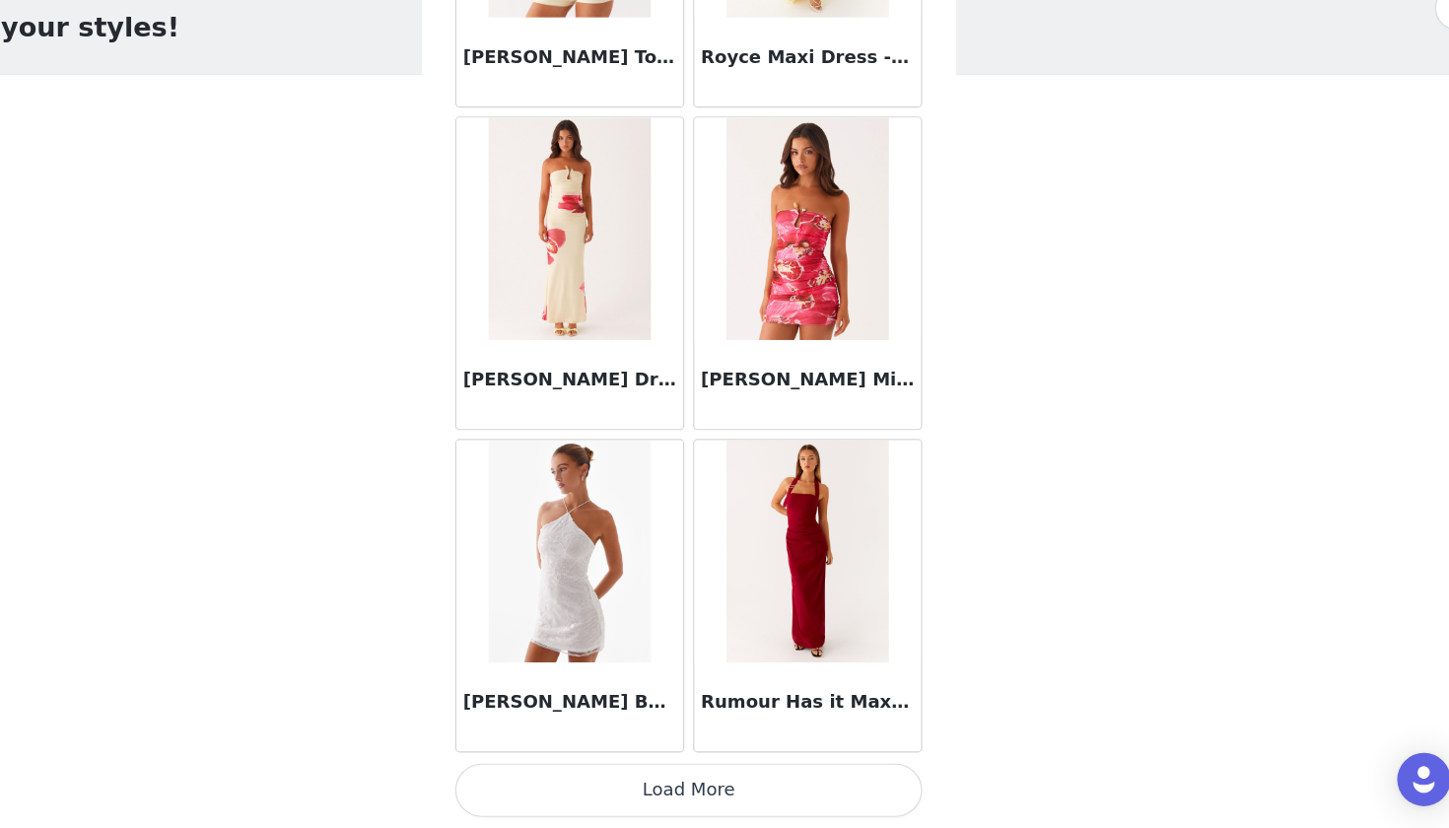
click at [677, 771] on button "Load More" at bounding box center [724, 794] width 414 height 47
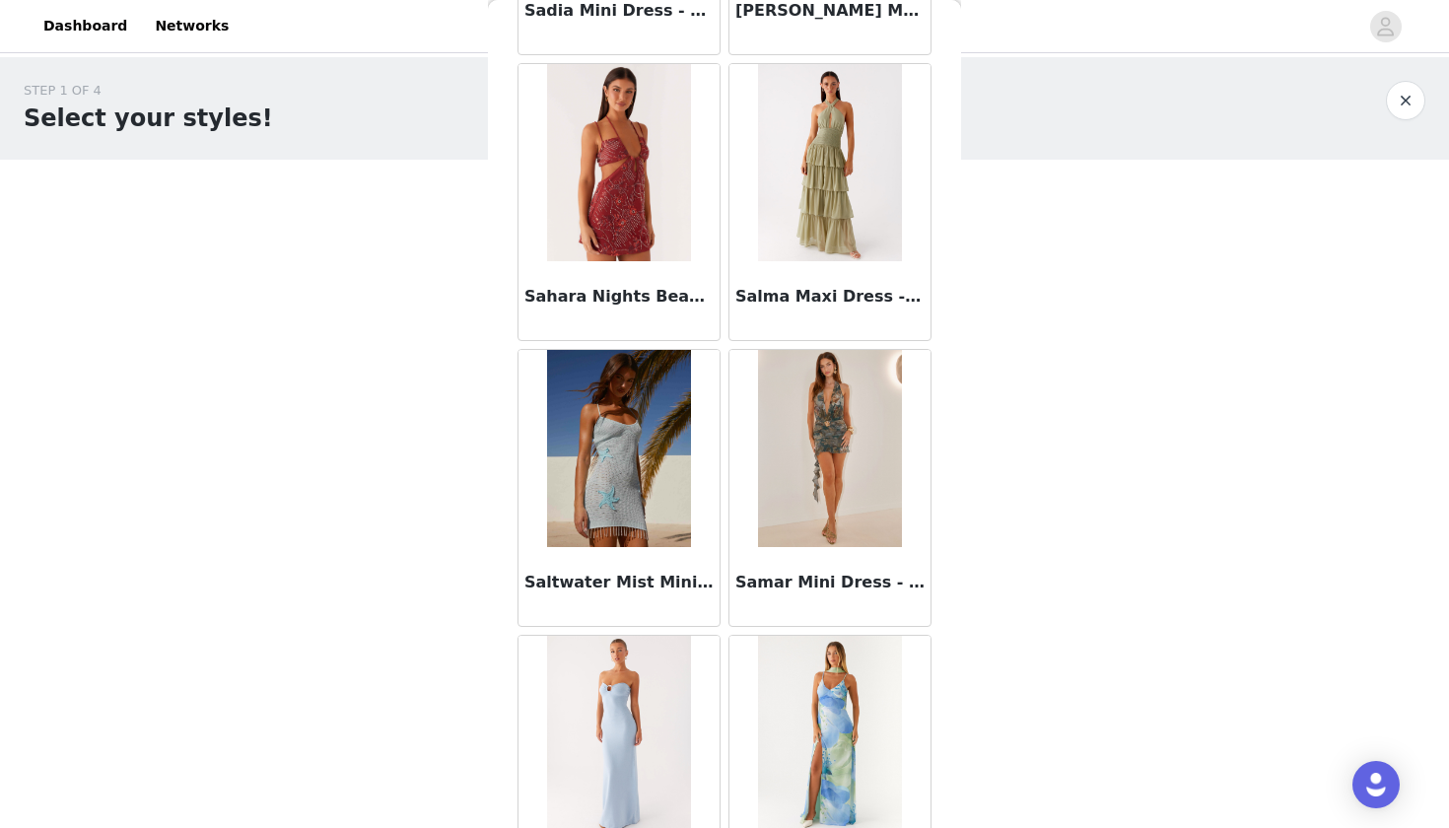
scroll to position [106366, 0]
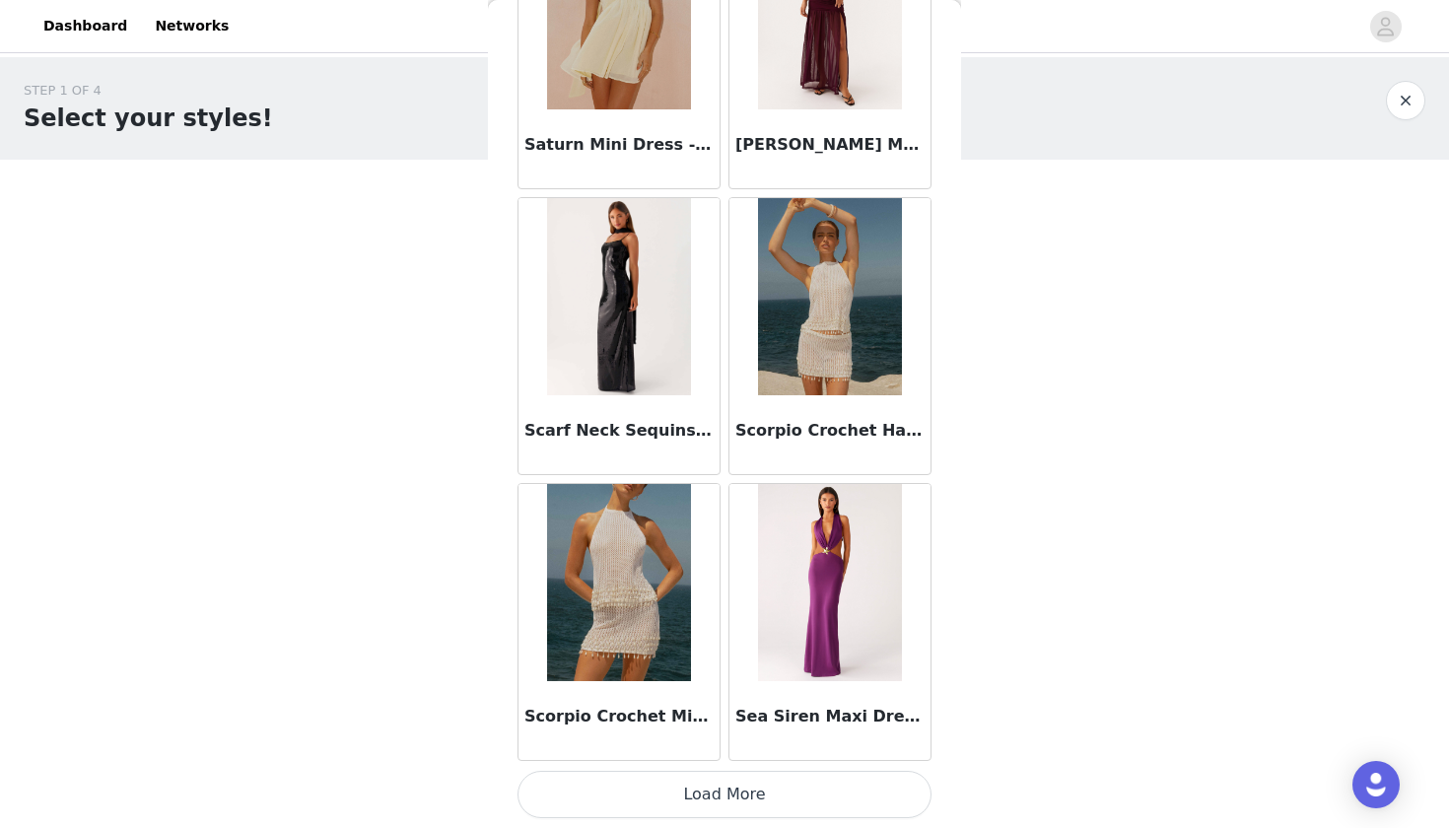
click at [749, 793] on button "Load More" at bounding box center [724, 794] width 414 height 47
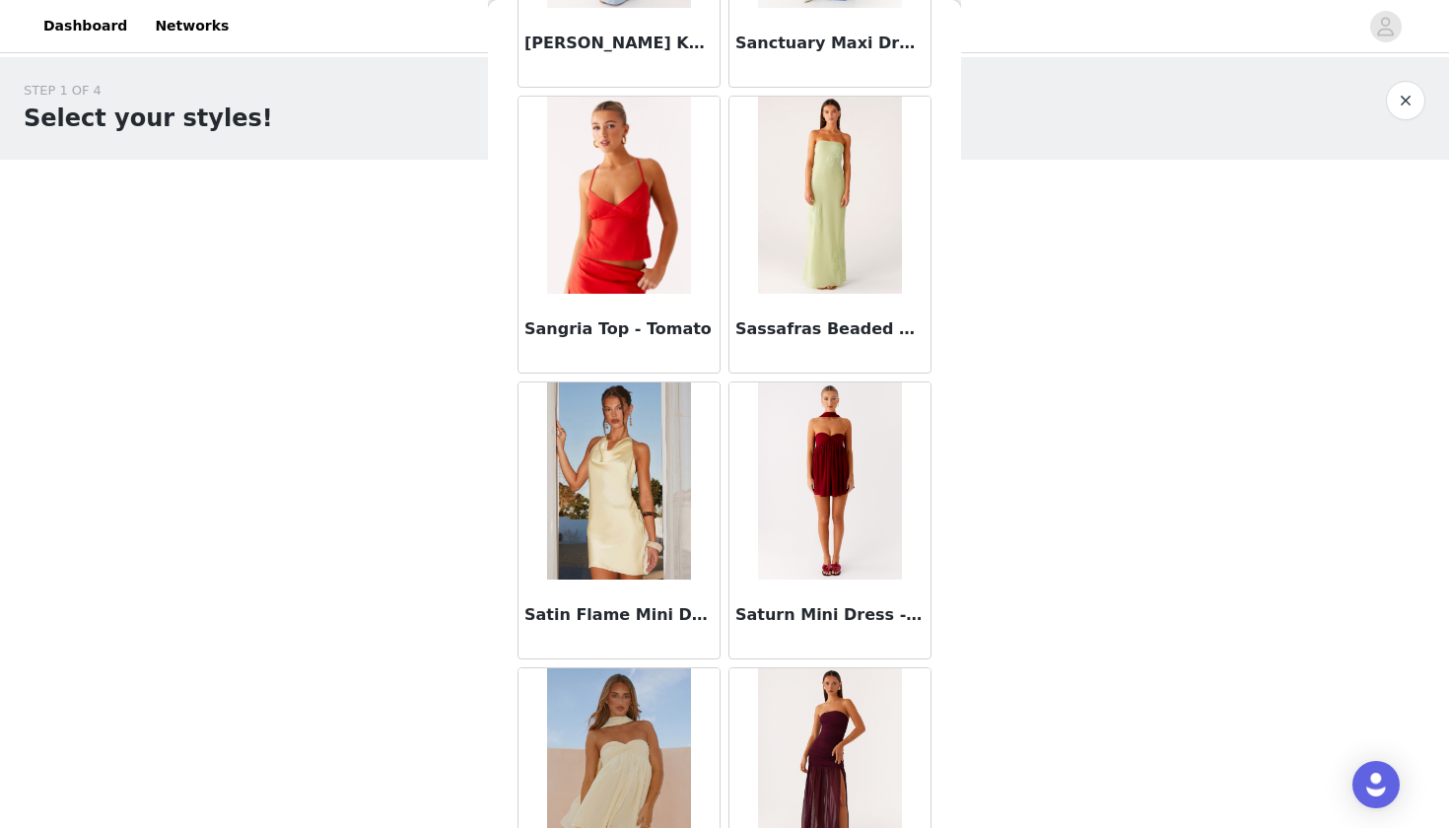
scroll to position [107190, 0]
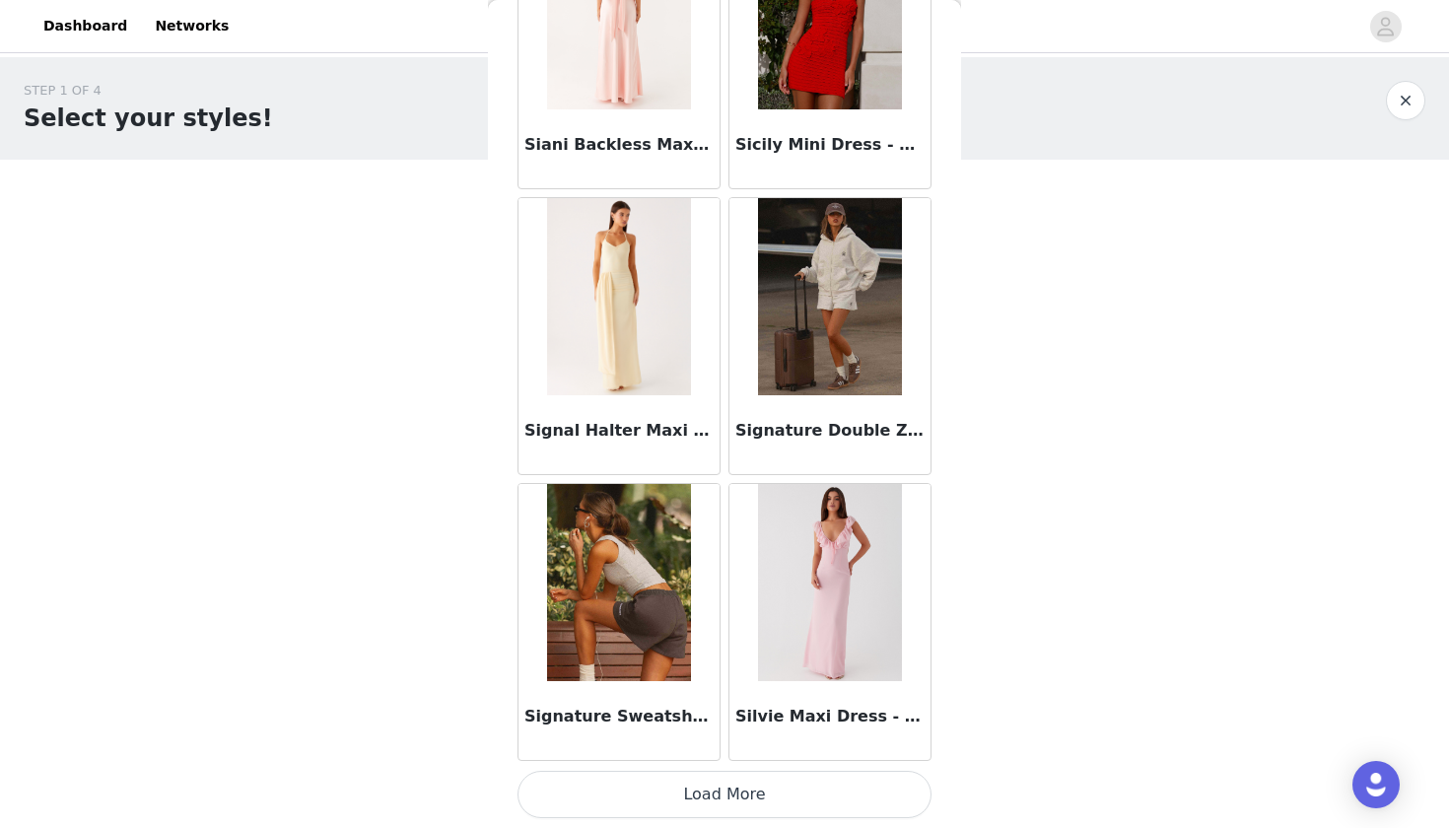
click at [697, 792] on button "Load More" at bounding box center [724, 794] width 414 height 47
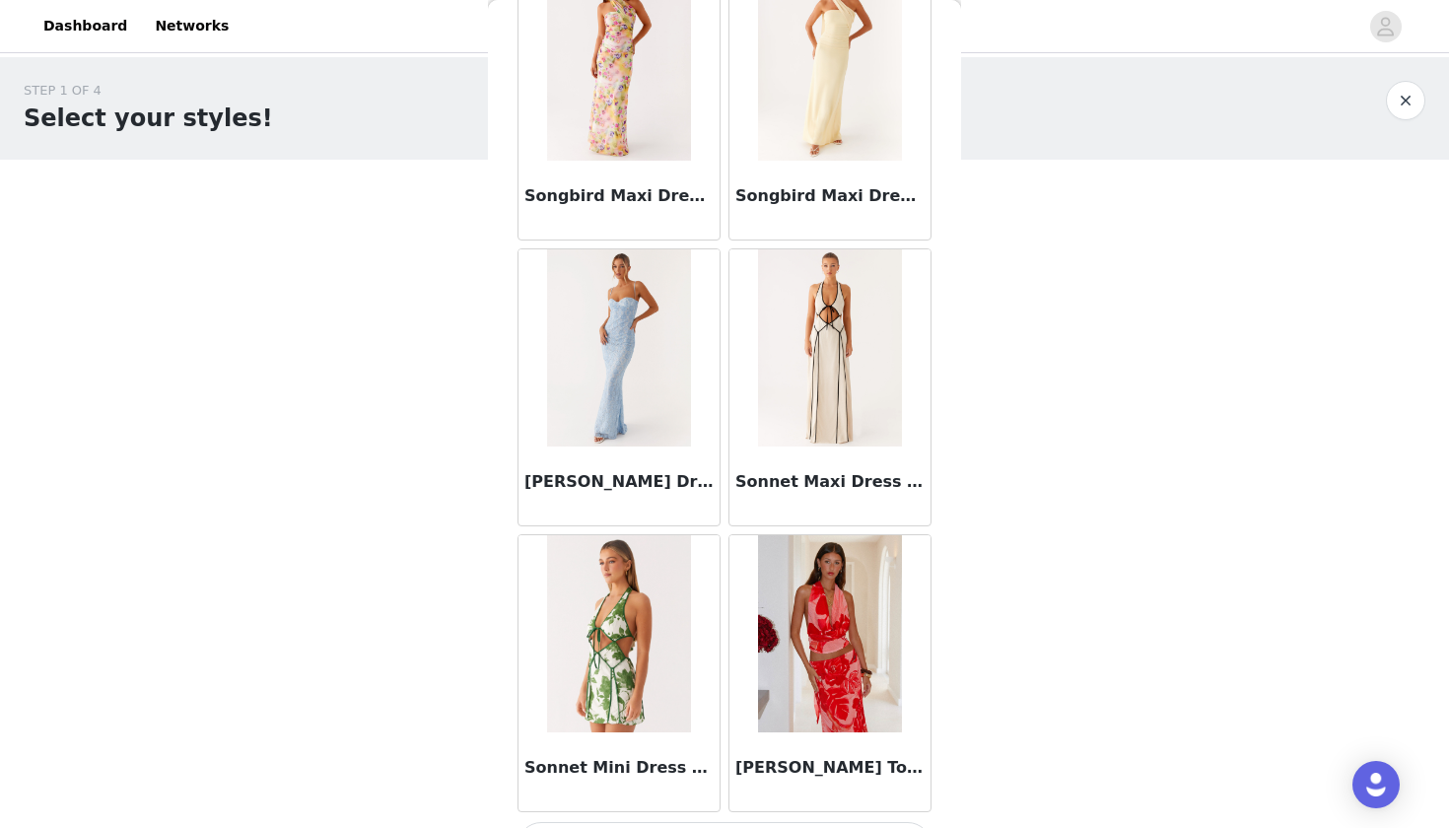
scroll to position [113616, 0]
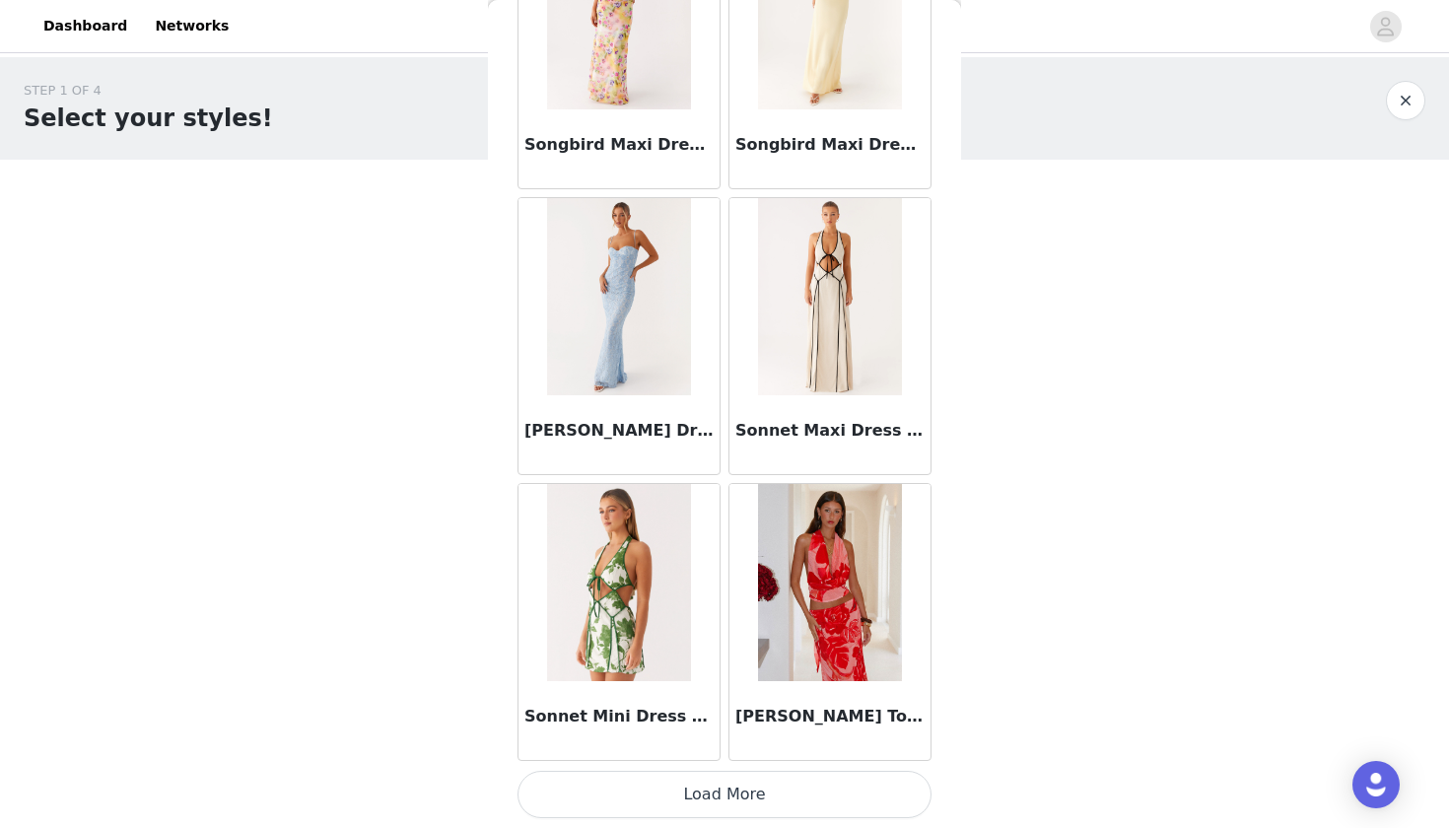
click at [665, 789] on button "Load More" at bounding box center [724, 794] width 414 height 47
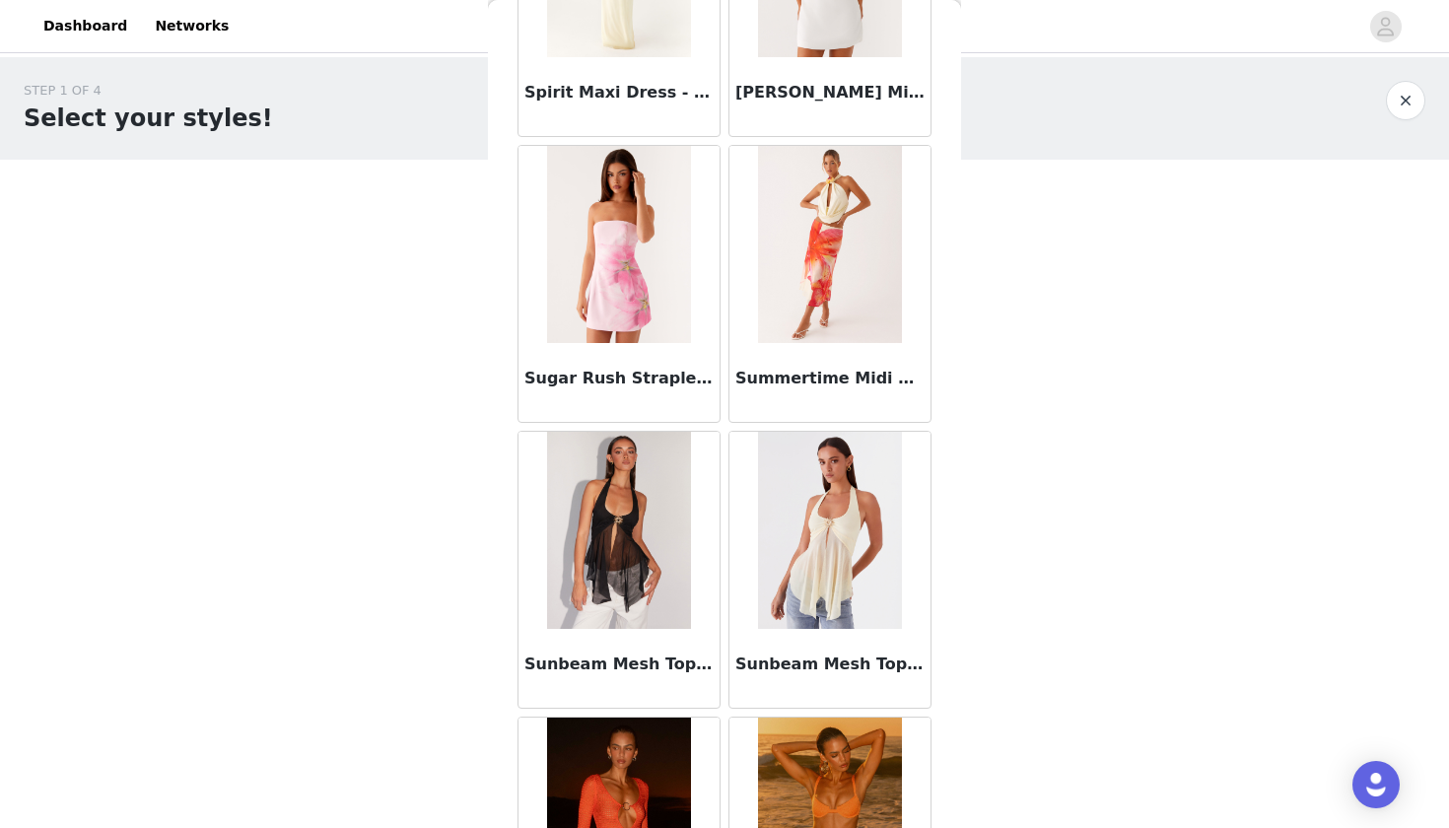
scroll to position [115151, 0]
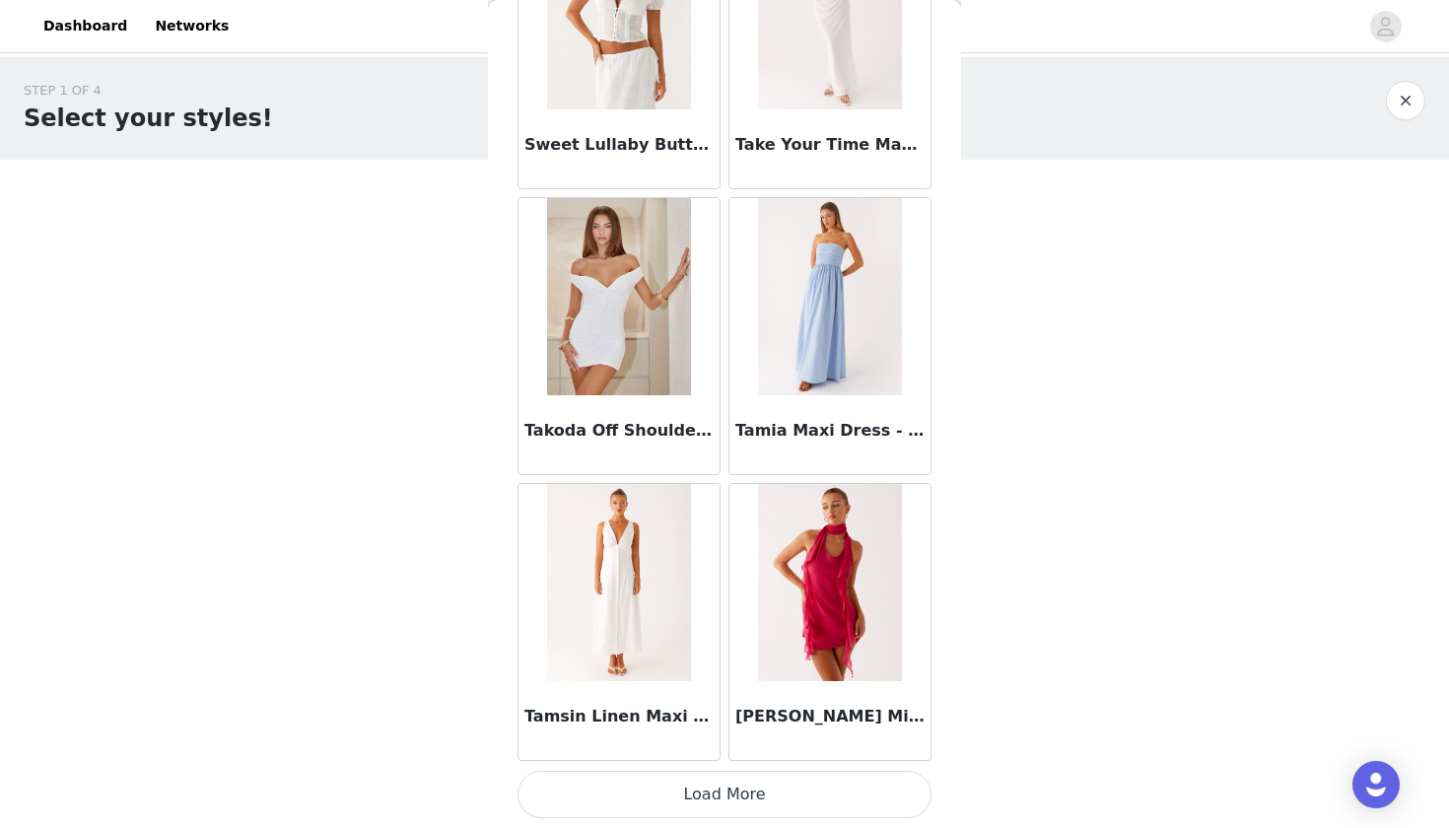
click at [693, 792] on button "Load More" at bounding box center [724, 794] width 414 height 47
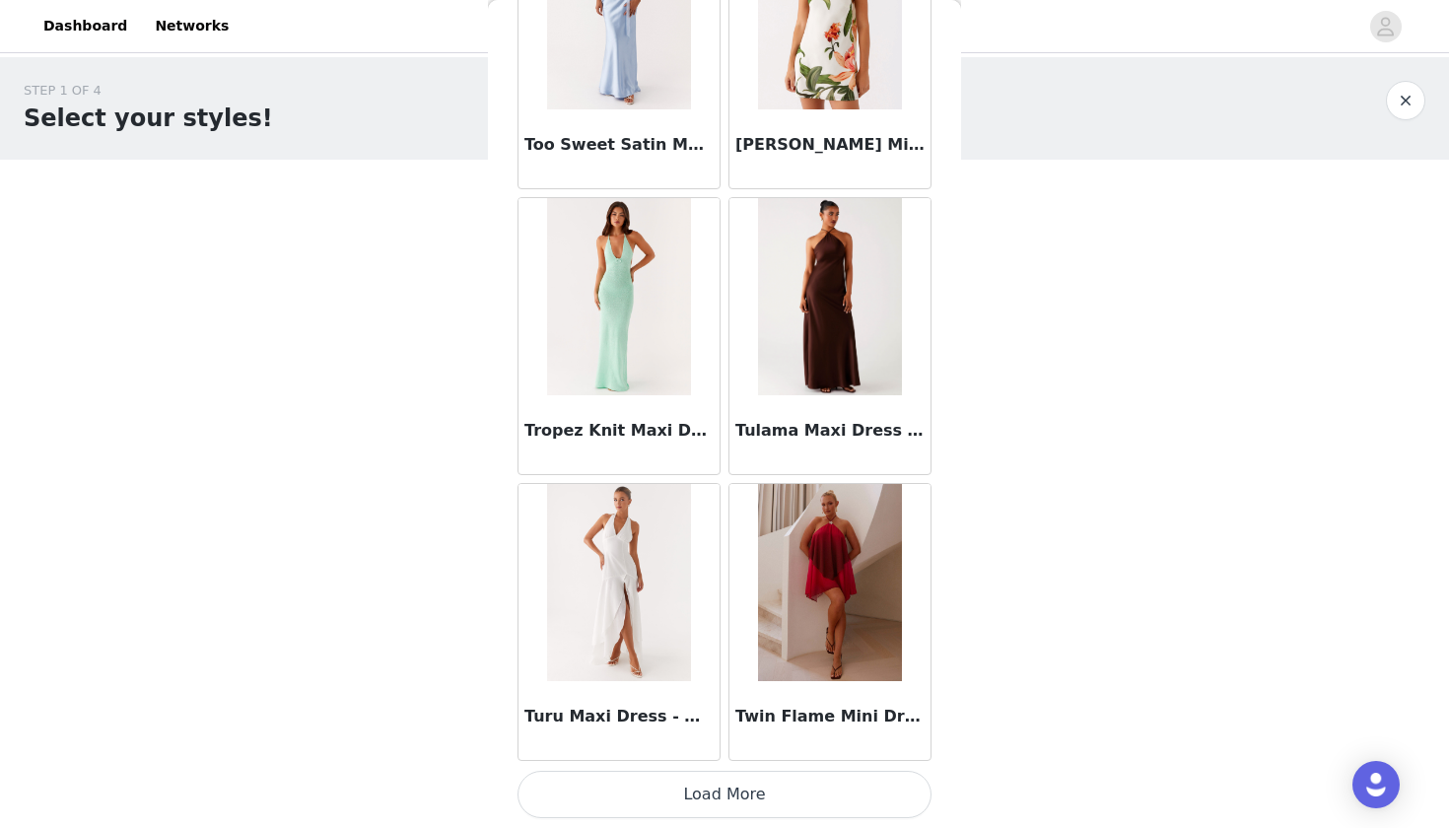
scroll to position [119380, 0]
click at [693, 792] on button "Load More" at bounding box center [724, 794] width 414 height 47
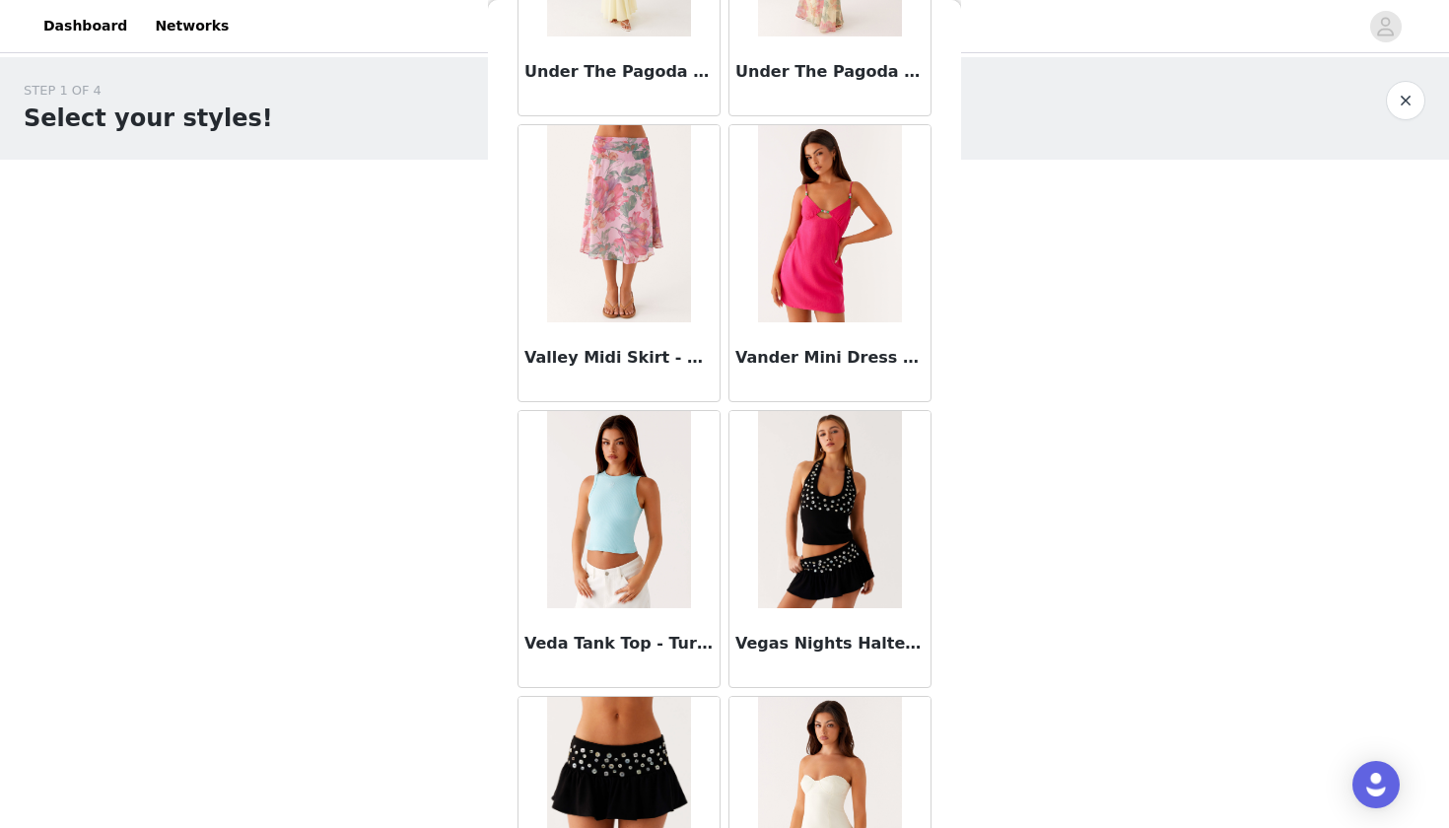
scroll to position [121806, 0]
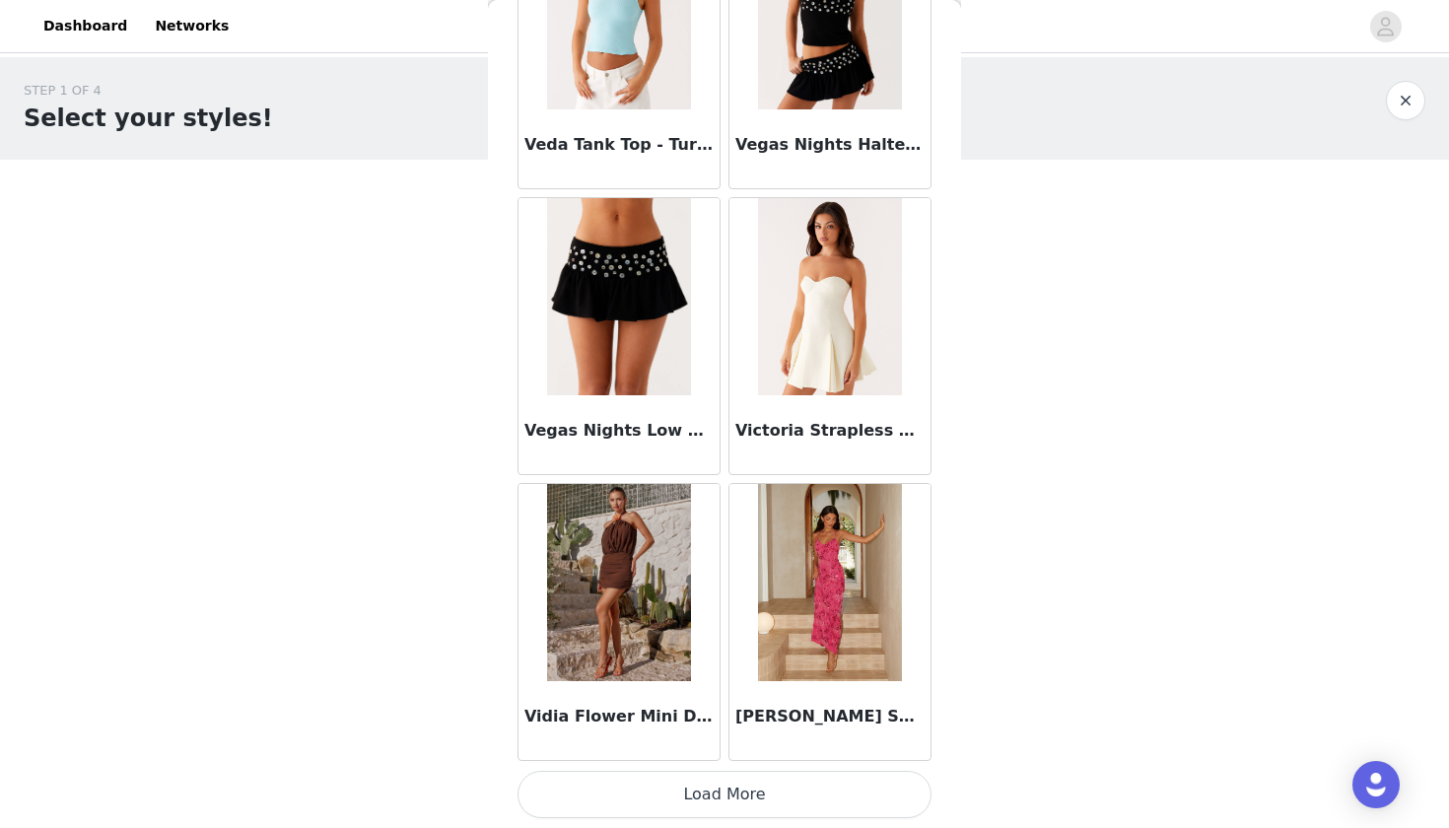
click at [665, 801] on button "Load More" at bounding box center [724, 794] width 414 height 47
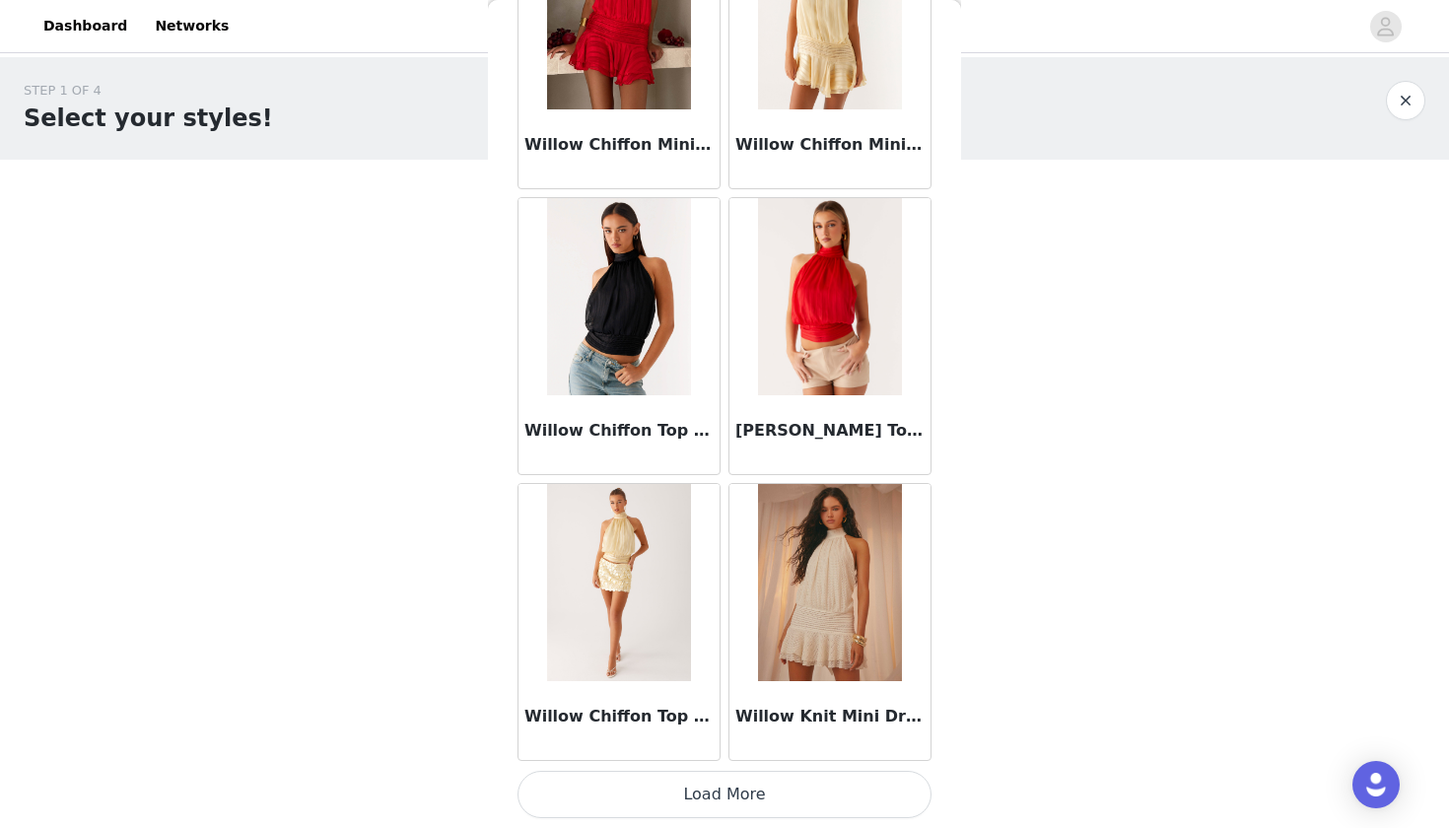
scroll to position [0, 0]
click at [749, 789] on button "Load More" at bounding box center [724, 794] width 414 height 47
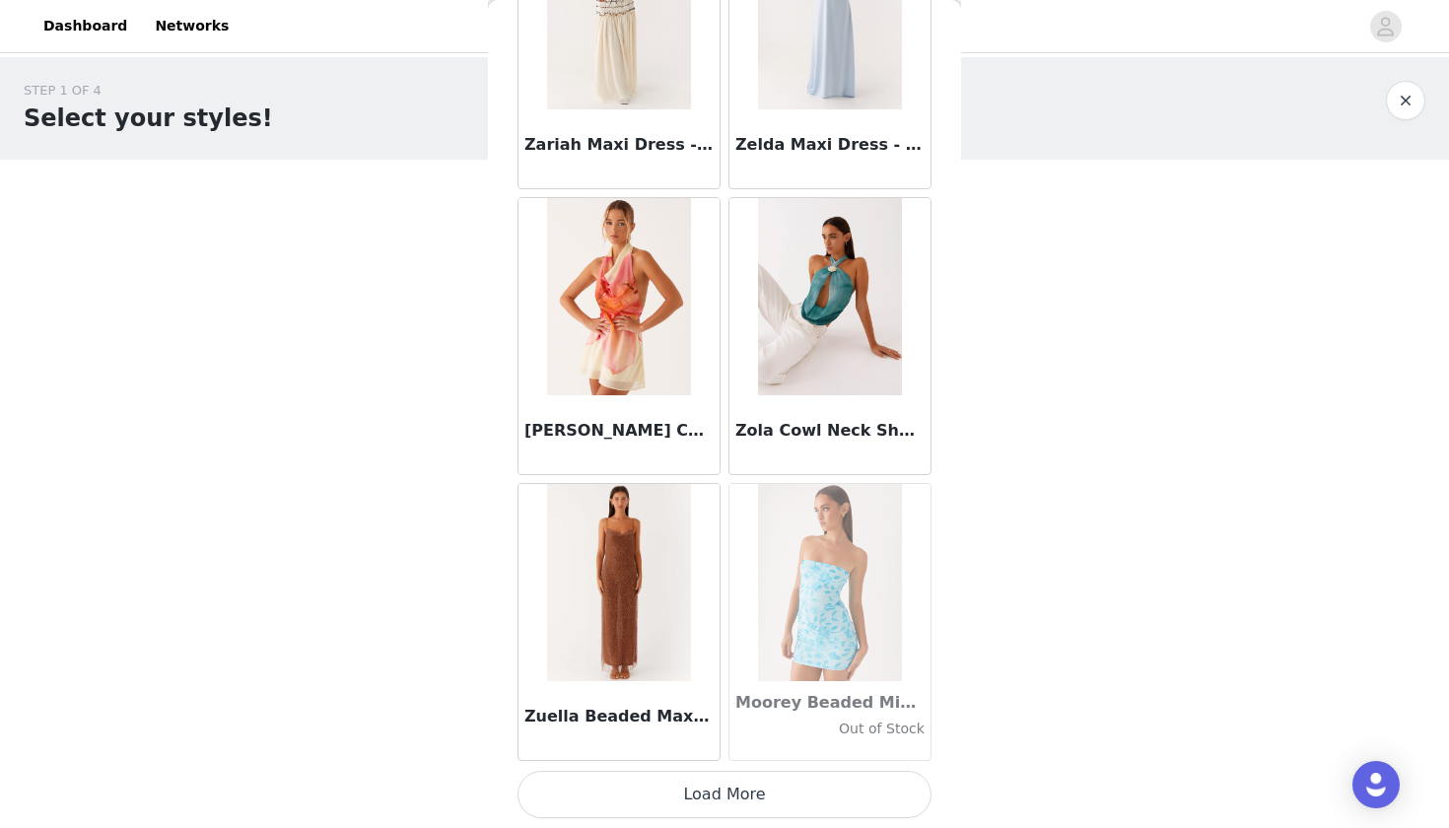
click at [663, 788] on button "Load More" at bounding box center [724, 794] width 414 height 47
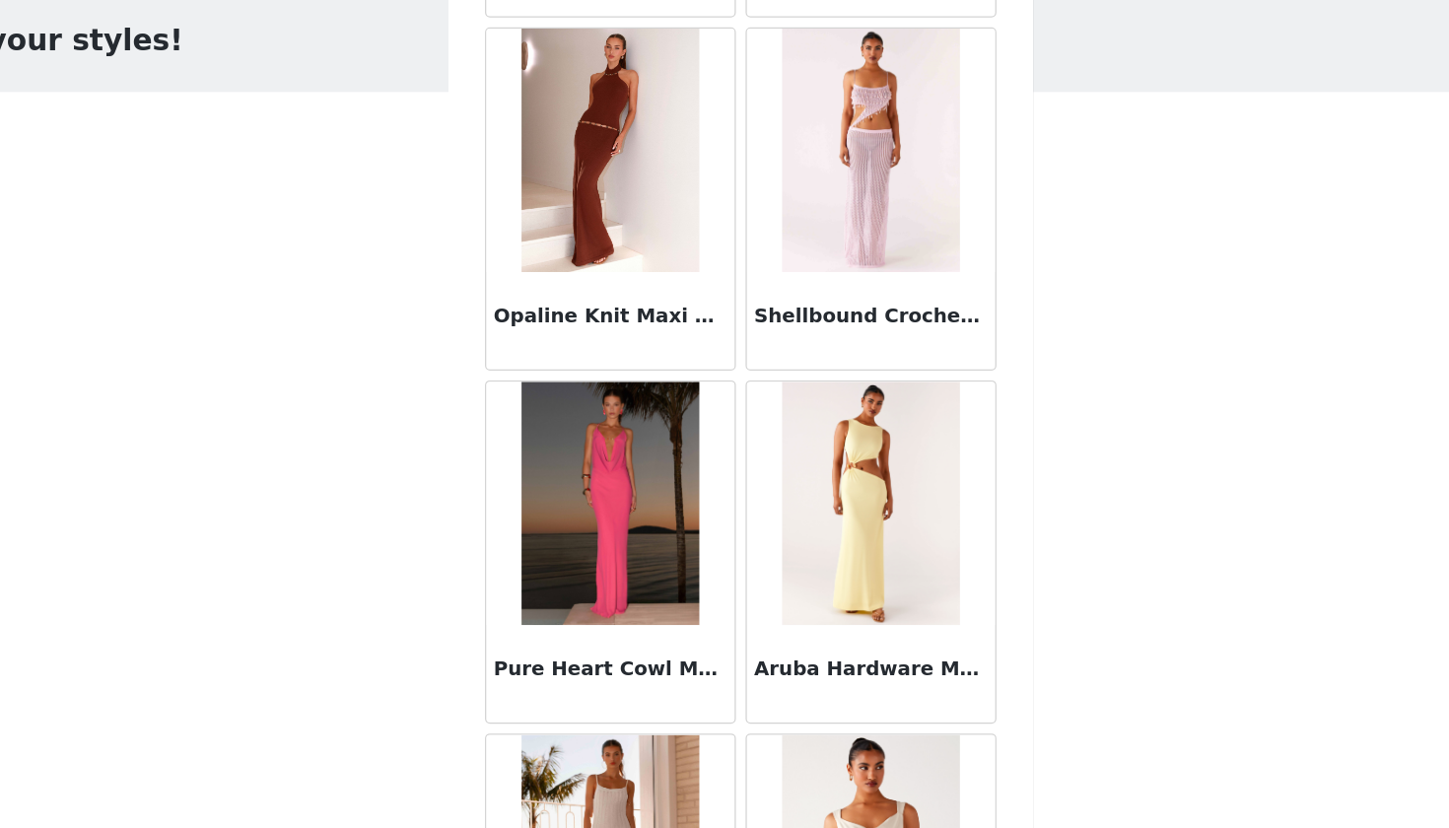
scroll to position [130351, 0]
